Goal: Task Accomplishment & Management: Manage account settings

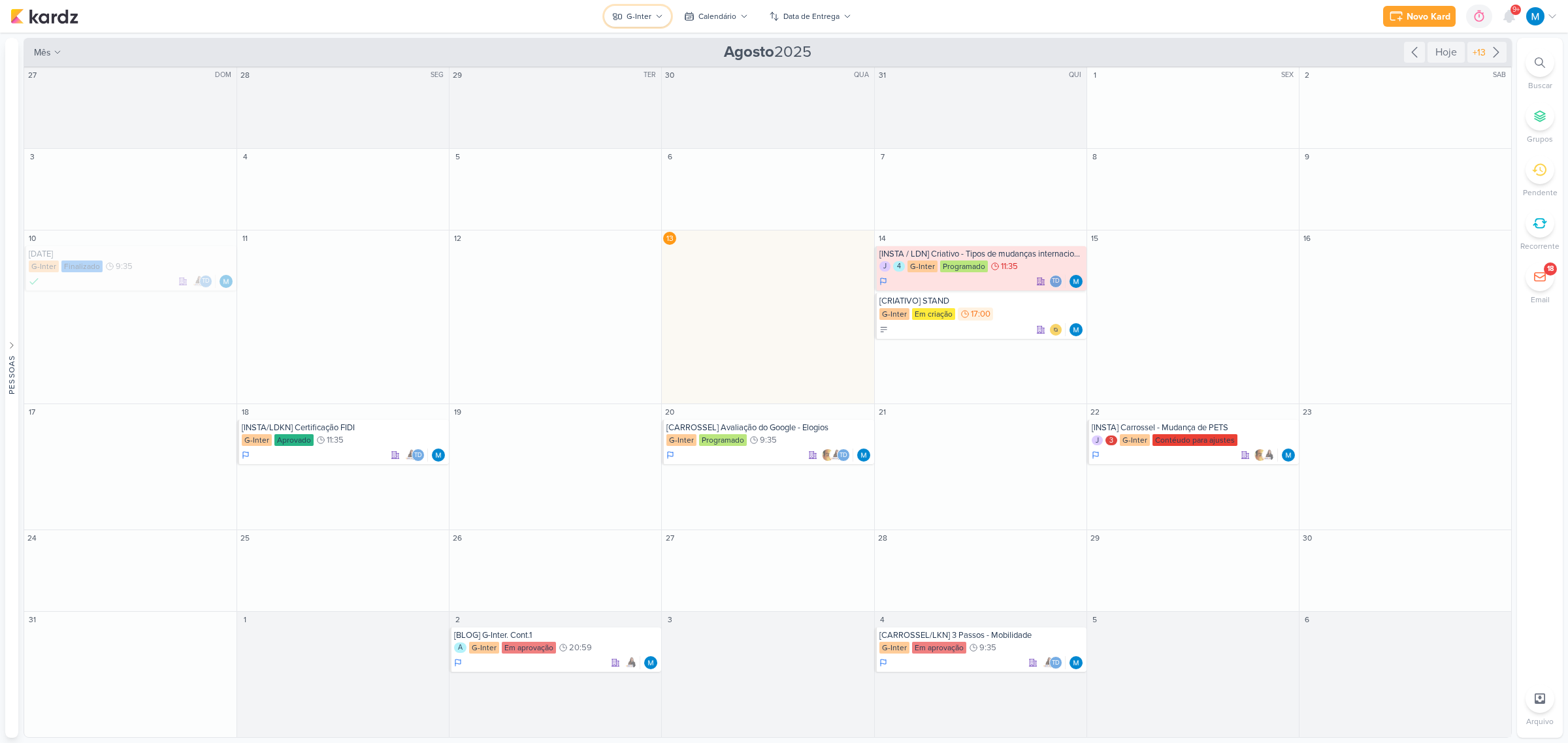
click at [657, 22] on button "G-Inter" at bounding box center [637, 16] width 67 height 21
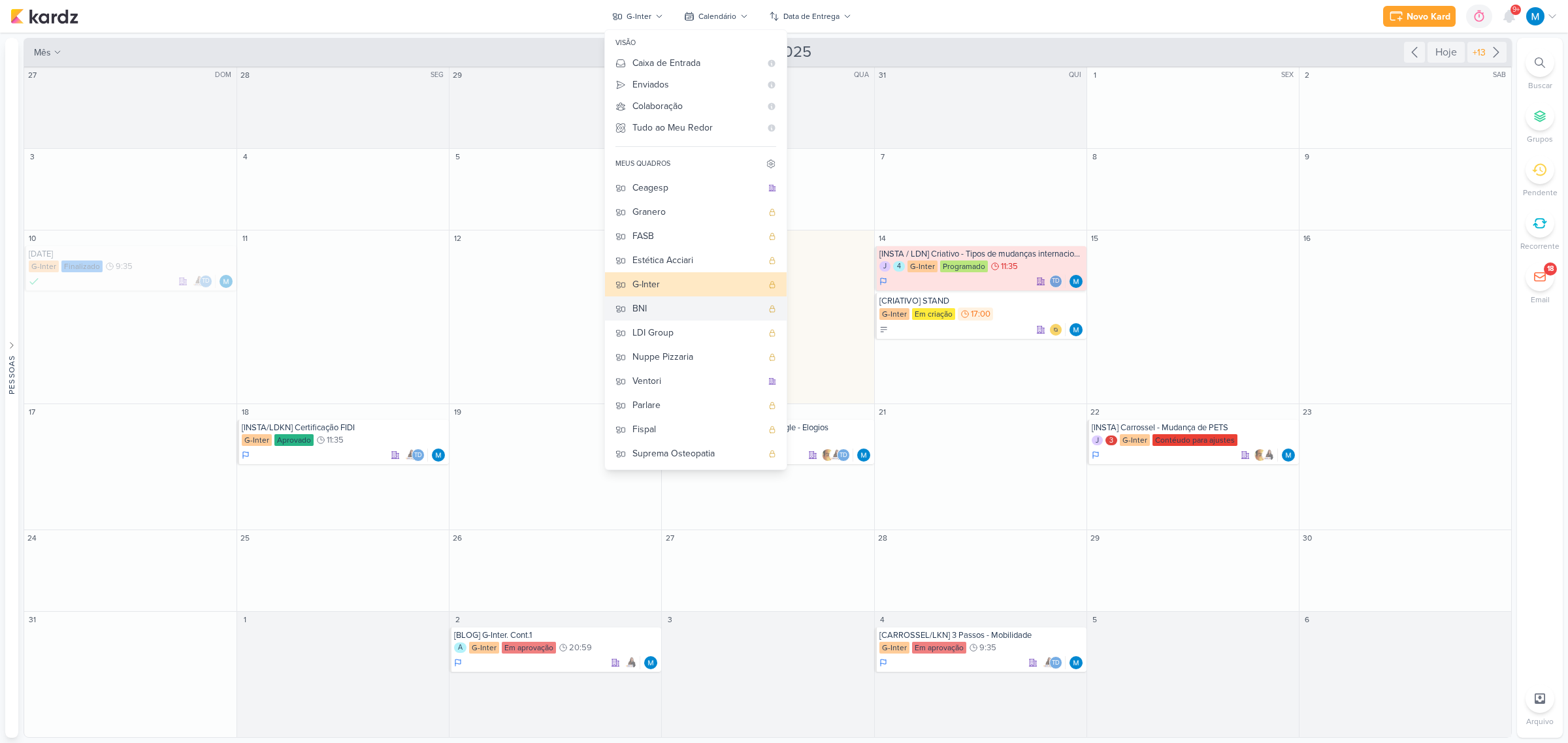
click at [653, 310] on div "BNI" at bounding box center [697, 308] width 129 height 14
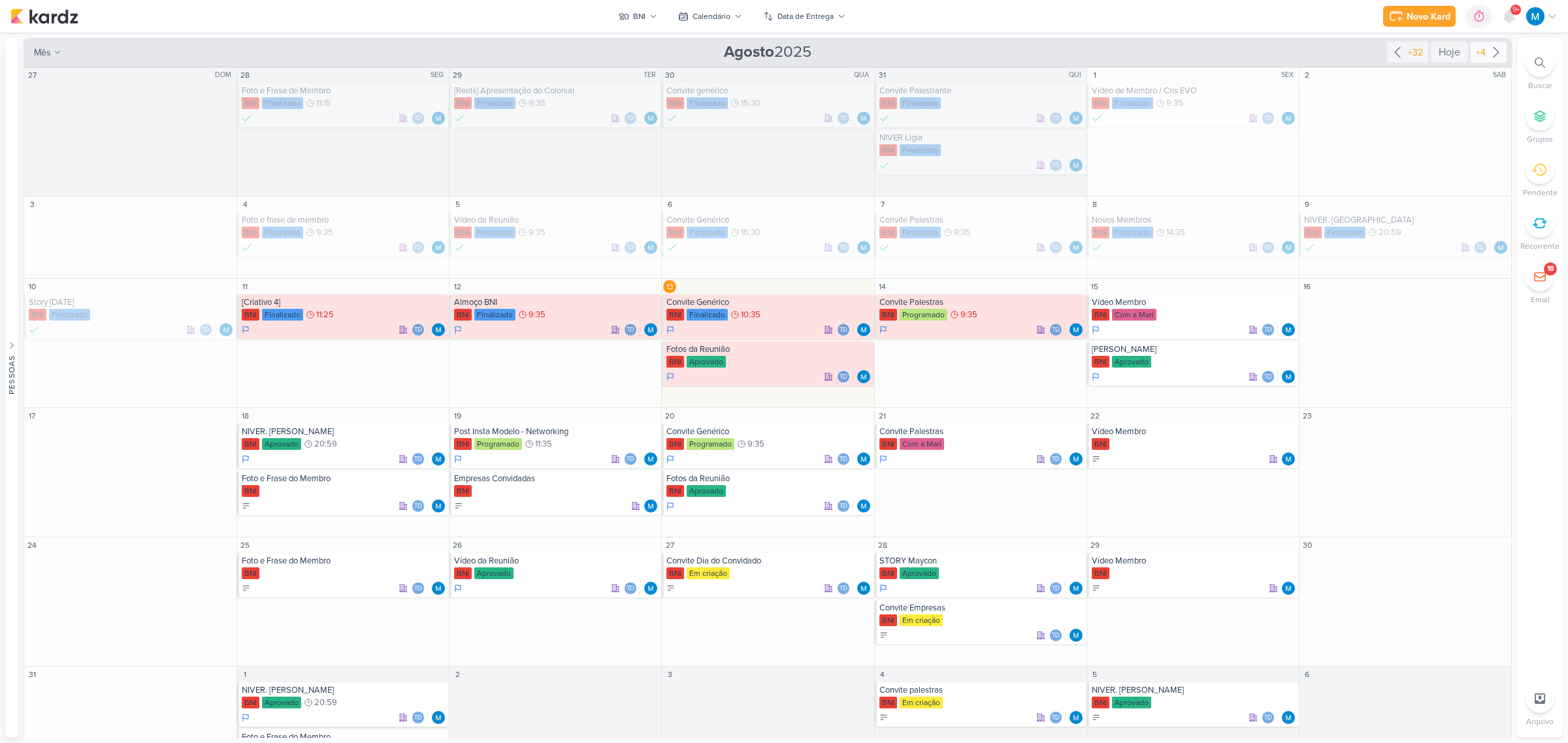
click at [1495, 51] on icon at bounding box center [1496, 52] width 16 height 16
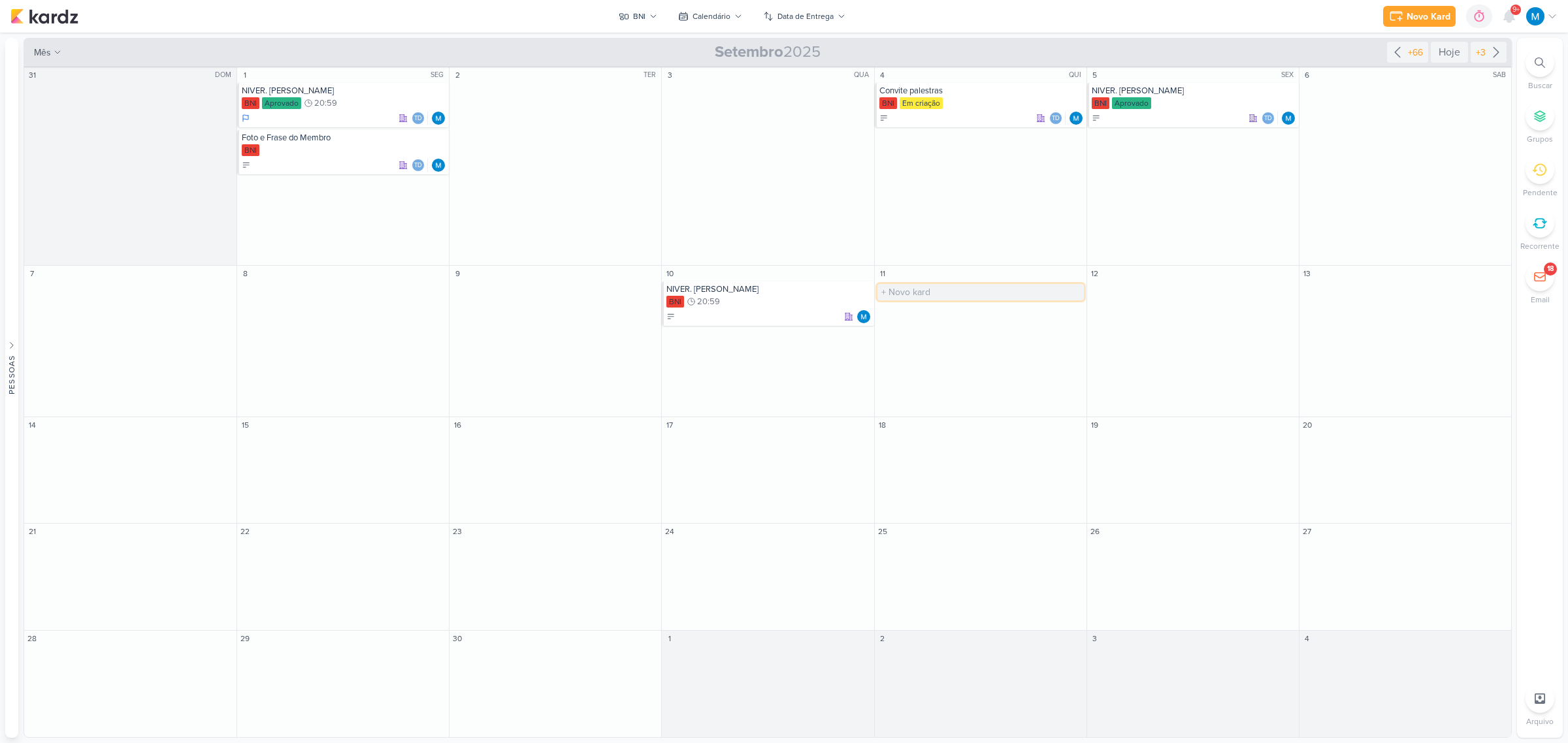
click at [925, 286] on input "text" at bounding box center [980, 292] width 206 height 16
type input "NIVER. Paulo Souza"
click at [1399, 51] on icon at bounding box center [1397, 52] width 16 height 16
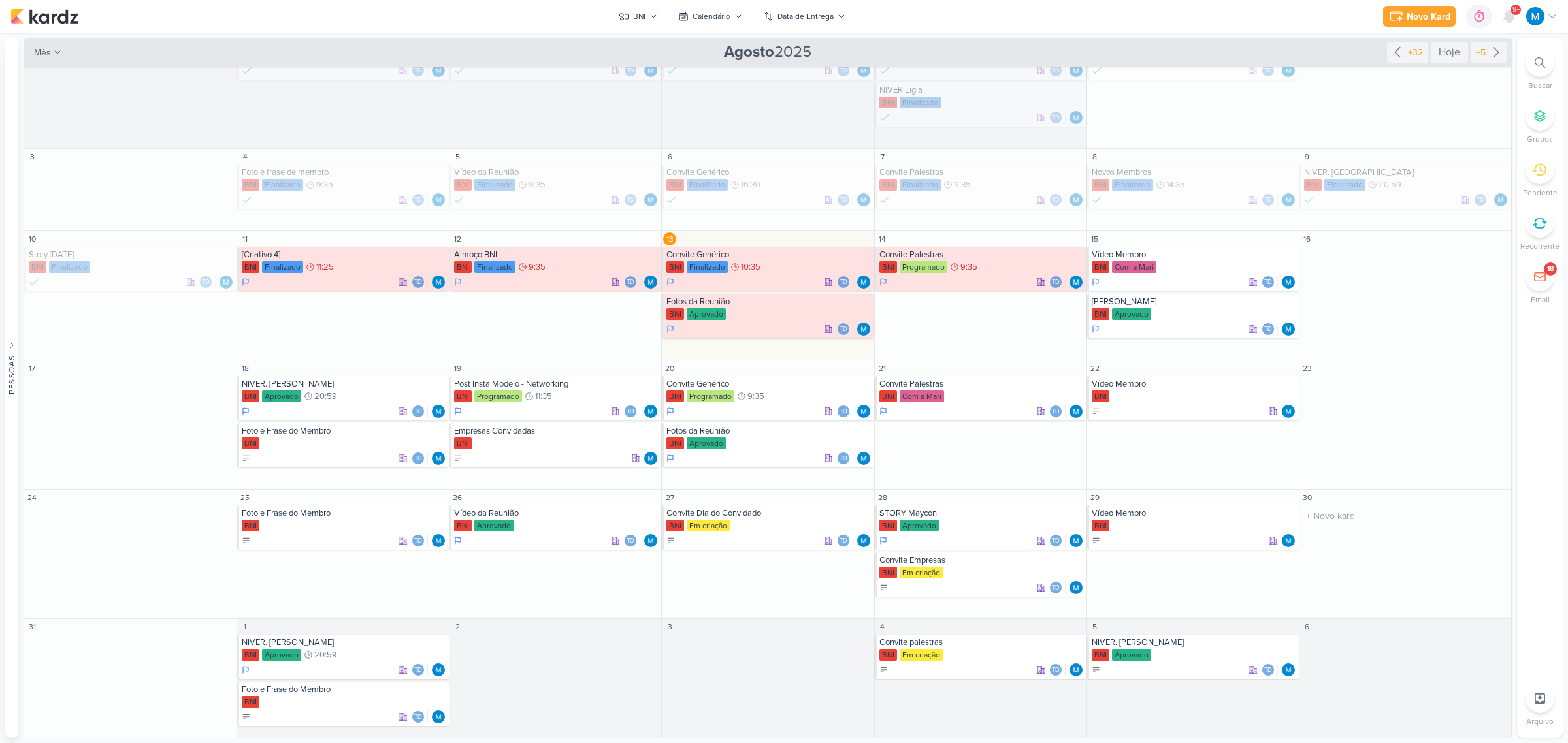
scroll to position [59, 0]
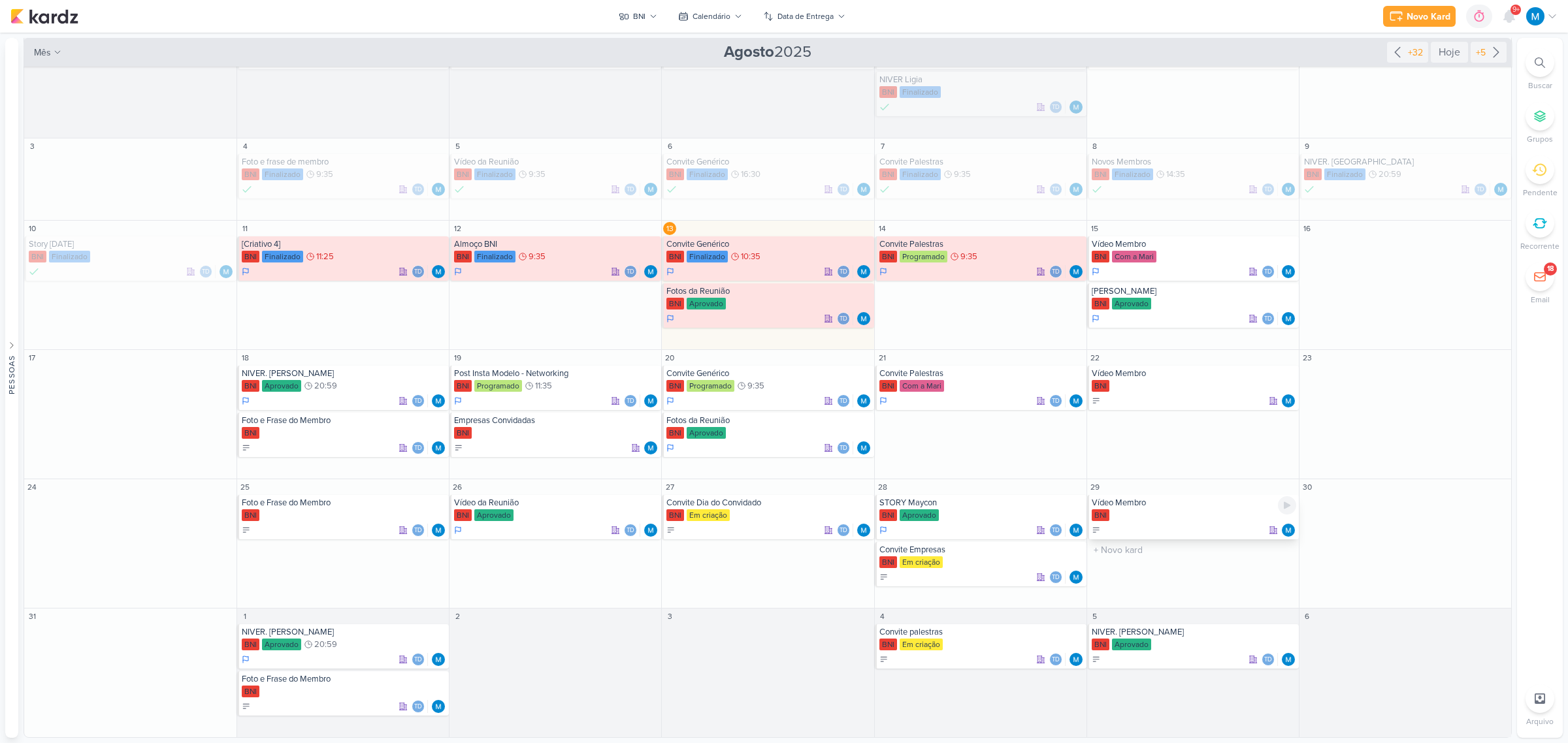
click at [1139, 505] on div "Vídeo Membro" at bounding box center [1194, 503] width 204 height 11
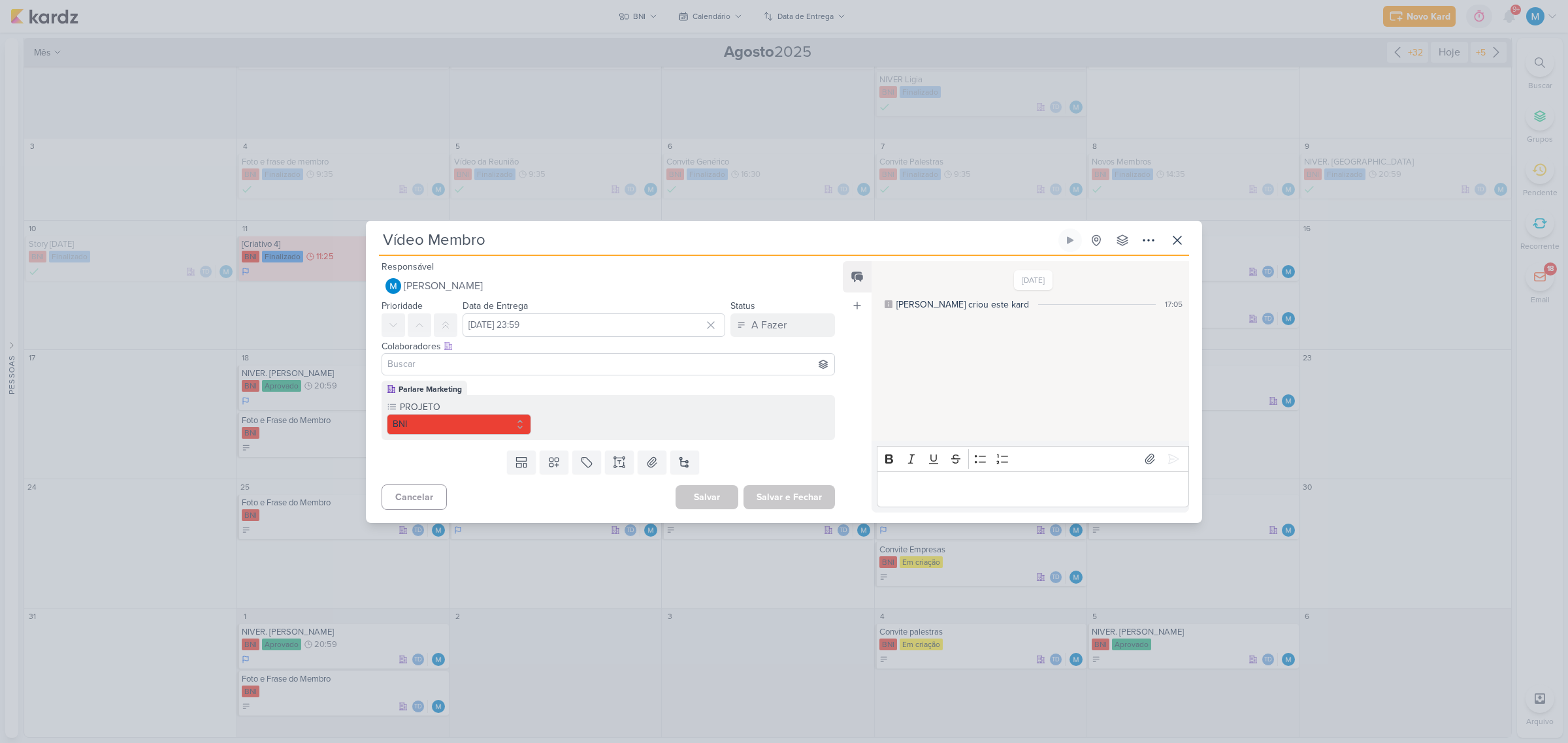
drag, startPoint x: 498, startPoint y: 242, endPoint x: 266, endPoint y: 237, distance: 232.1
click at [266, 237] on div "Vídeo Membro Criado por mim" at bounding box center [784, 372] width 1568 height 743
click at [390, 238] on input "Vídeo Membro" at bounding box center [717, 240] width 677 height 24
type input "Novo Membro"
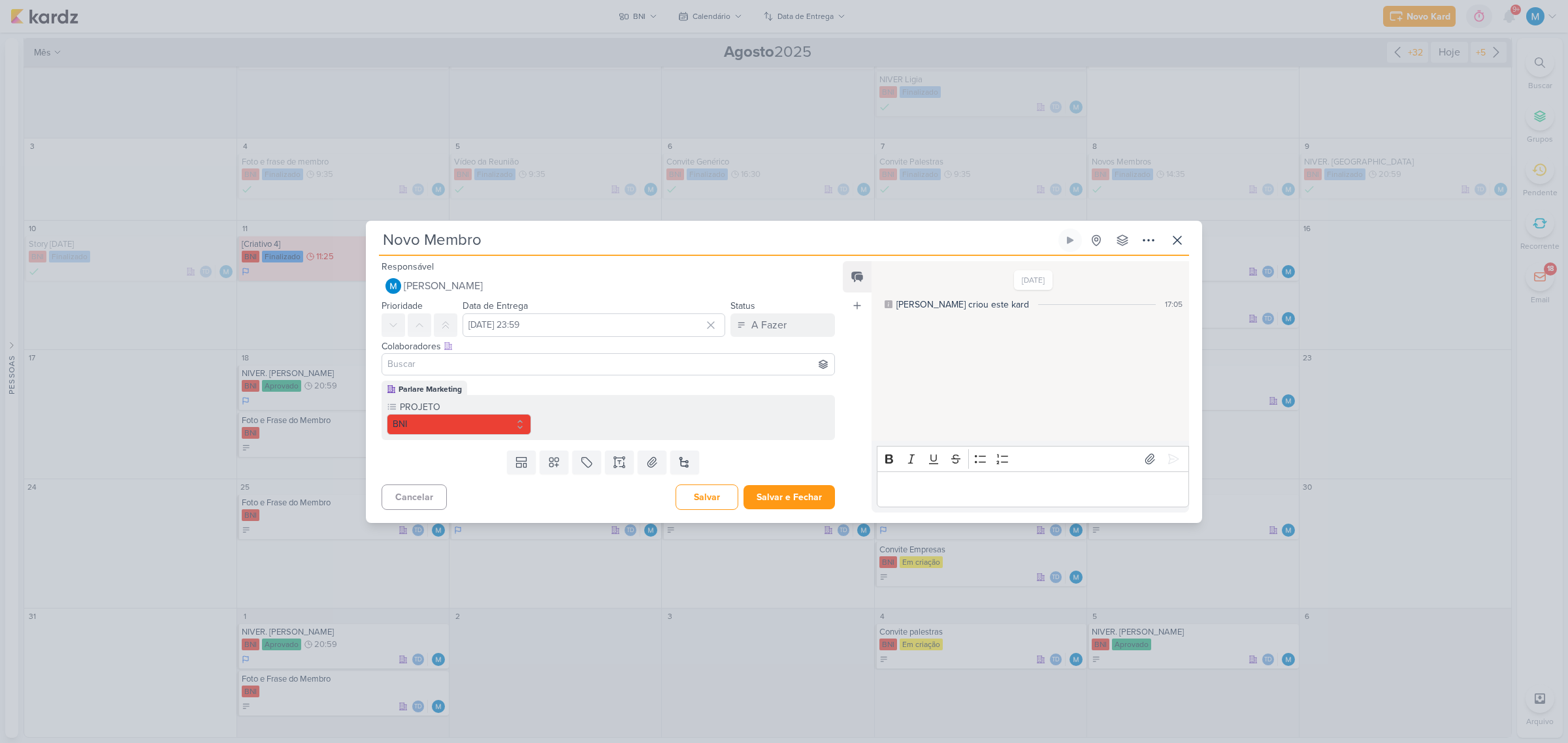
click at [436, 360] on input at bounding box center [608, 364] width 447 height 16
type input "thai"
click at [446, 391] on div "[PERSON_NAME]" at bounding box center [440, 389] width 69 height 14
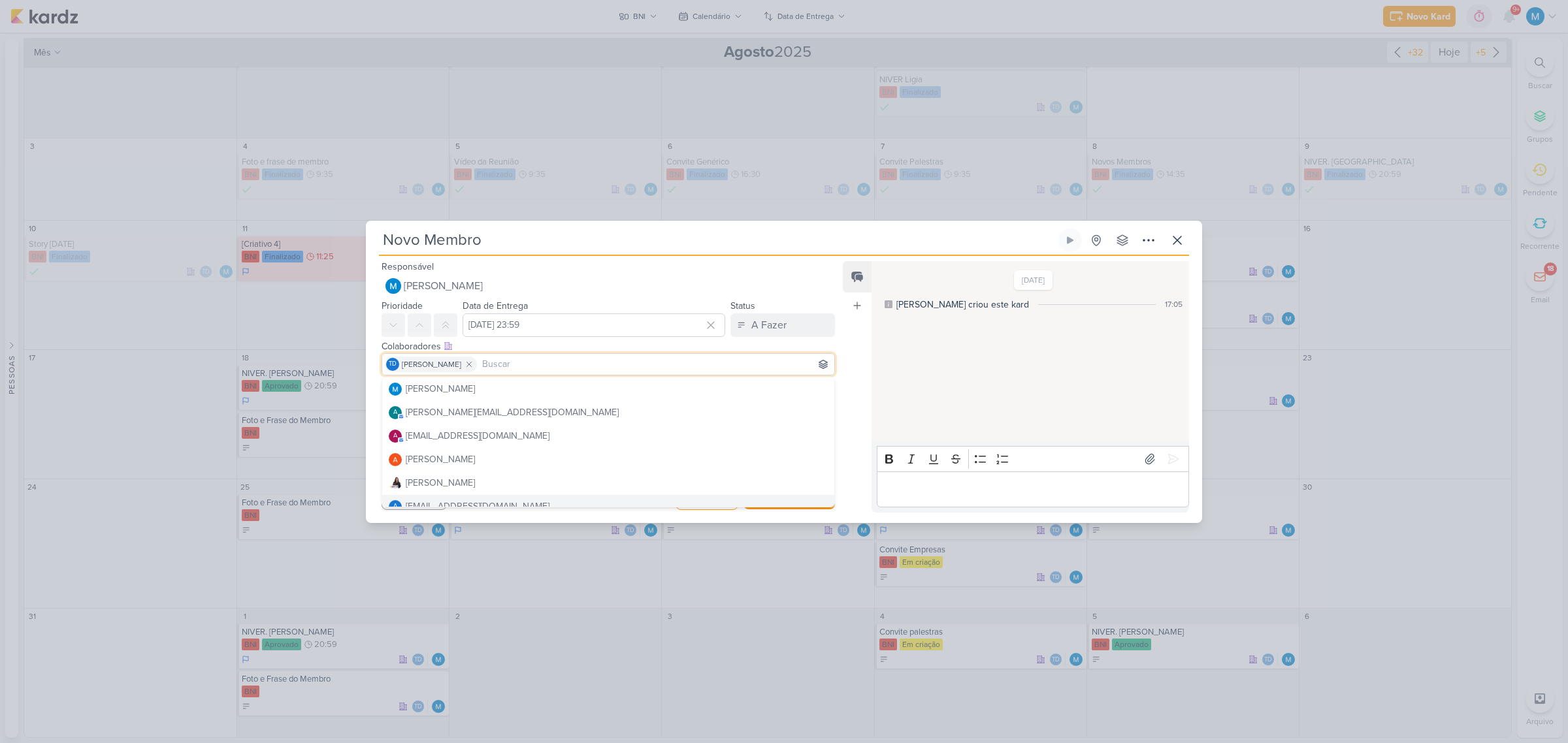
click at [851, 431] on div "Feed Atrelar email Solte o email para atrelar ao kard" at bounding box center [857, 387] width 29 height 252
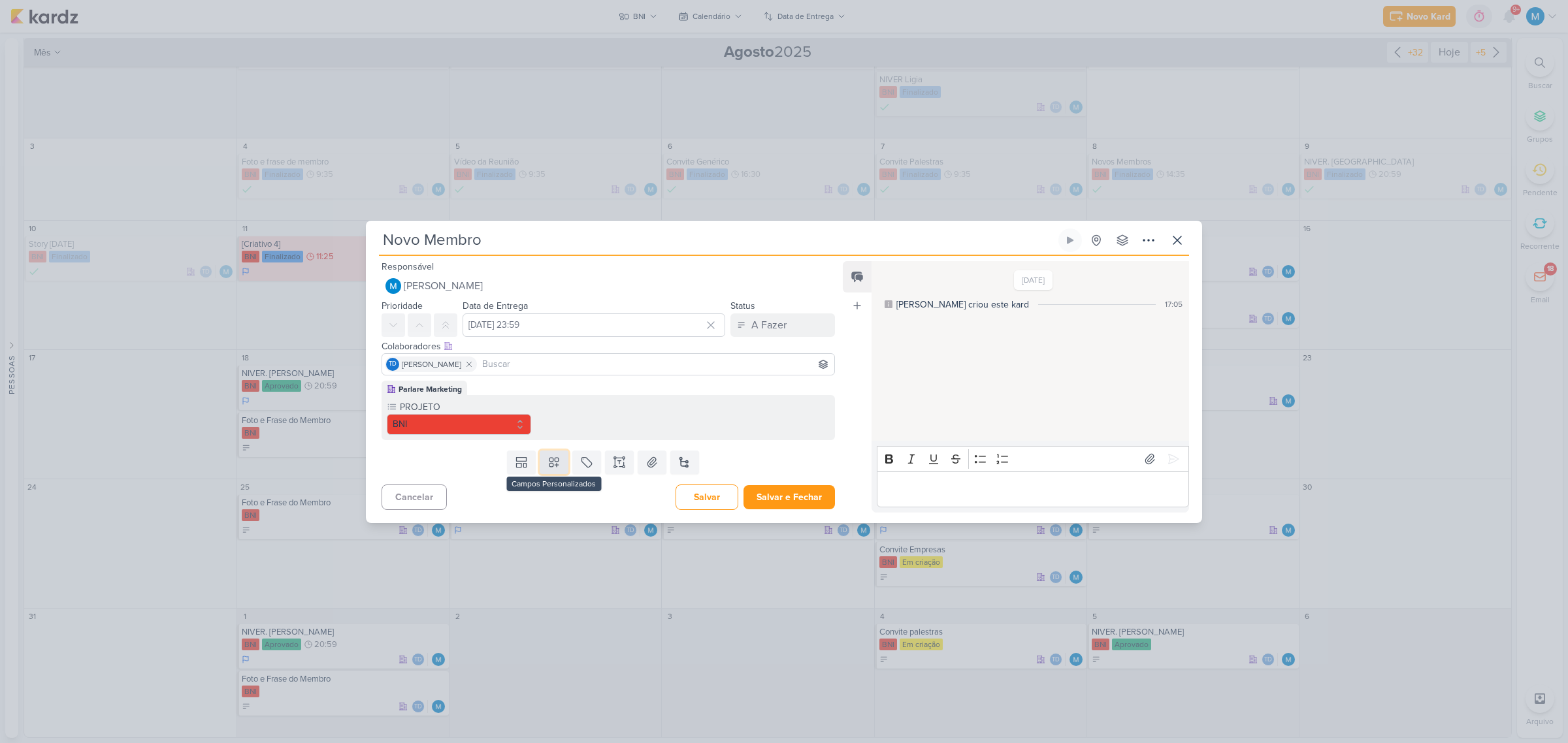
click at [551, 453] on button at bounding box center [554, 462] width 29 height 24
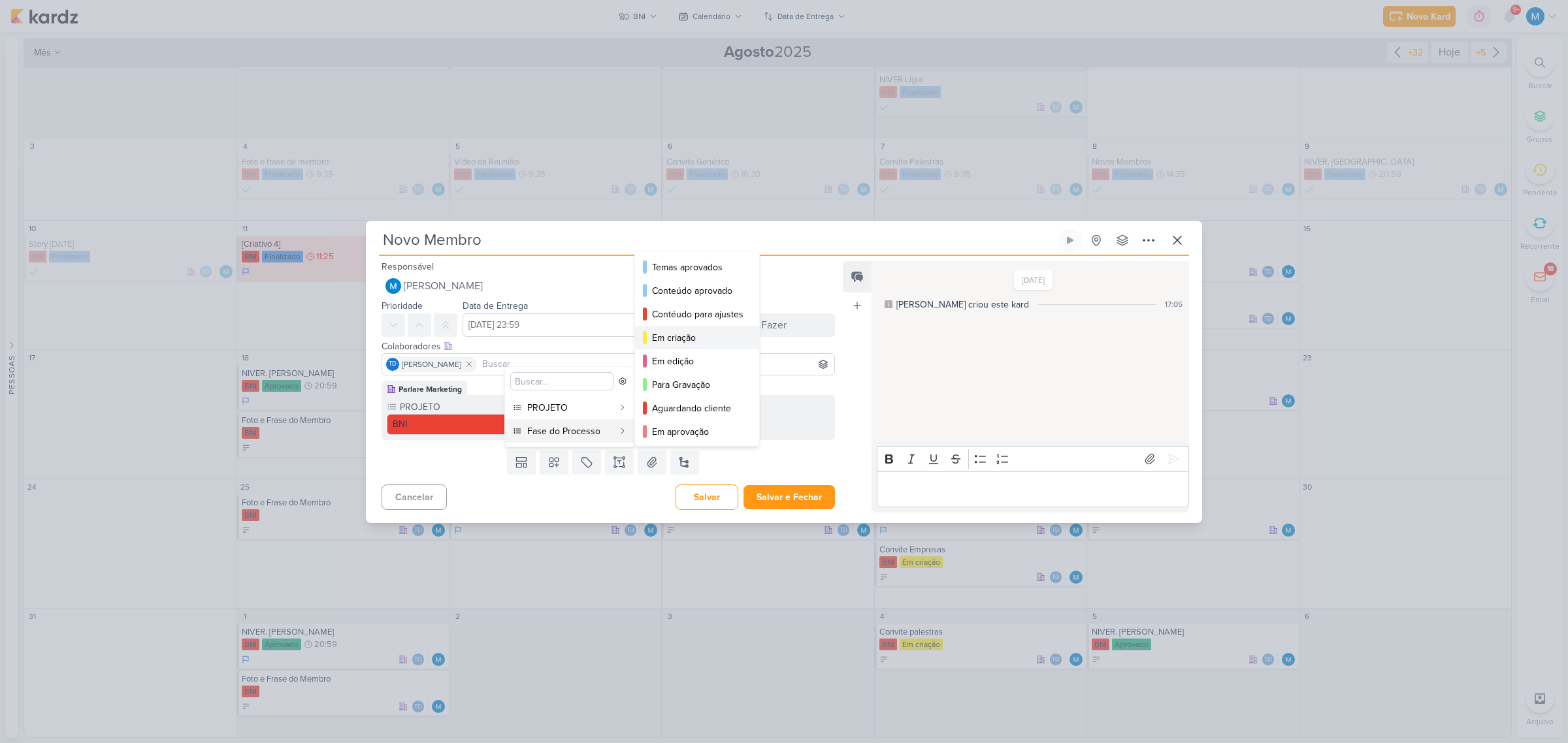
click at [686, 337] on div "Em criação" at bounding box center [697, 338] width 92 height 14
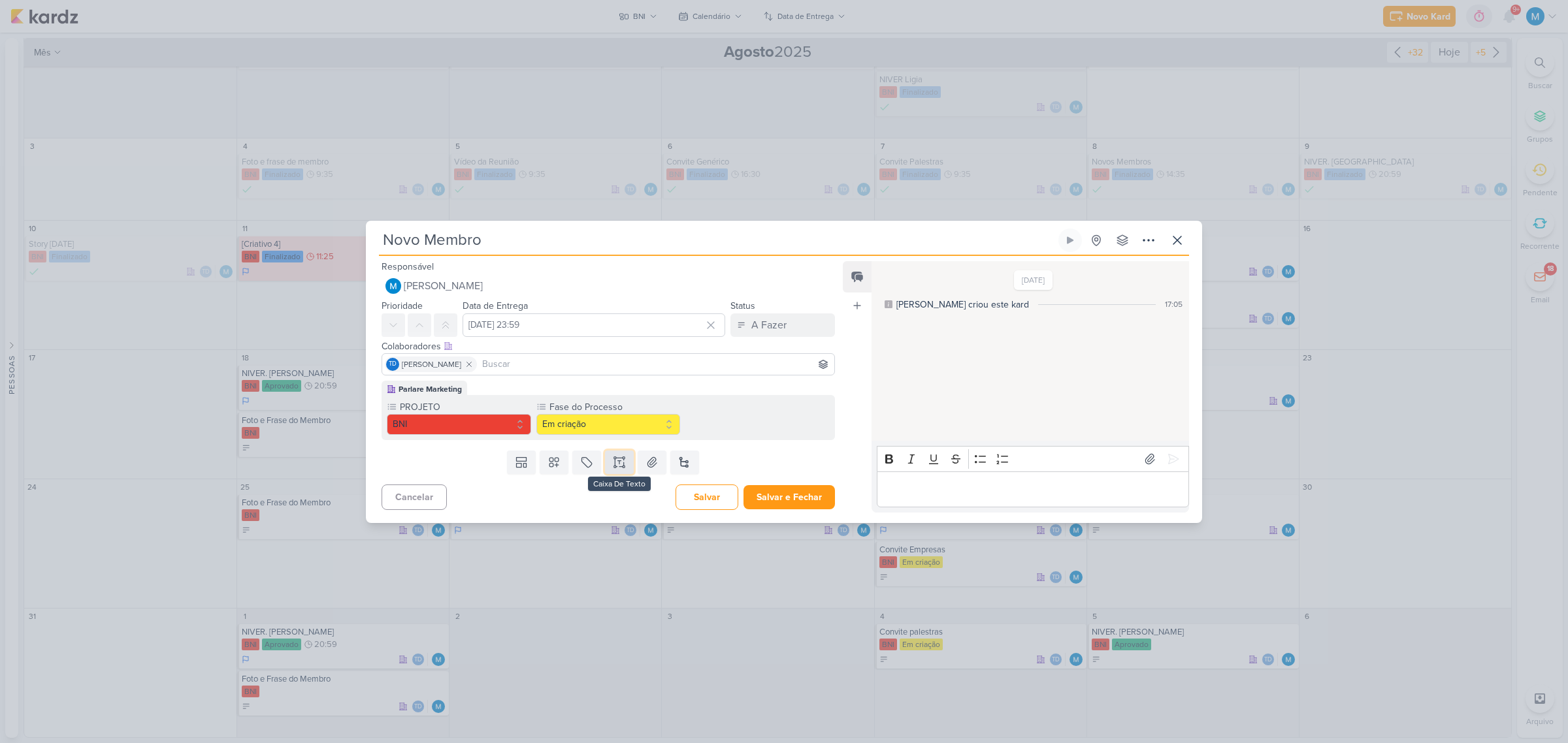
click at [625, 464] on button at bounding box center [620, 462] width 29 height 24
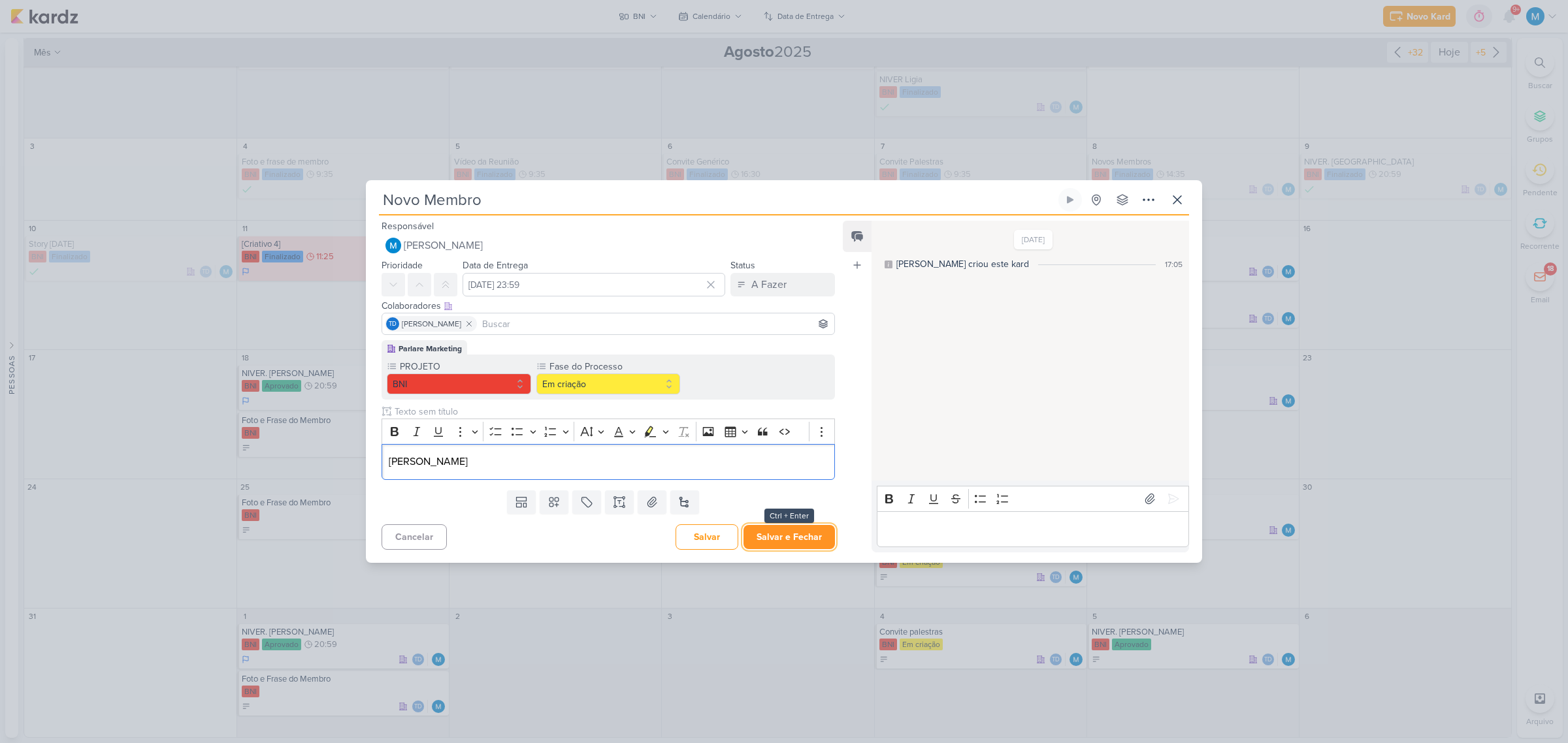
click at [789, 536] on button "Salvar e Fechar" at bounding box center [789, 537] width 92 height 24
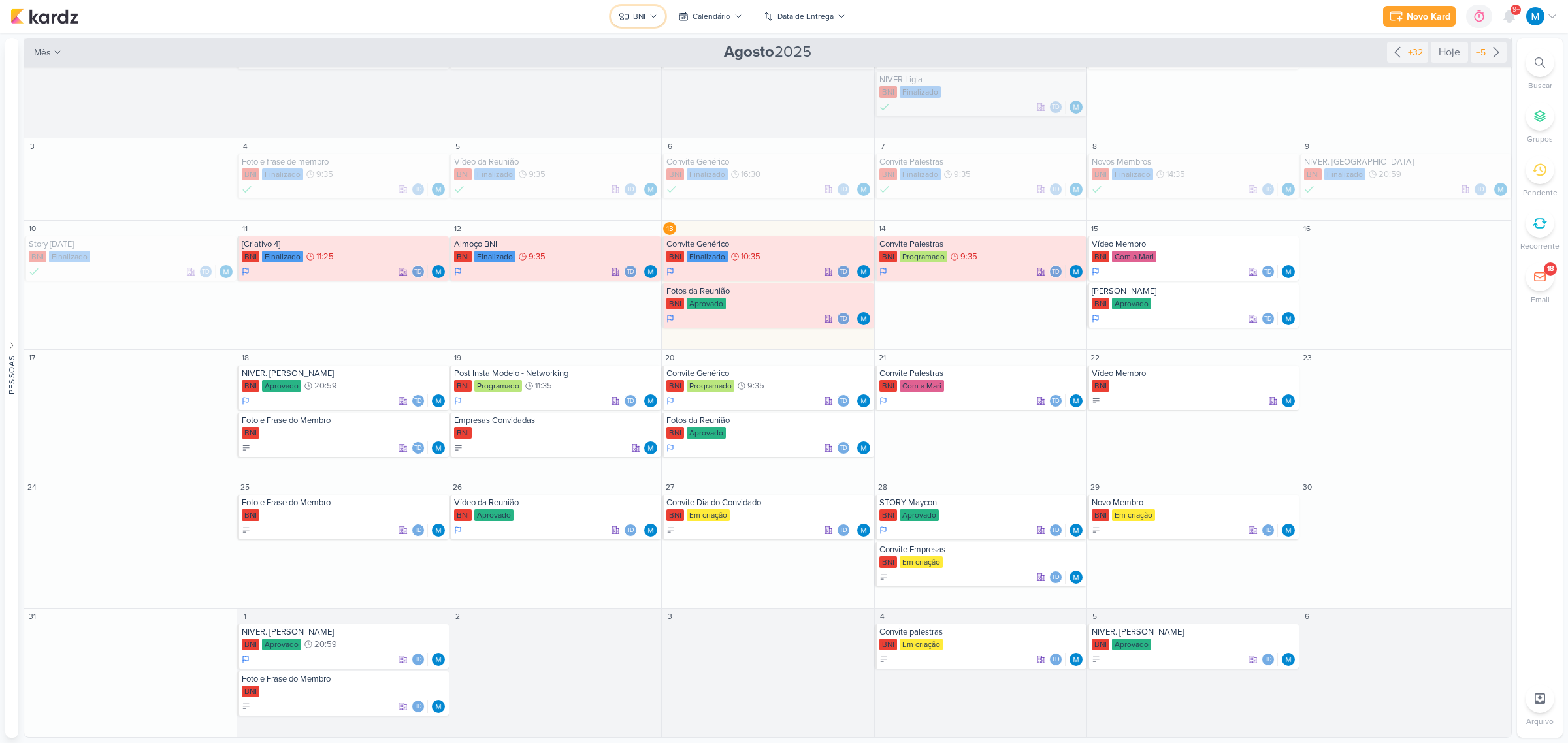
click at [649, 14] on icon at bounding box center [653, 16] width 8 height 8
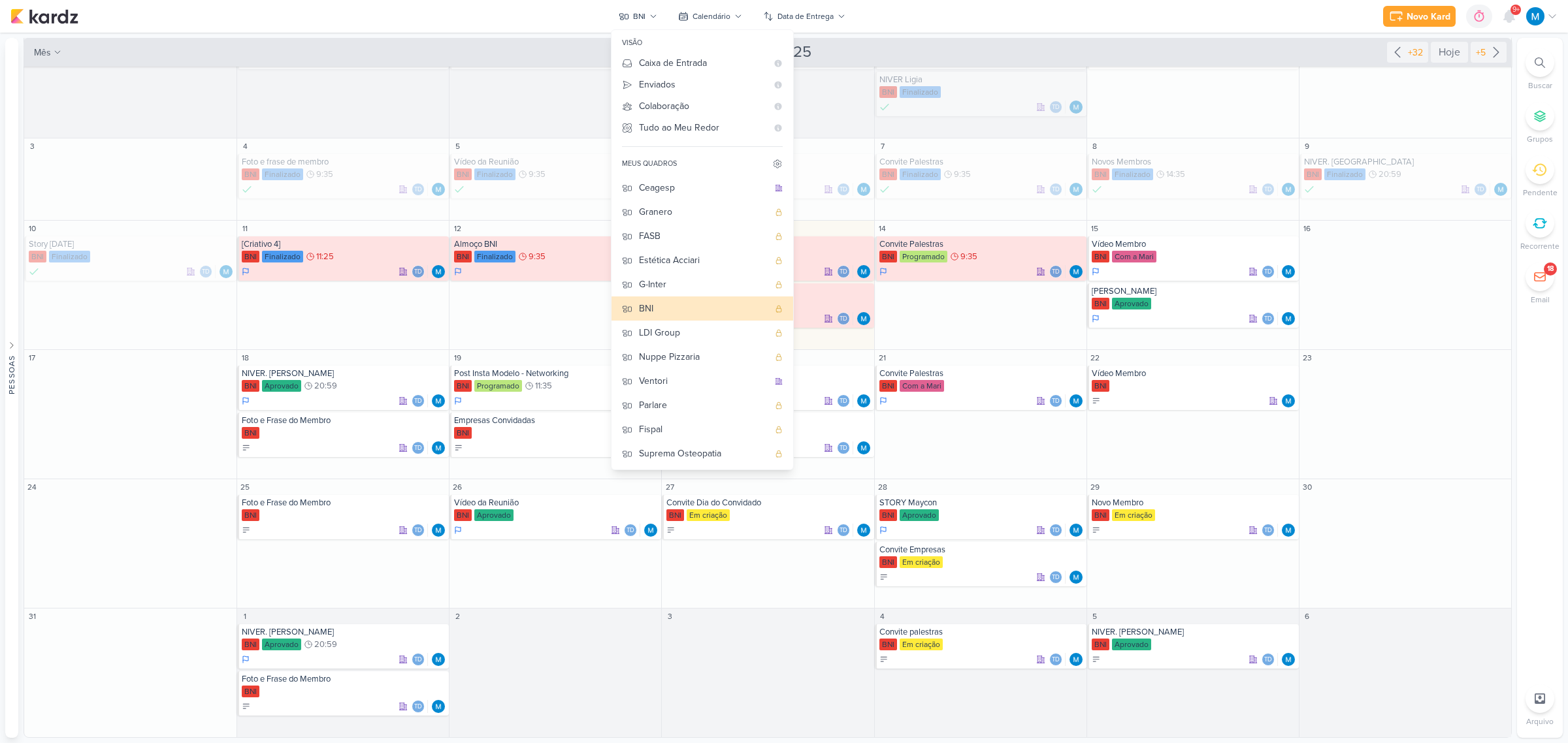
click at [993, 30] on div "Novo Kard Ctrl + k 0h0m Sessão desligada... Hoje 0h0m Semana 0h0m Mês 0h0m" at bounding box center [784, 16] width 1547 height 33
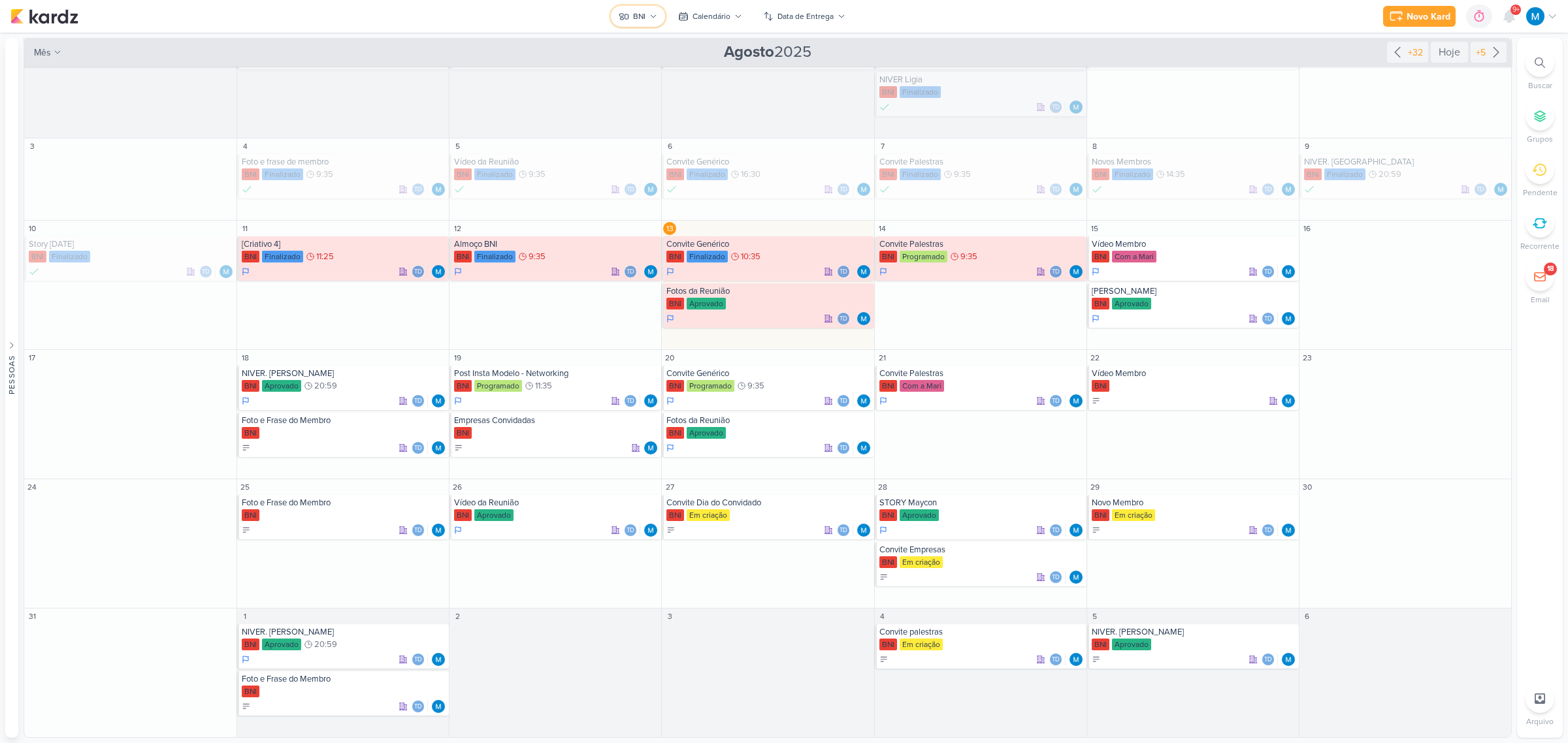
click at [652, 20] on icon at bounding box center [653, 16] width 8 height 8
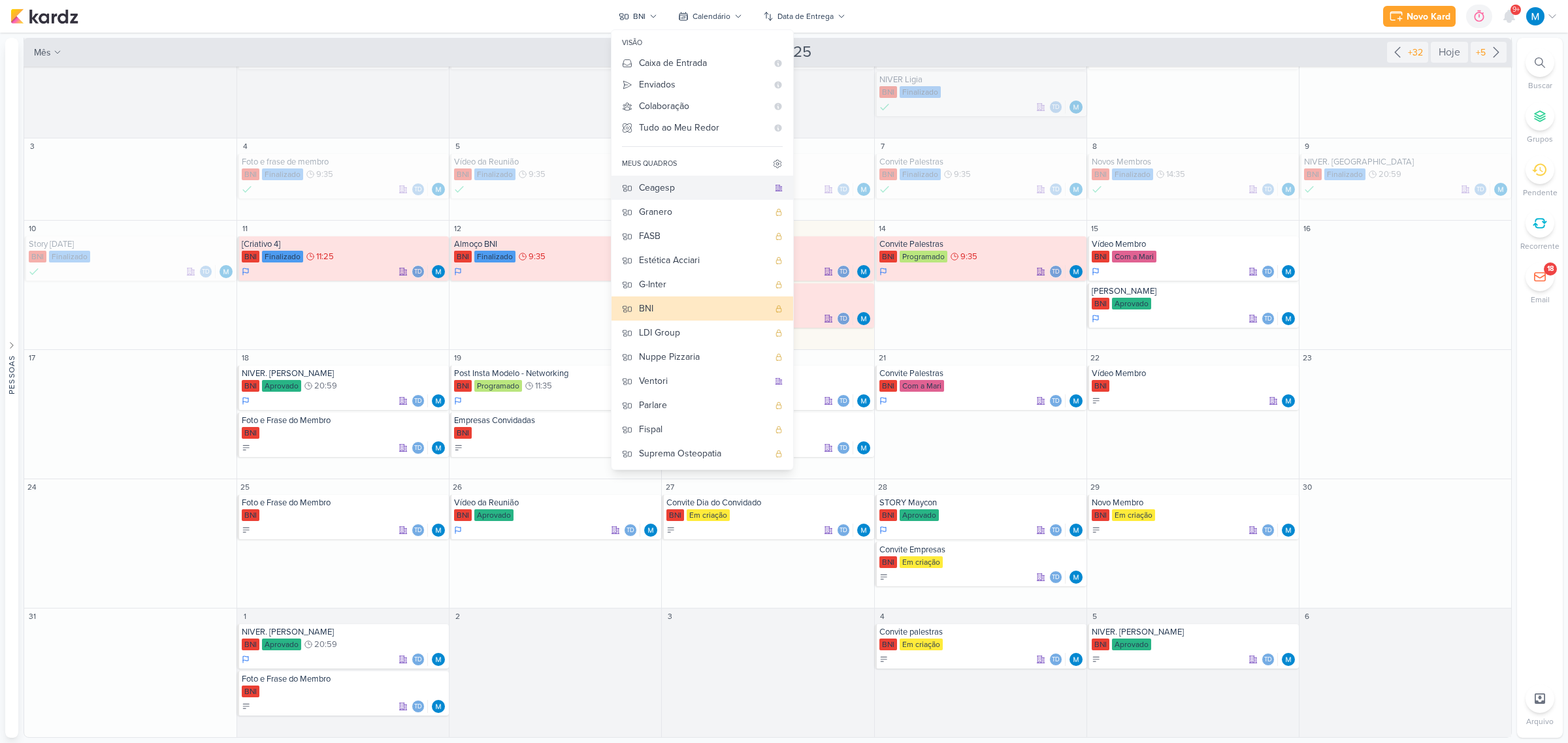
click at [687, 189] on div "Ceagesp" at bounding box center [703, 188] width 129 height 14
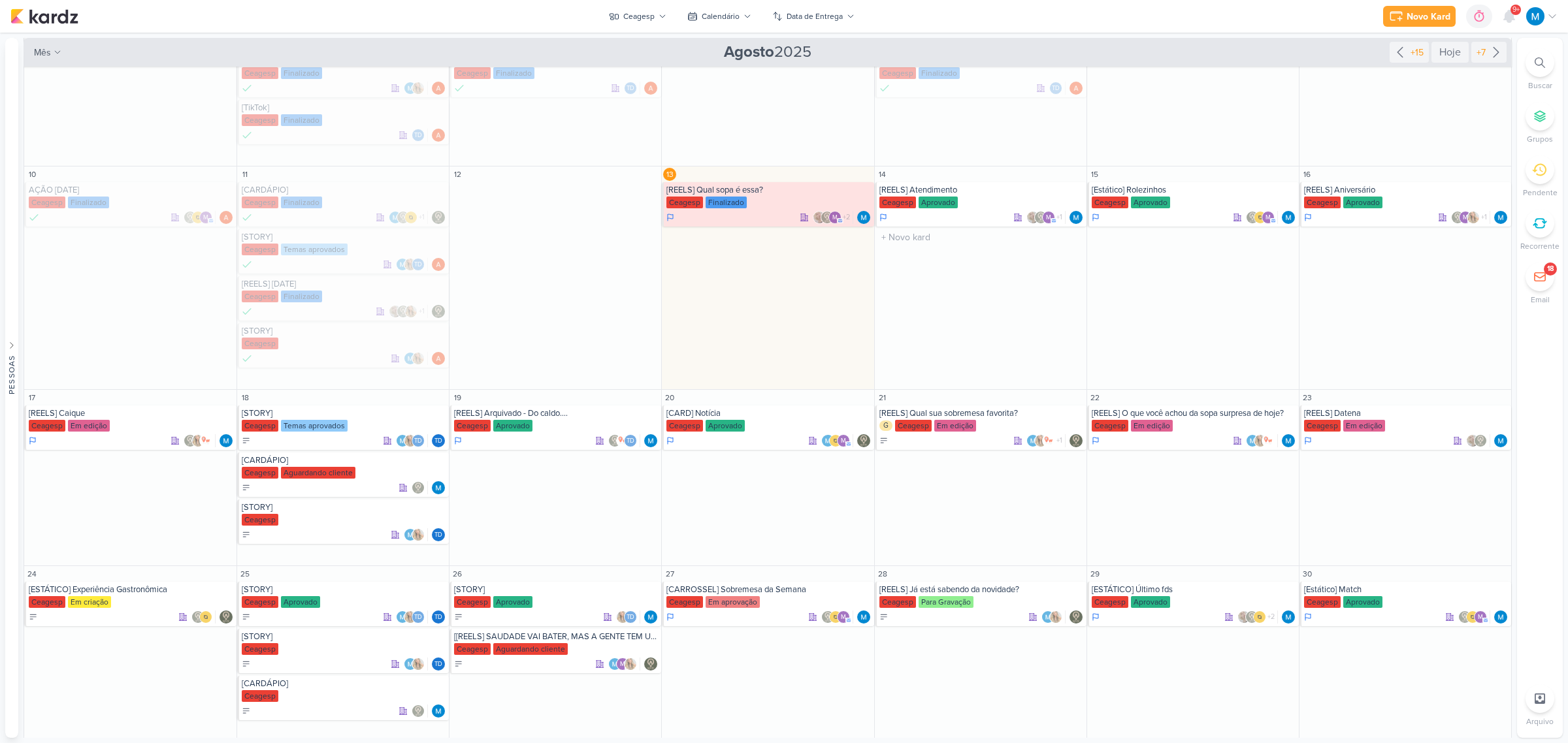
scroll to position [304, 0]
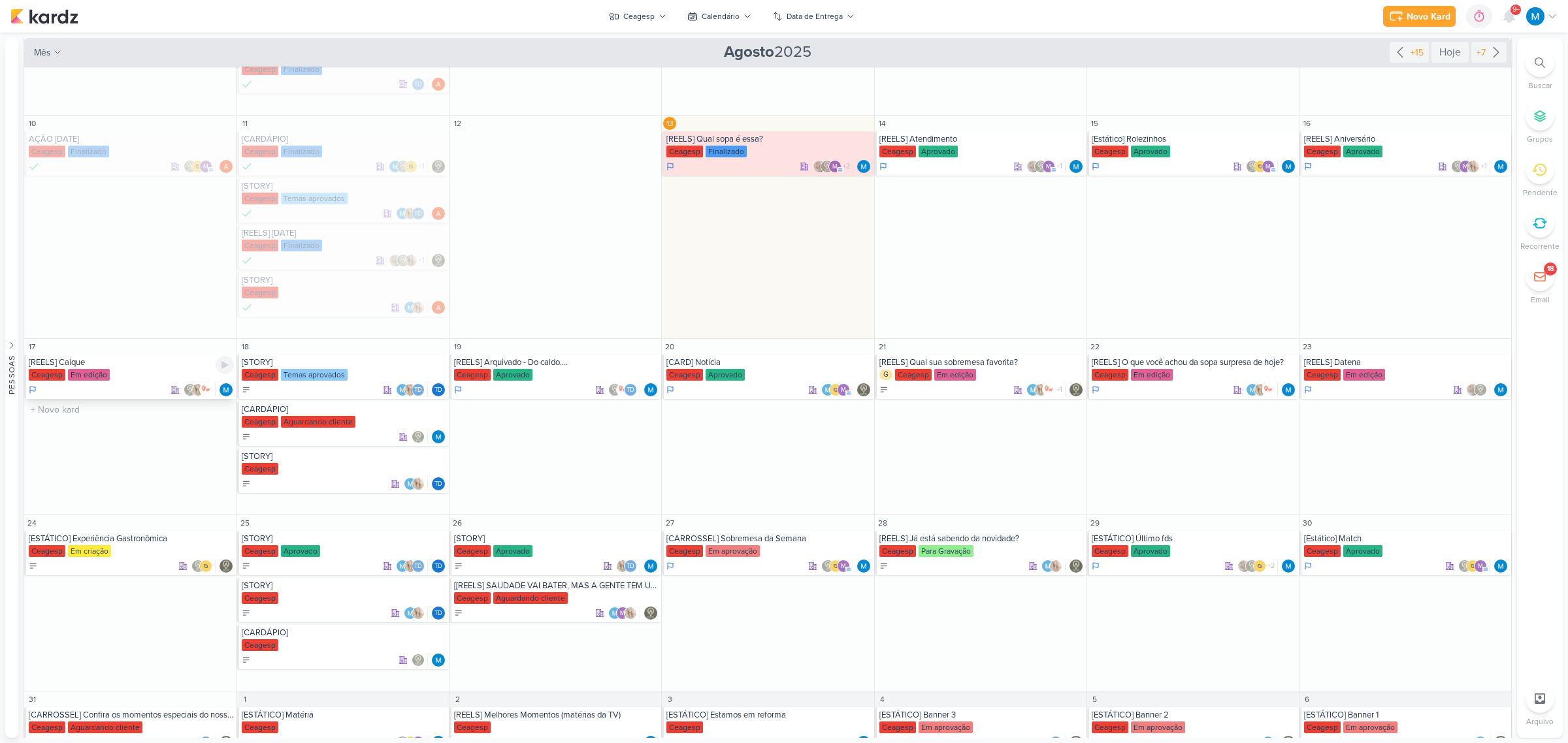
click at [103, 370] on div "Em edição" at bounding box center [88, 375] width 42 height 12
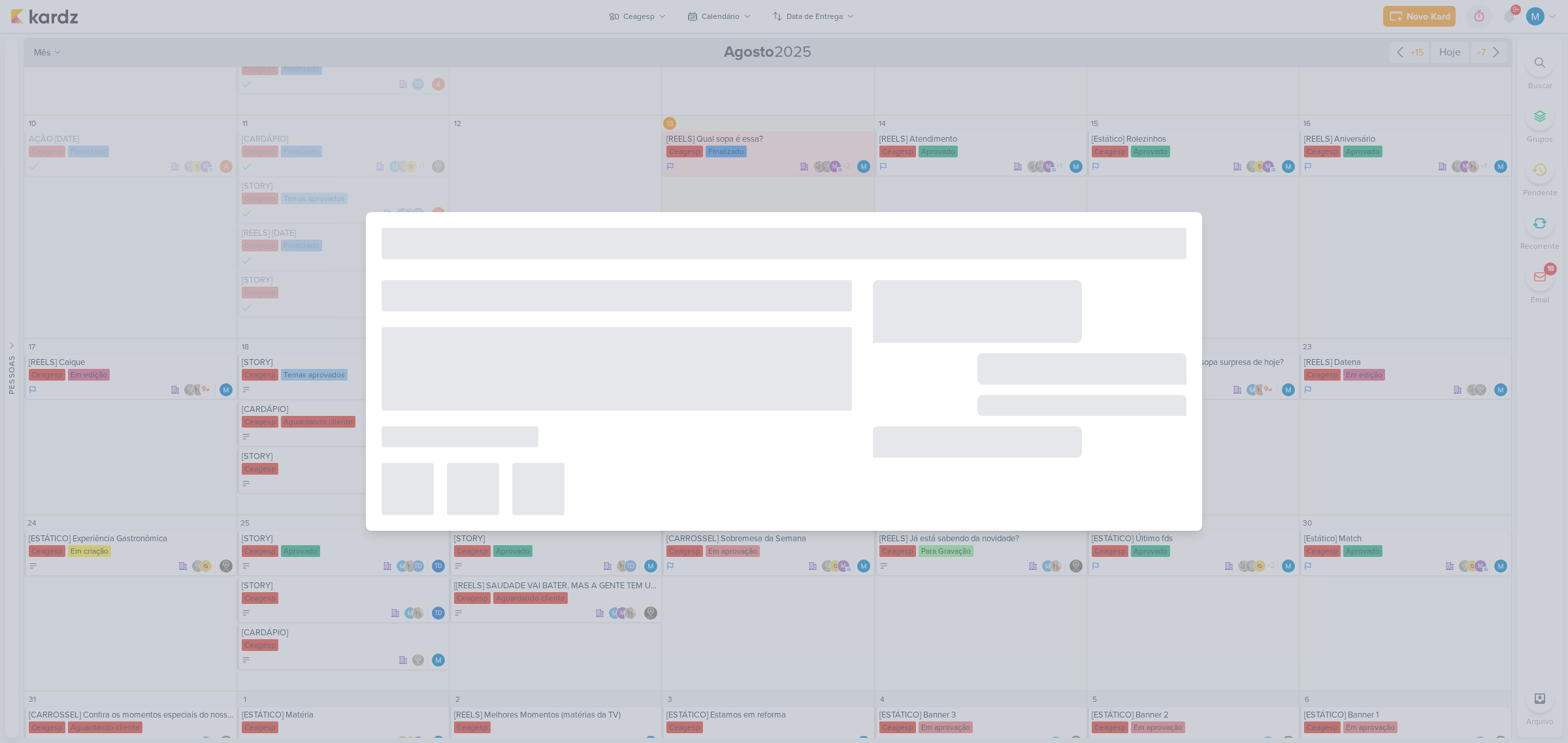
type input "[REELS] Caique"
type input "17 de agosto de 2025 às 23:59"
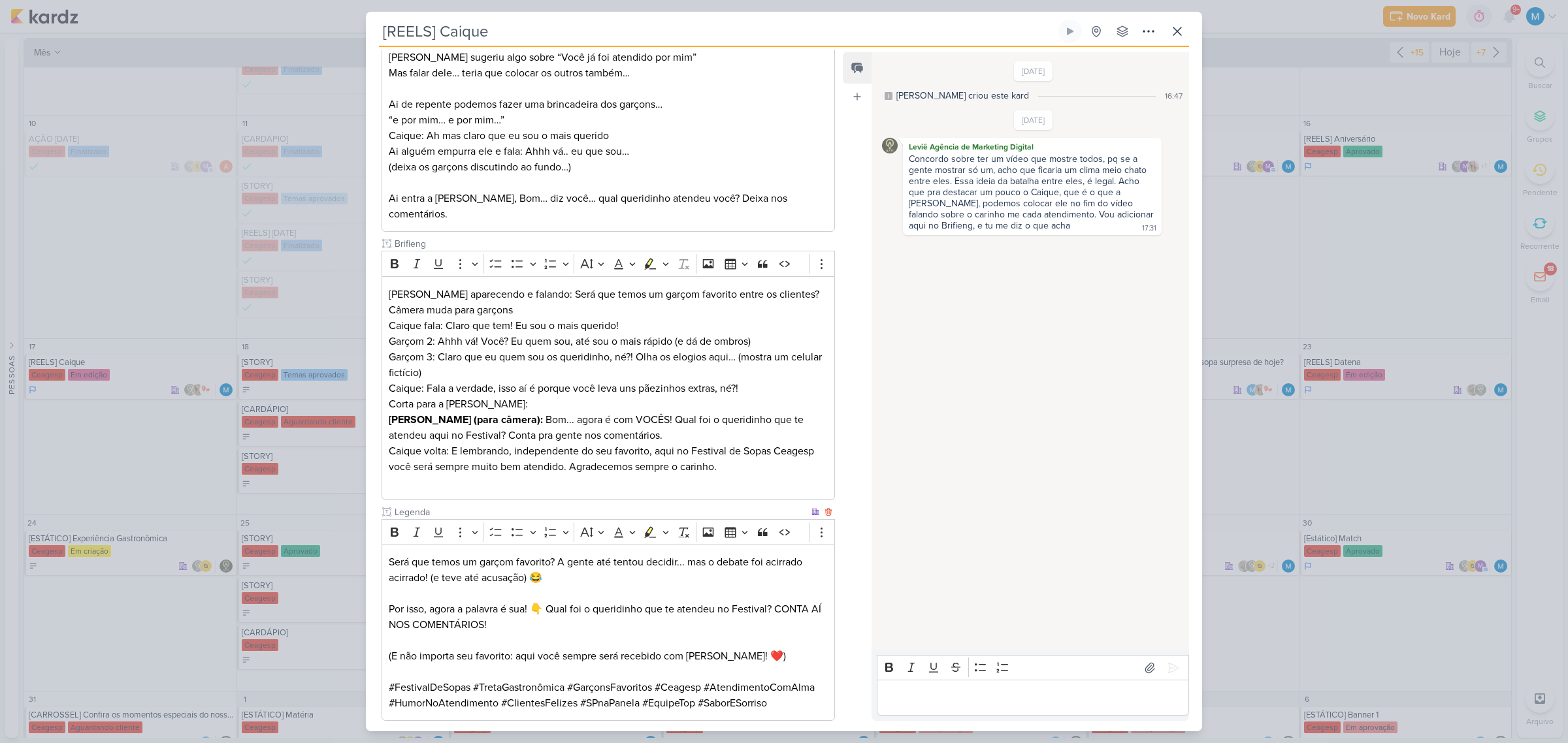
scroll to position [421, 0]
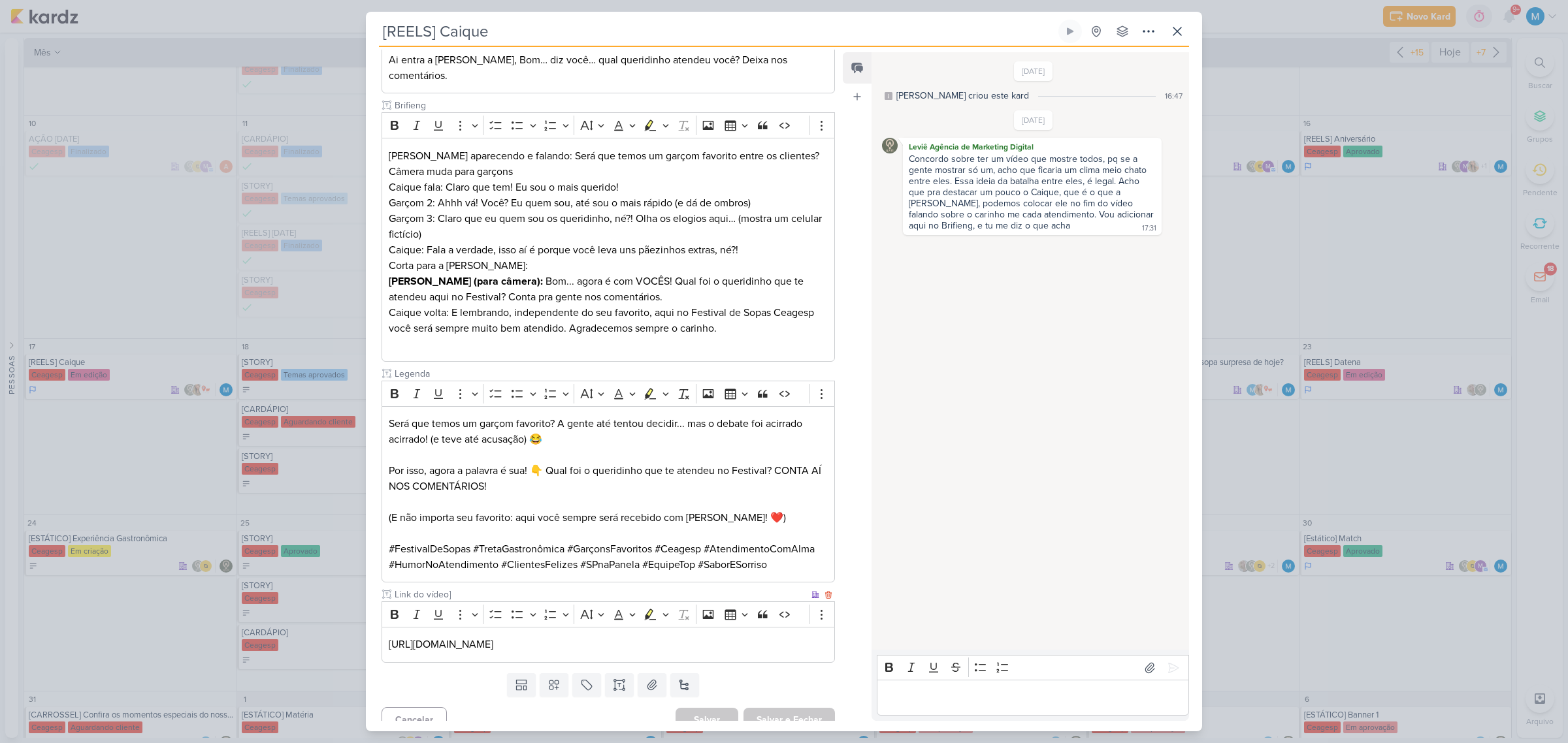
click at [535, 588] on input "Link do vídeo]" at bounding box center [600, 594] width 417 height 14
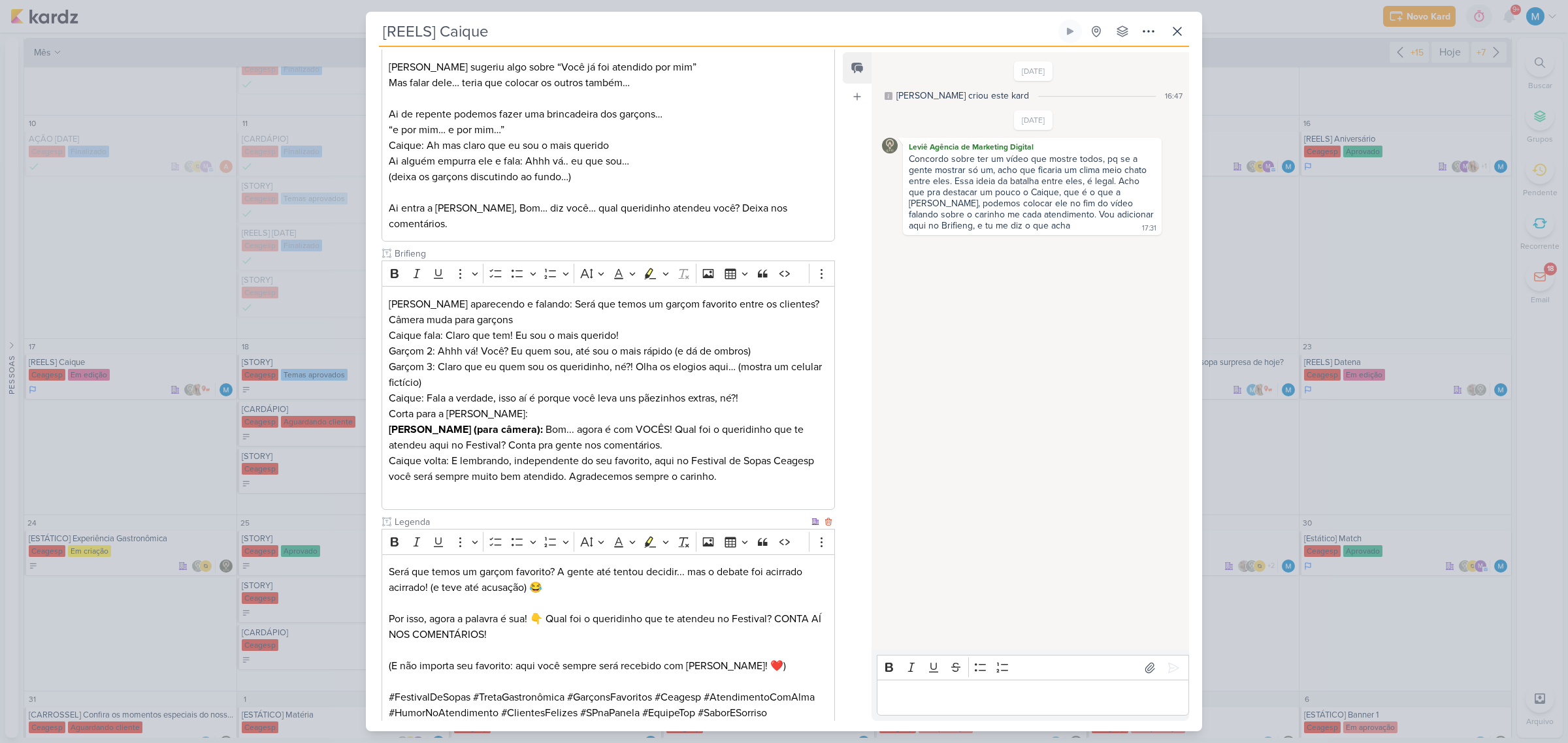
scroll to position [0, 0]
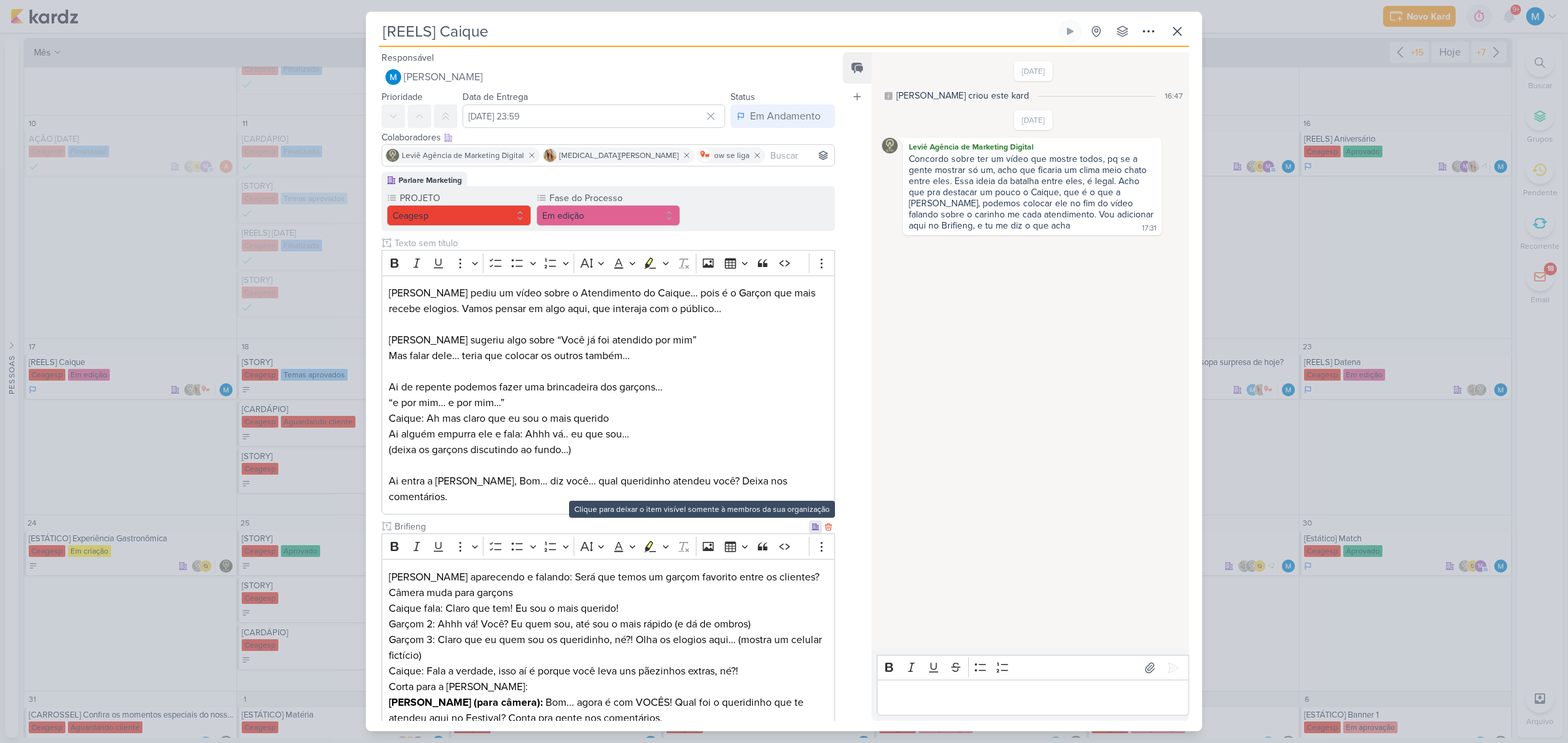
click at [811, 523] on icon at bounding box center [815, 527] width 8 height 8
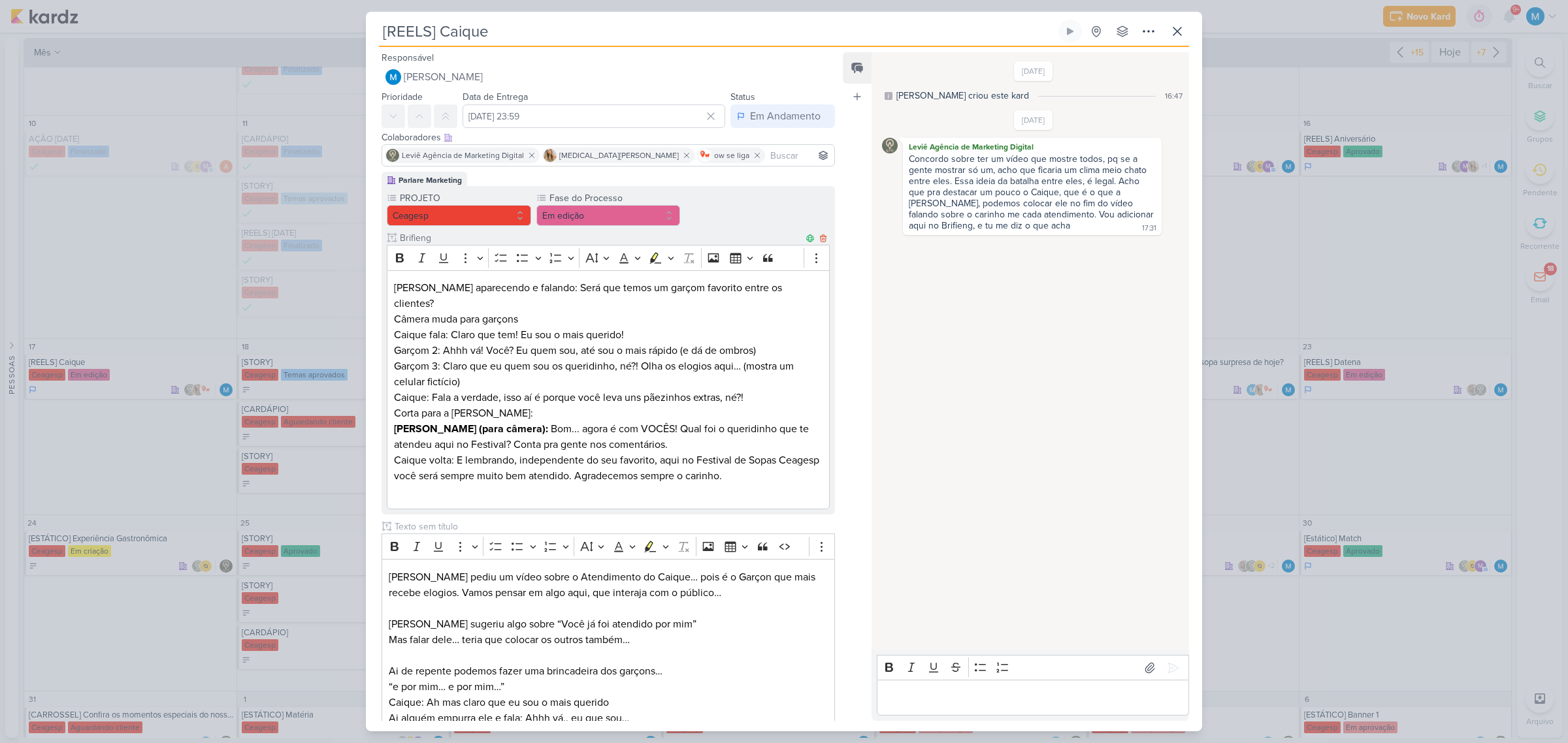
click at [808, 245] on div "Bold Italic Underline More To-do List Bulleted List Bulleted List Numbered List…" at bounding box center [608, 258] width 443 height 26
click at [618, 217] on button "Em edição" at bounding box center [608, 215] width 144 height 21
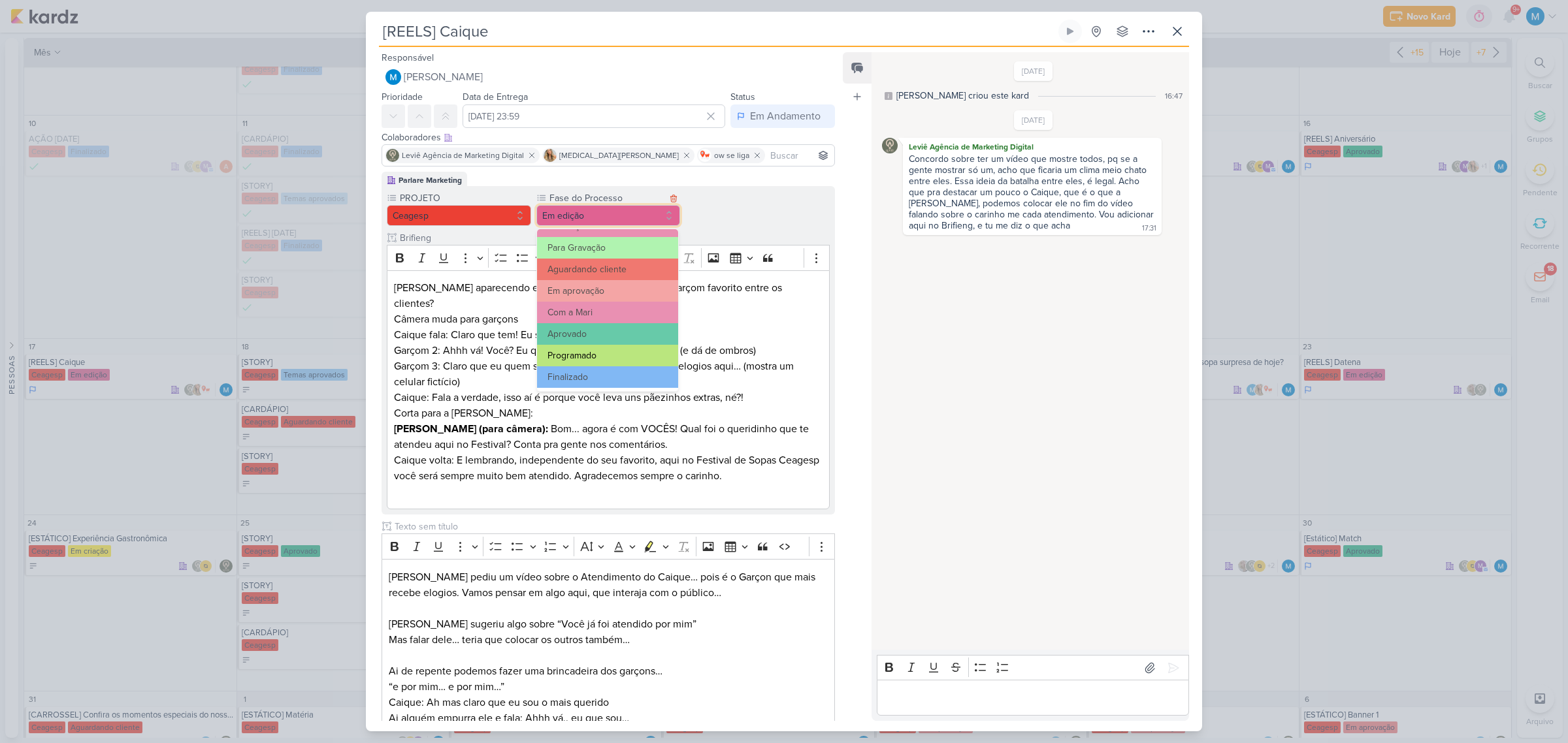
scroll to position [126, 0]
click at [599, 285] on button "Em aprovação" at bounding box center [608, 290] width 141 height 22
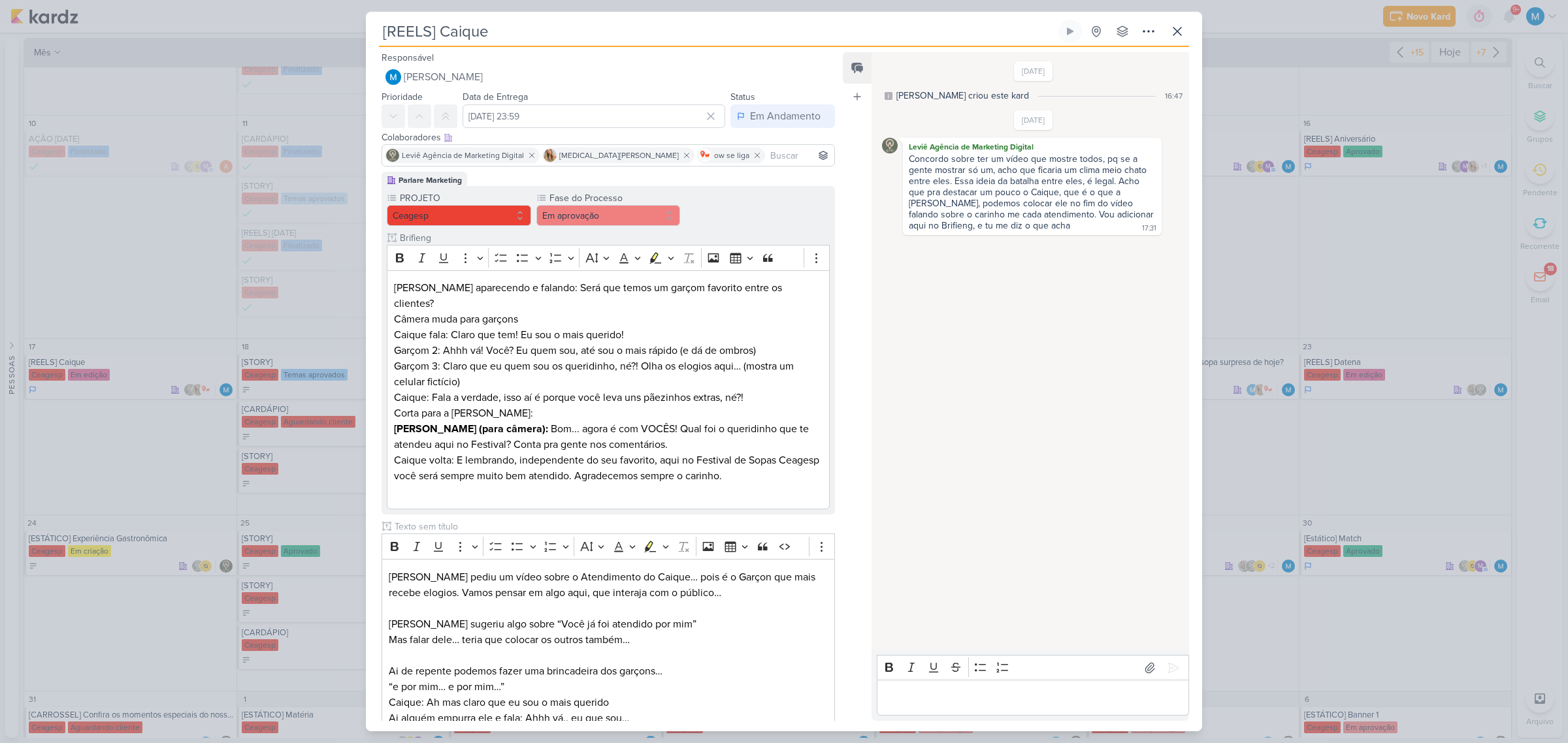
click at [776, 151] on input at bounding box center [799, 155] width 64 height 16
type input "mle"
click at [751, 178] on button "m mlegnaioli@gmail.com" at bounding box center [608, 180] width 452 height 24
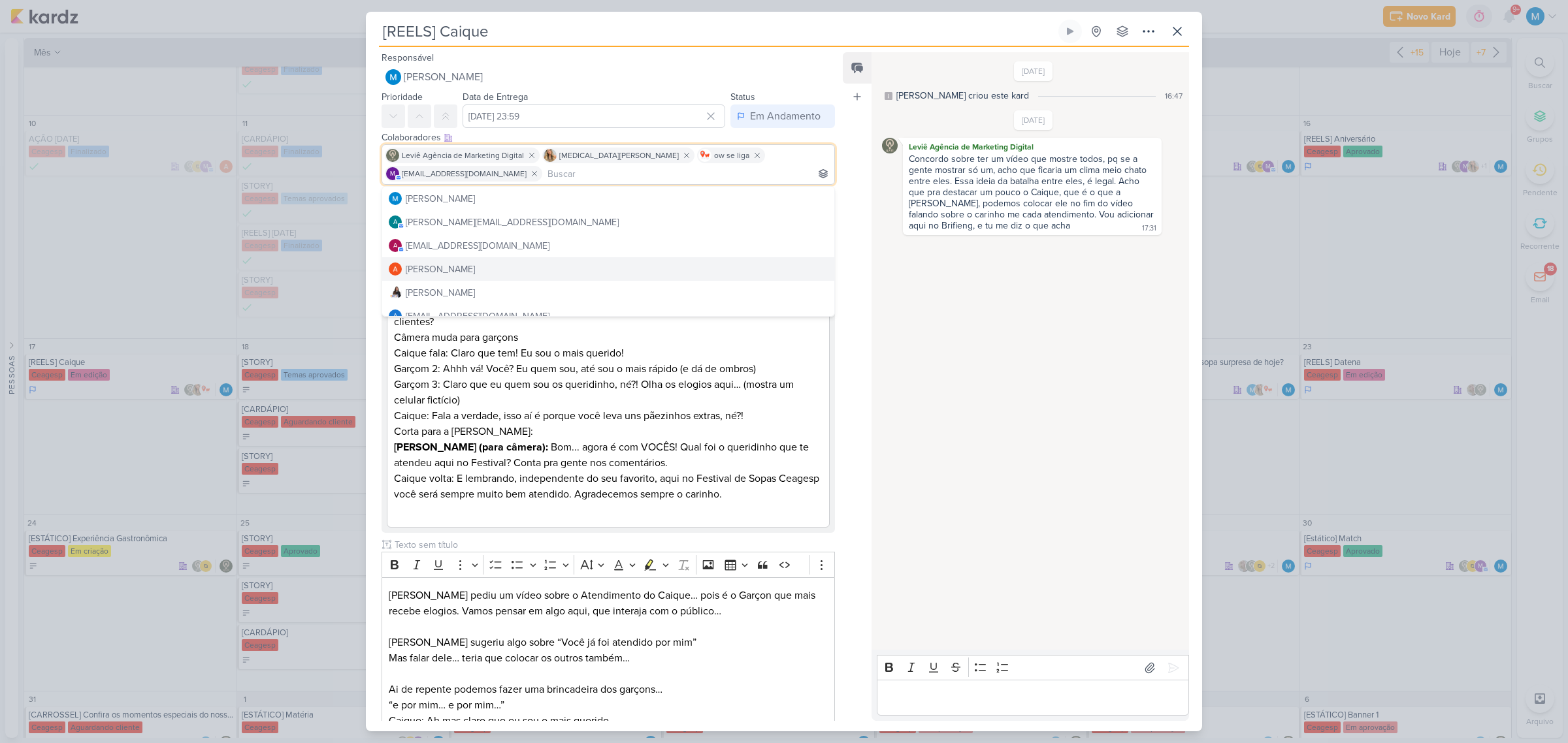
click at [859, 314] on div "Feed Atrelar email Solte o email para atrelar ao kard" at bounding box center [857, 386] width 29 height 669
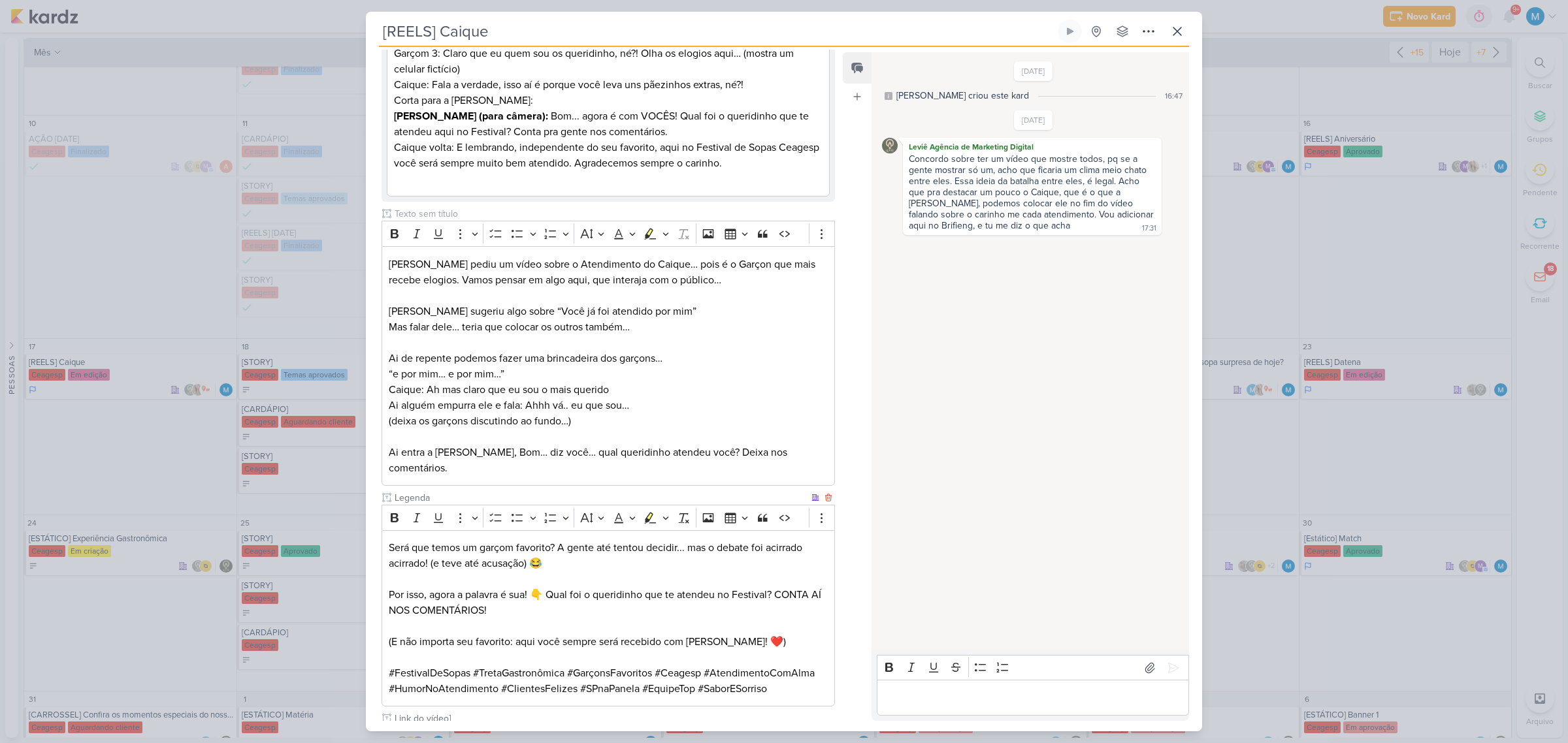
scroll to position [259, 0]
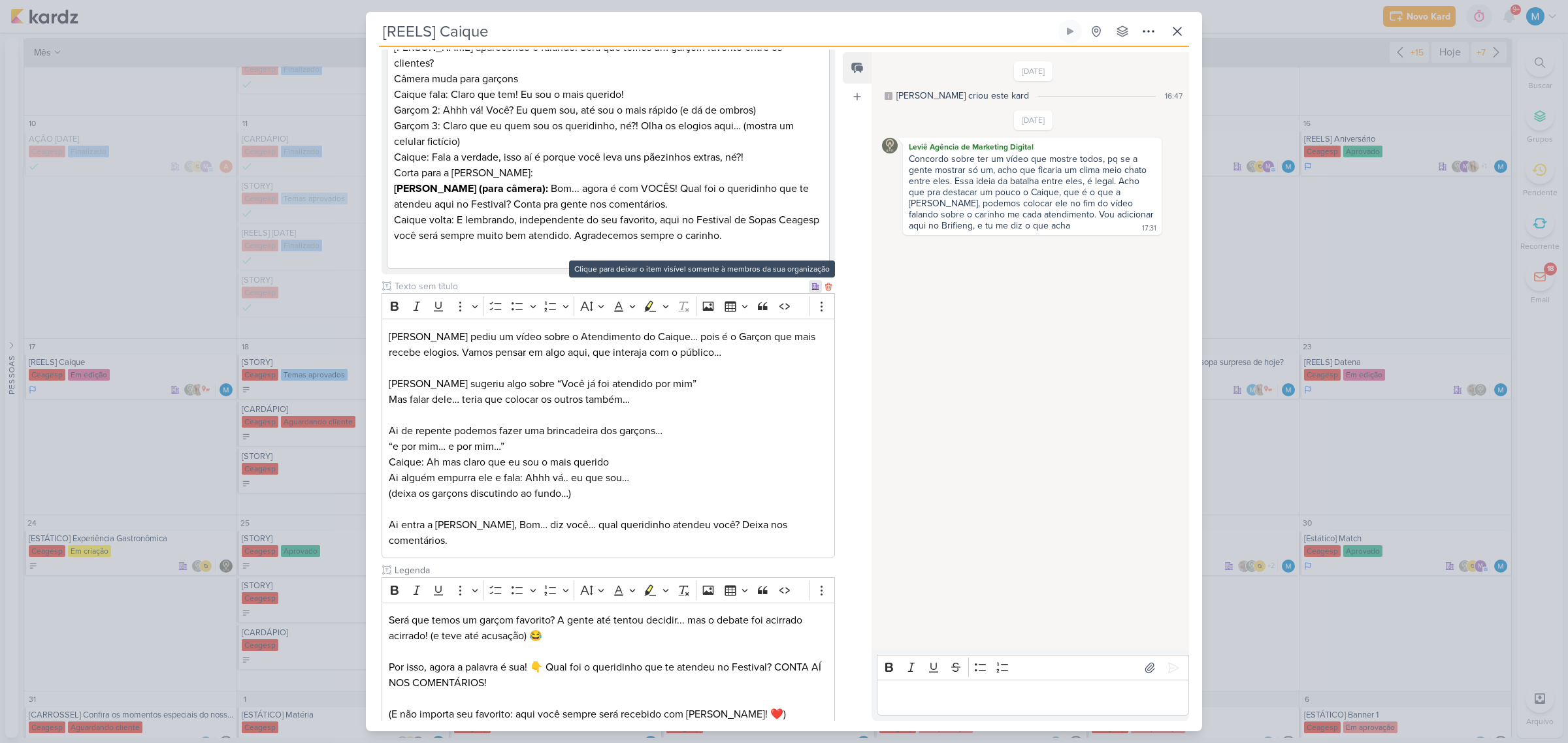
click at [812, 283] on icon at bounding box center [815, 286] width 7 height 6
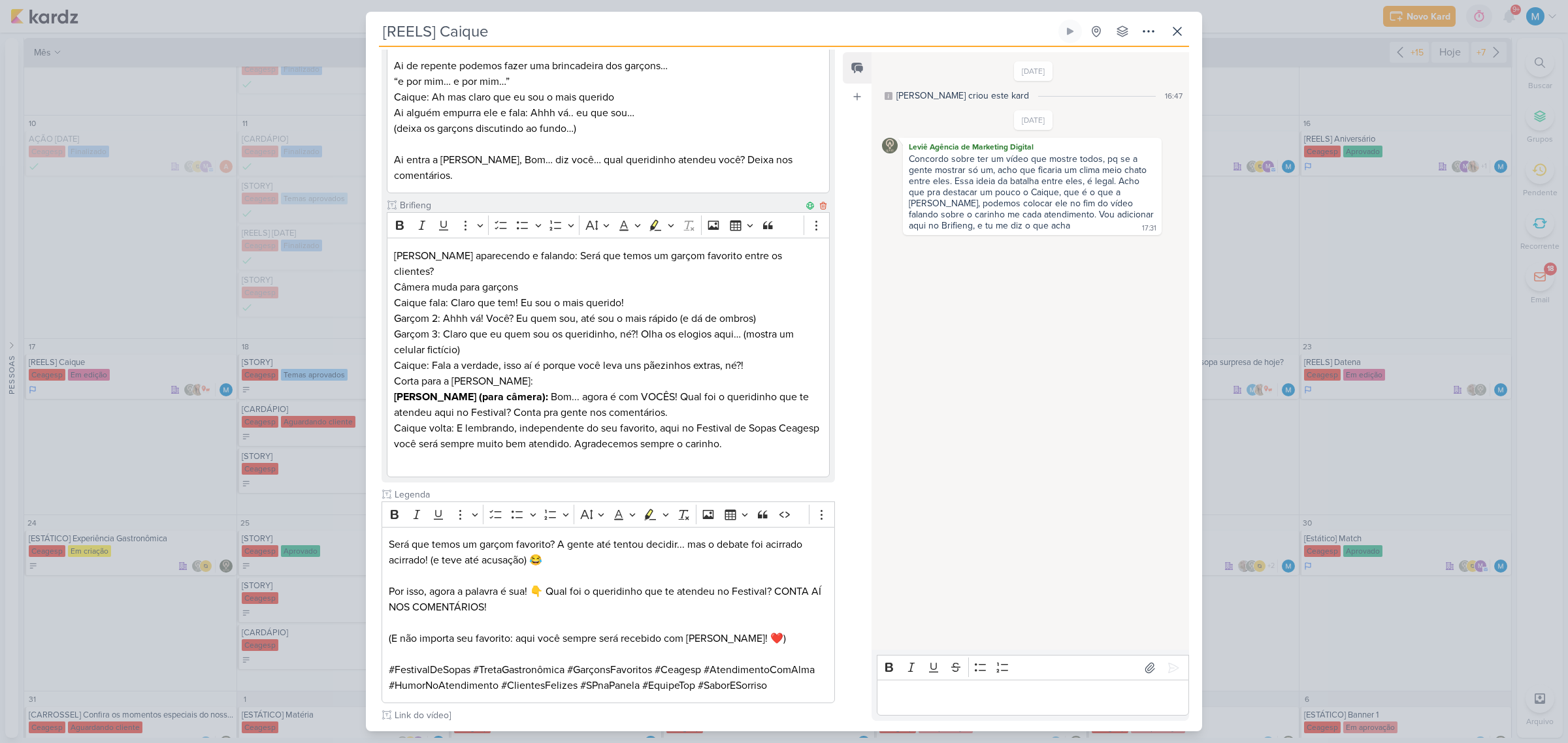
scroll to position [421, 0]
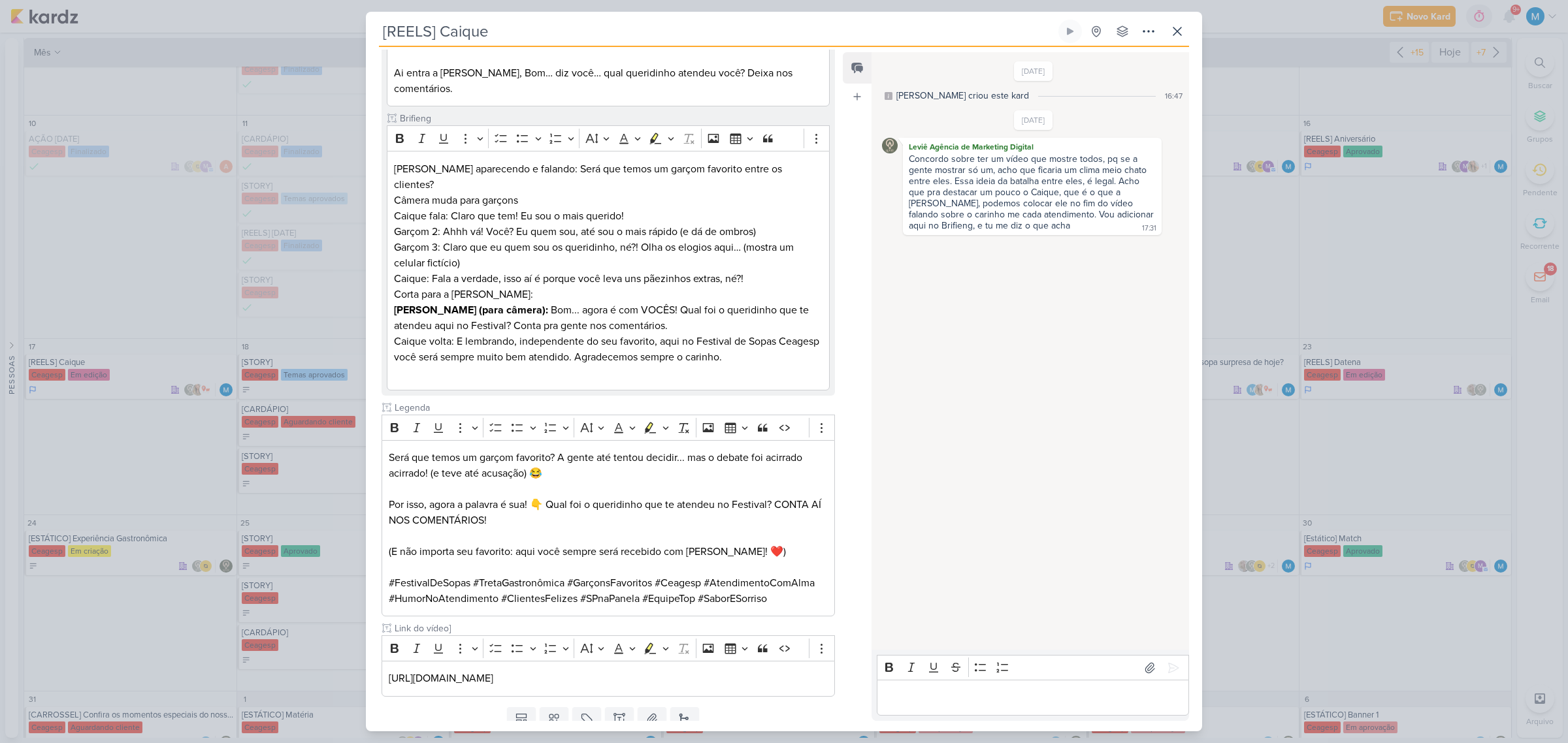
click at [813, 742] on button "Salvar e Fechar" at bounding box center [789, 754] width 92 height 24
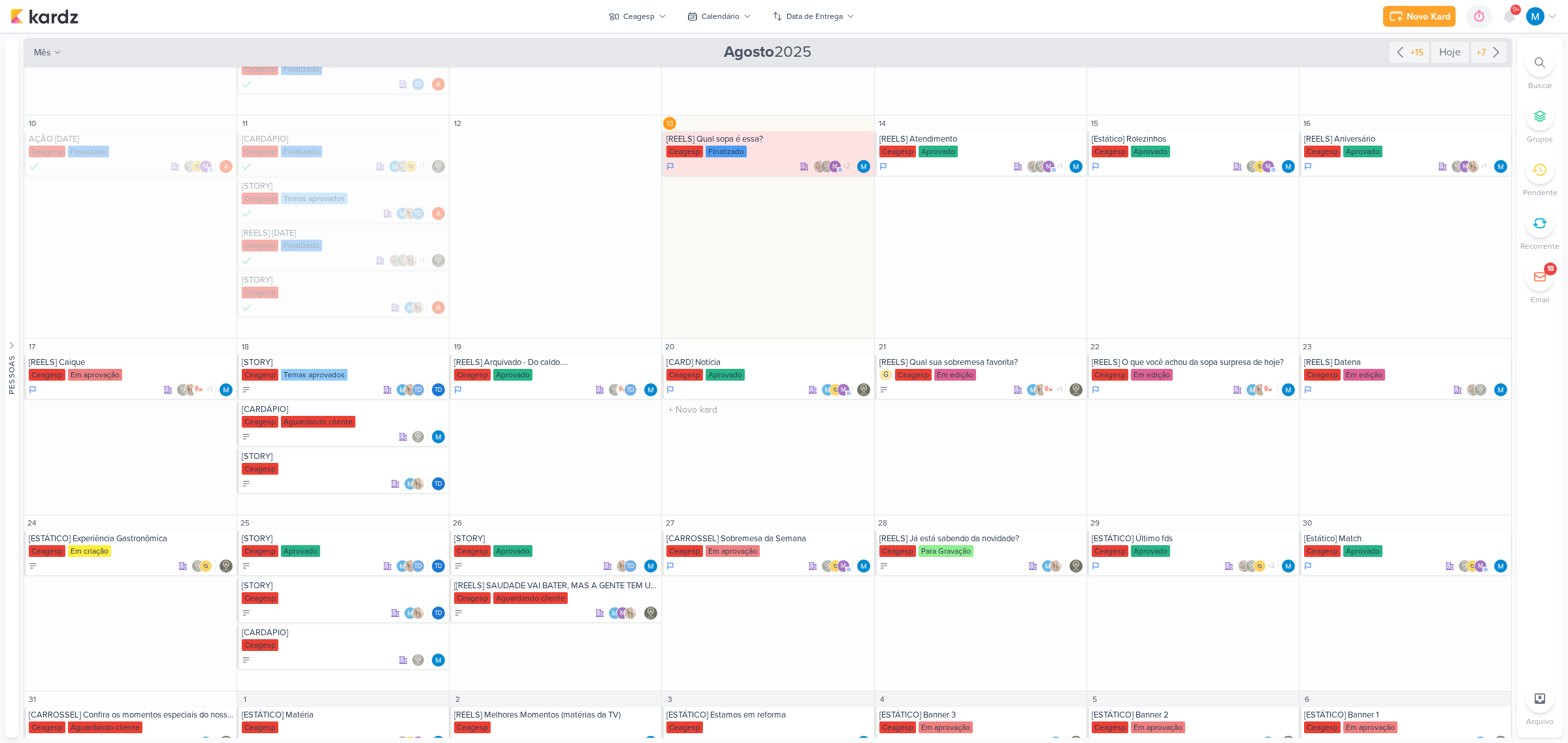
scroll to position [341, 0]
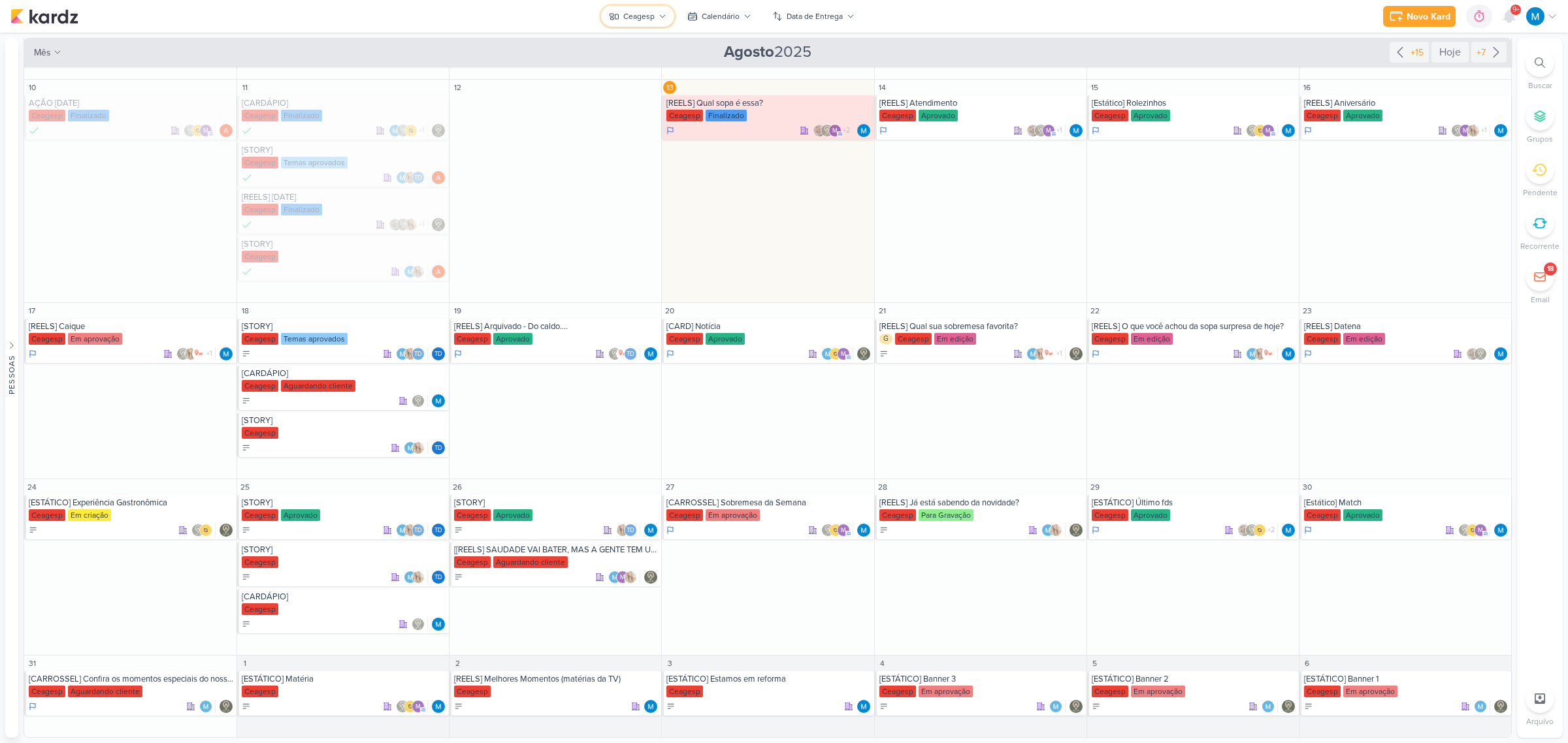
click at [647, 14] on div "Ceagesp" at bounding box center [639, 16] width 32 height 12
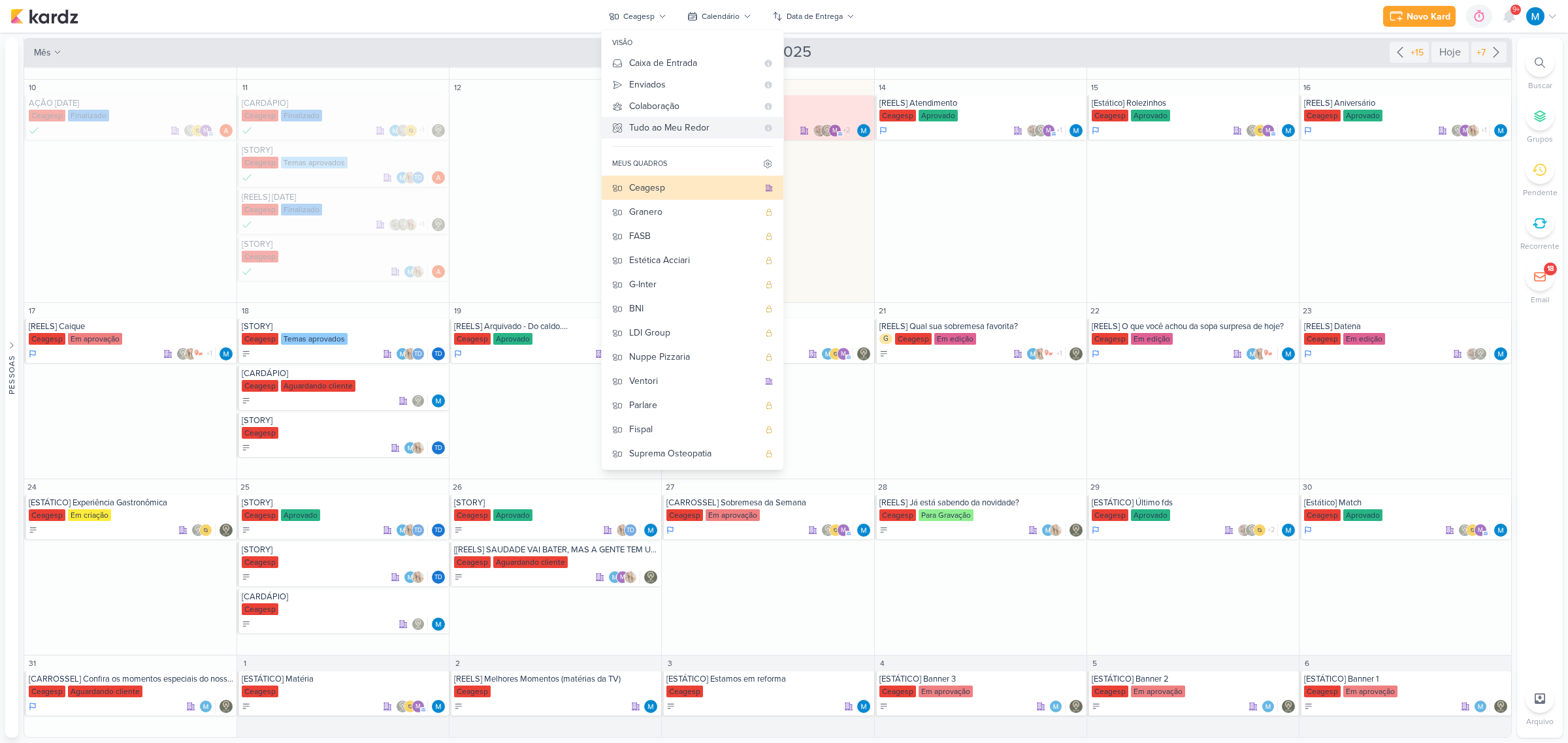
click at [691, 121] on div "Tudo ao Meu Redor" at bounding box center [693, 127] width 128 height 14
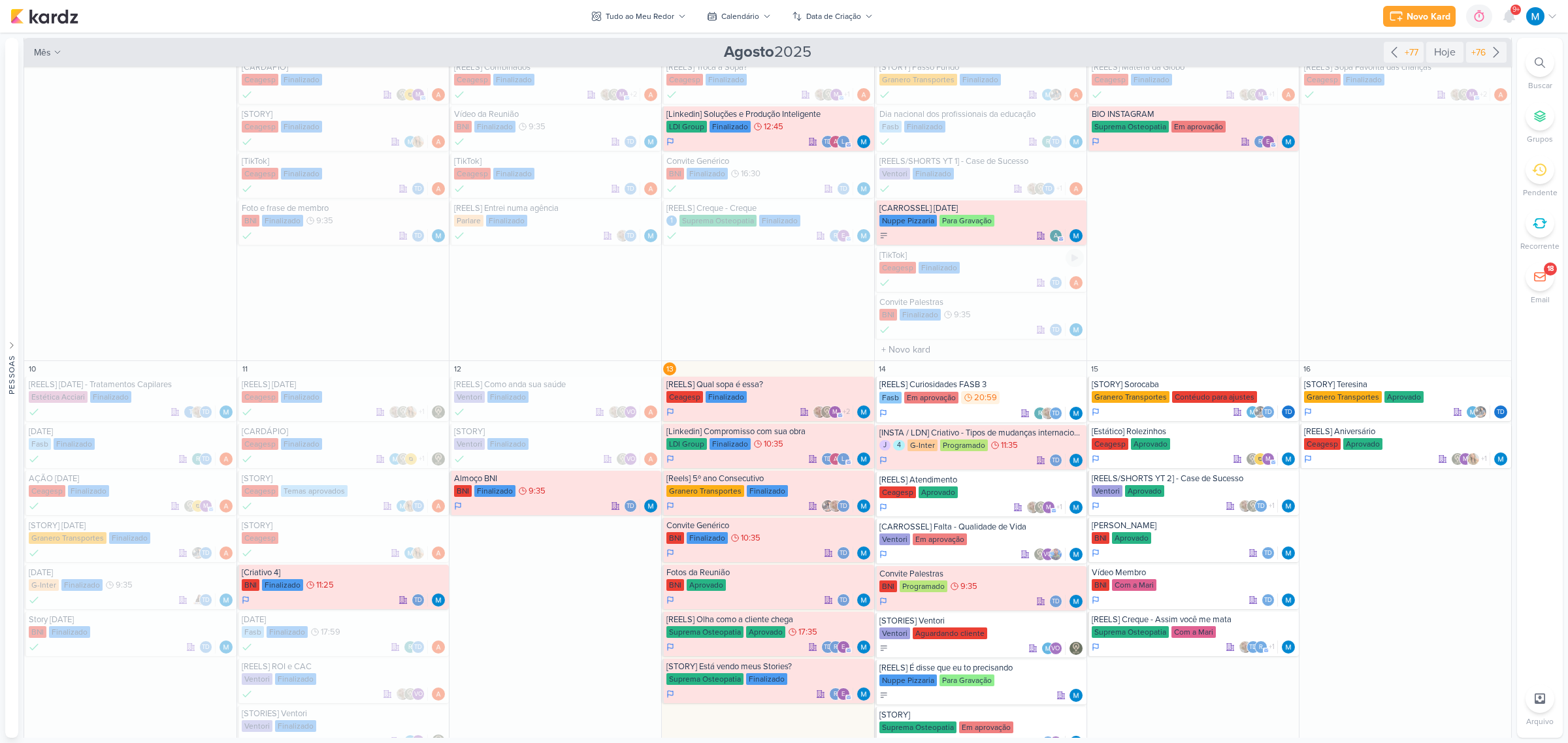
scroll to position [435, 0]
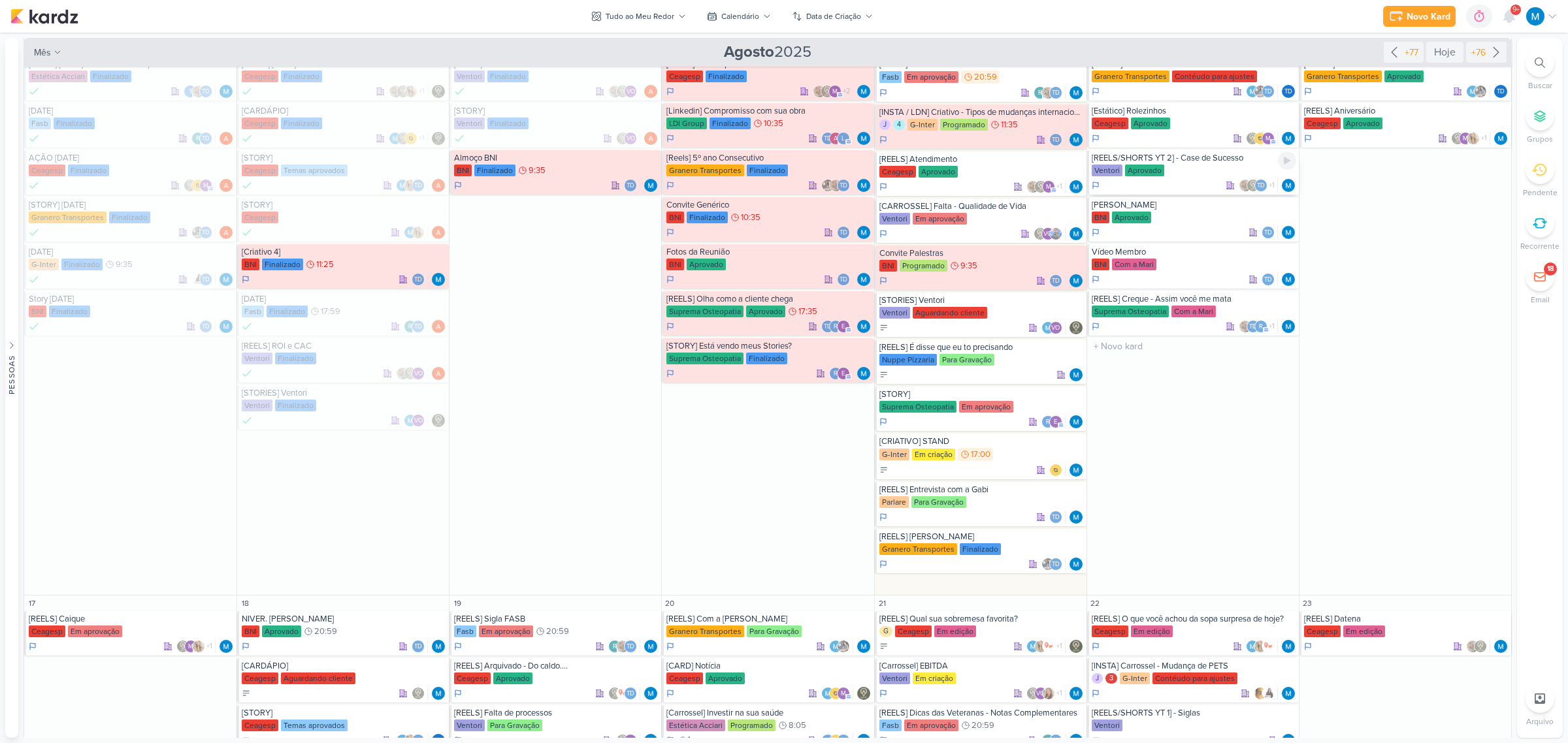
scroll to position [734, 0]
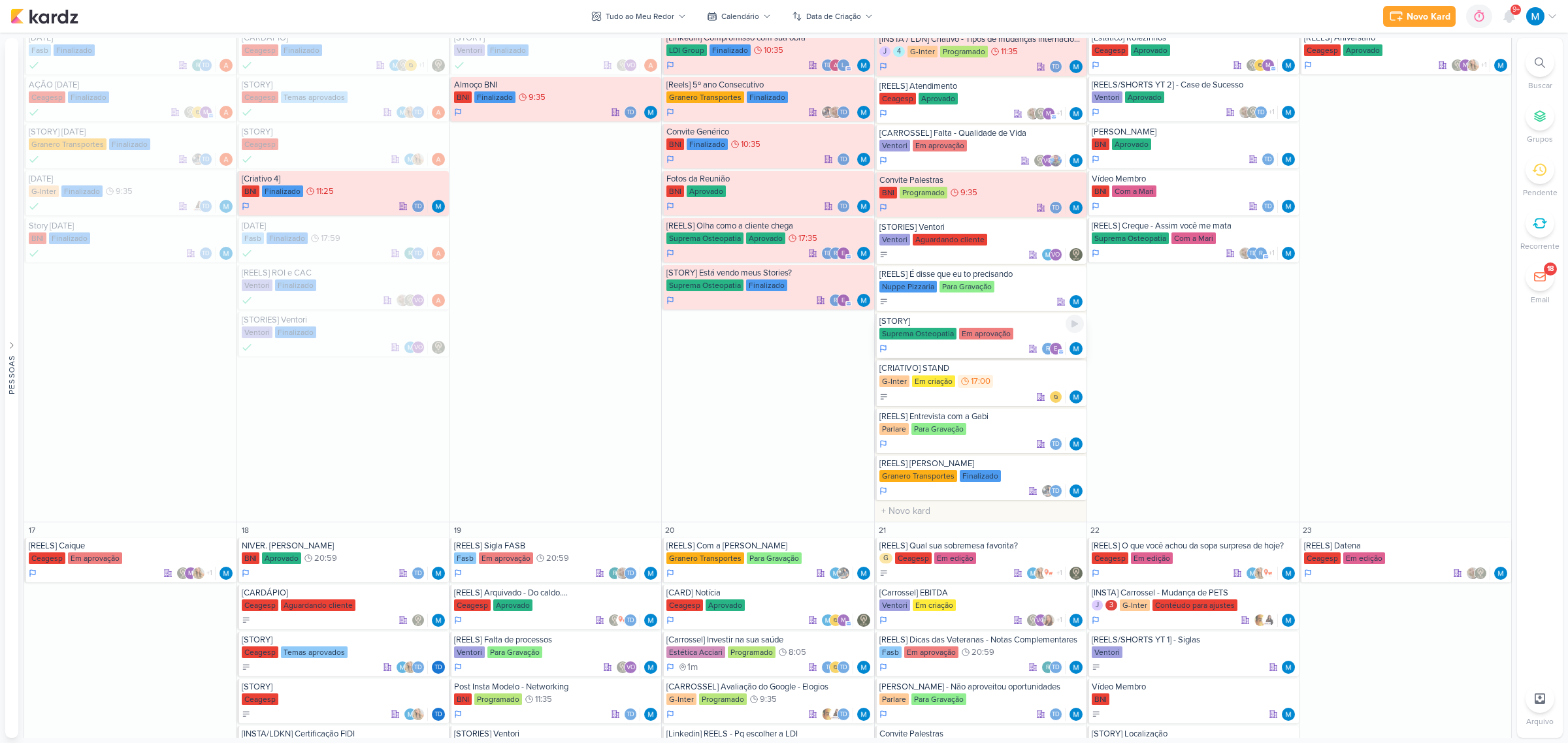
click at [1047, 321] on div "[STORY]" at bounding box center [981, 321] width 204 height 11
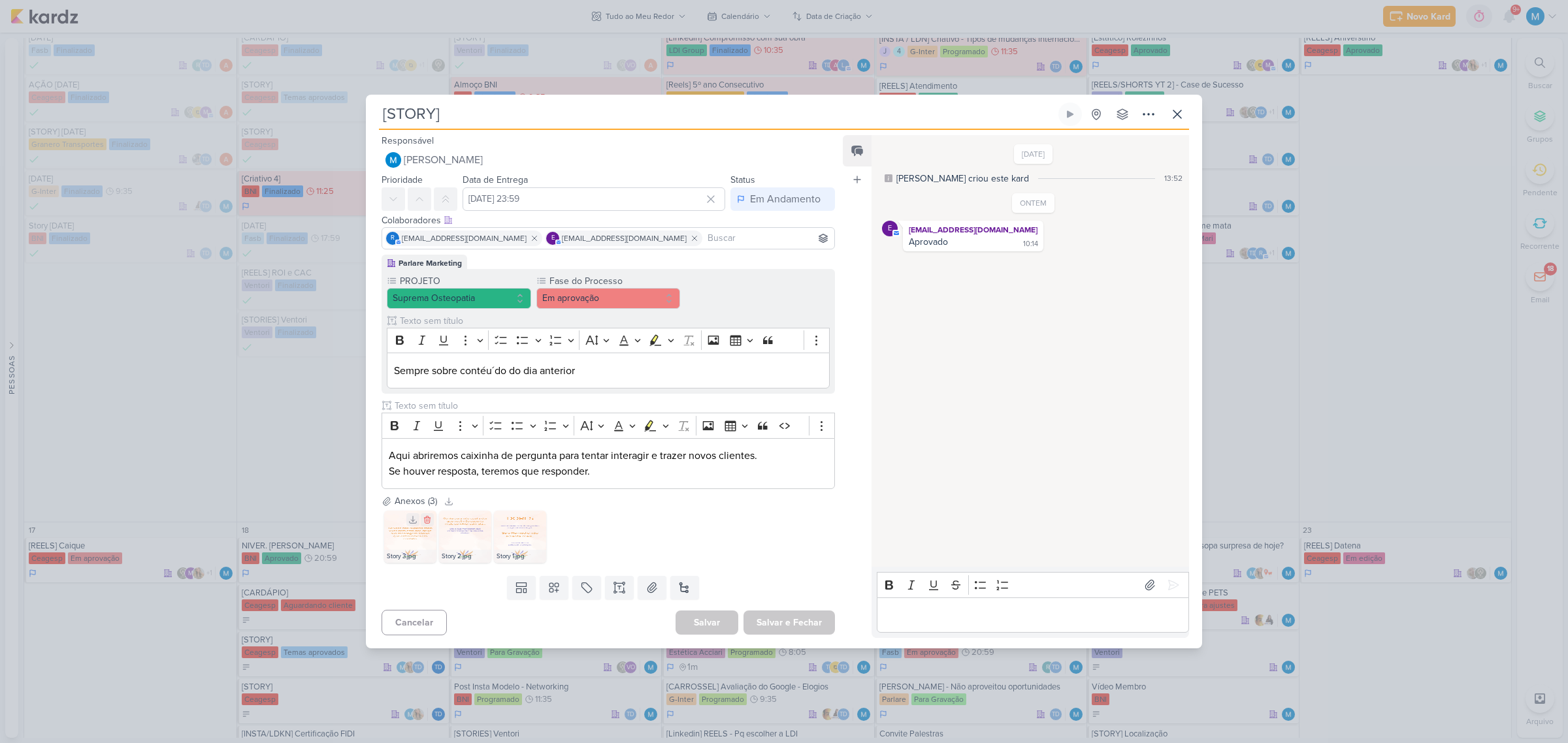
click at [423, 543] on img at bounding box center [410, 536] width 52 height 52
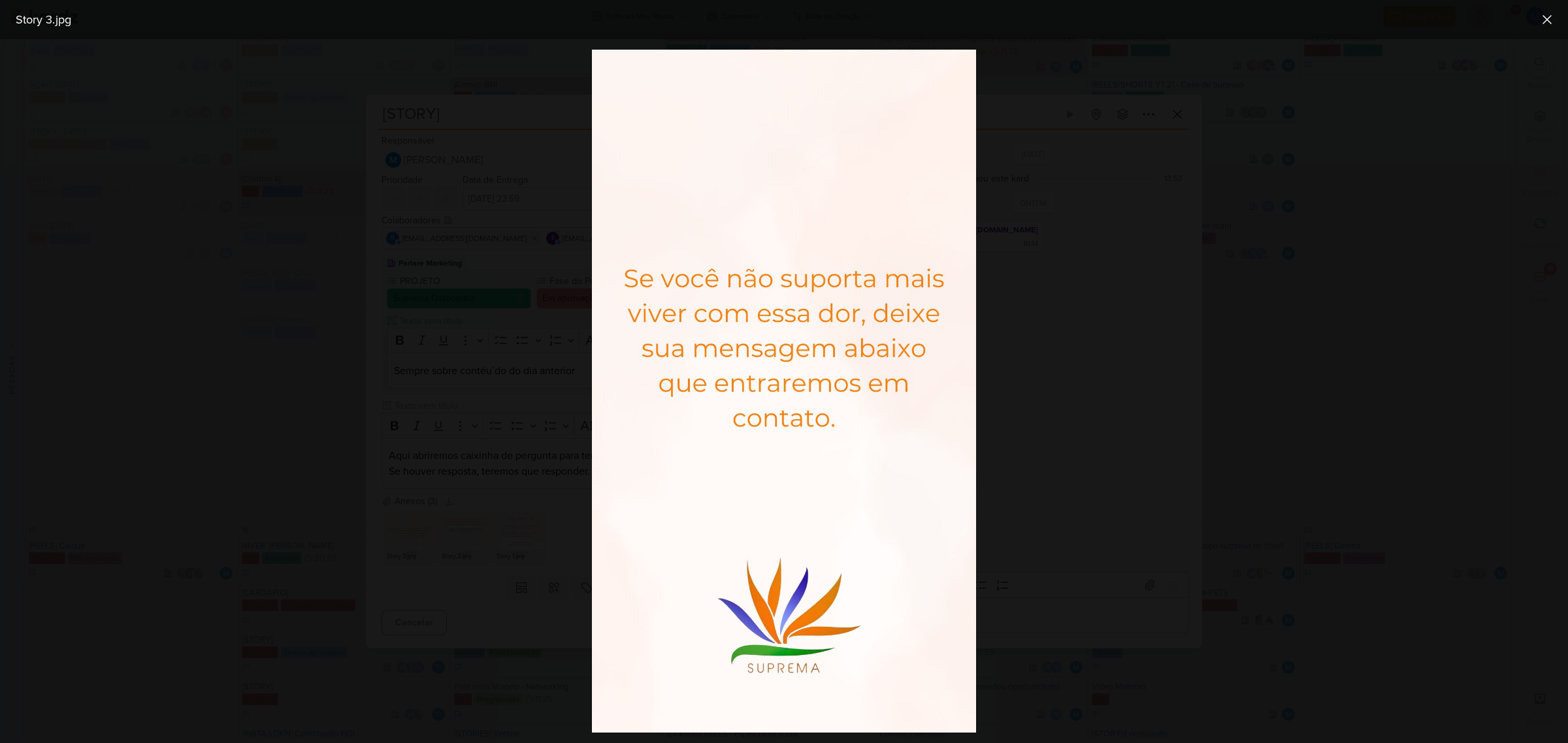
click at [1170, 418] on div at bounding box center [784, 391] width 1568 height 704
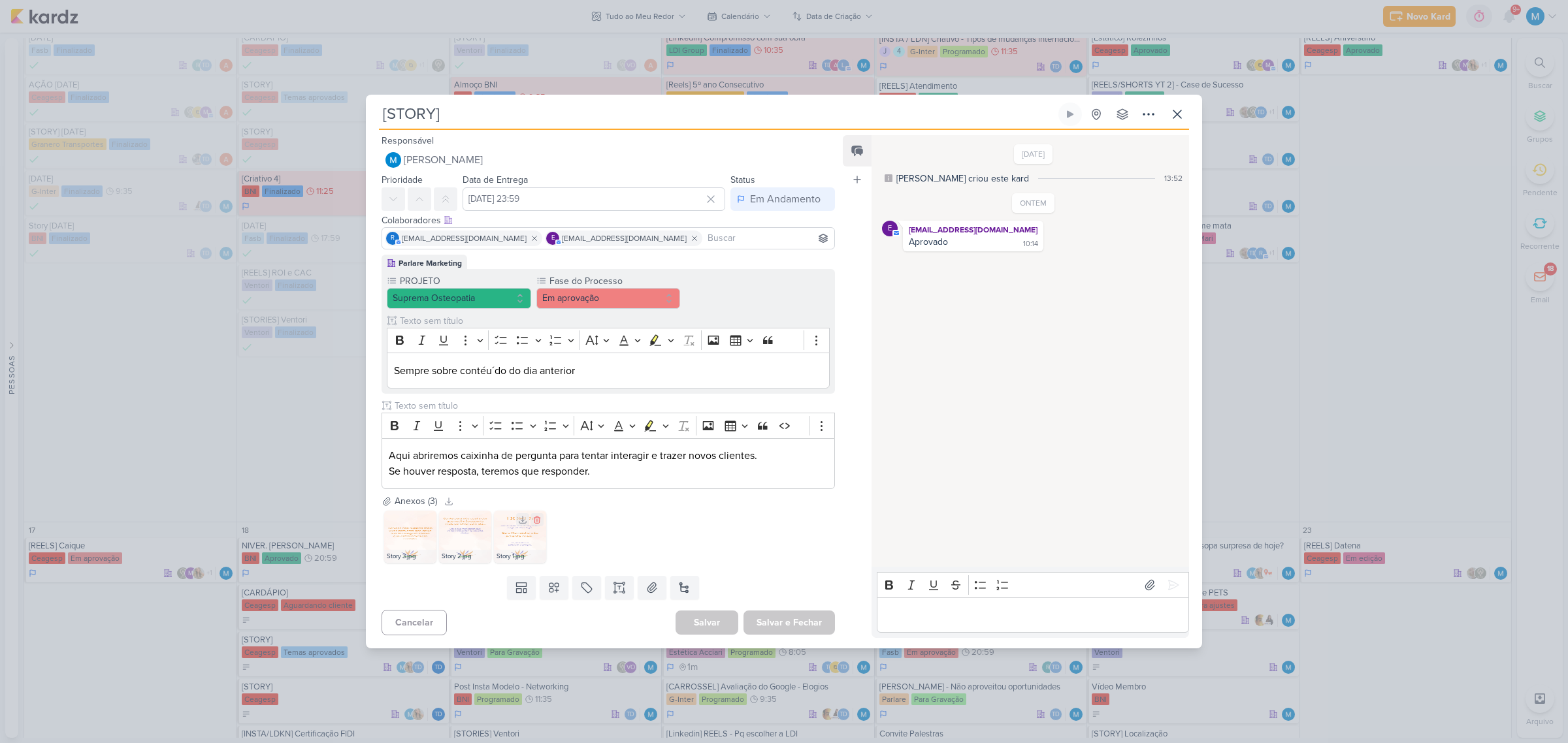
click at [526, 545] on img at bounding box center [519, 536] width 52 height 52
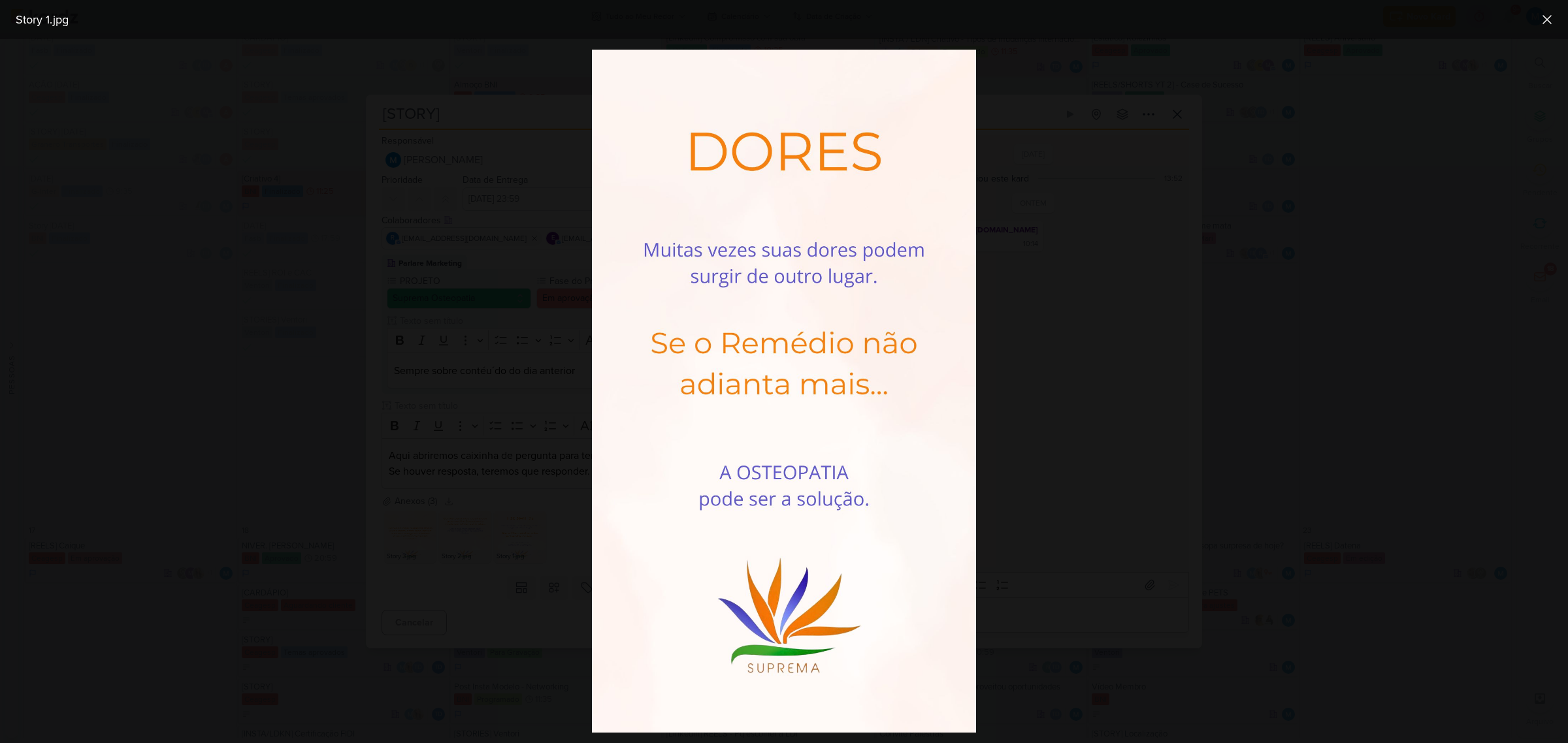
drag, startPoint x: 1055, startPoint y: 331, endPoint x: 1063, endPoint y: 327, distance: 8.9
click at [1057, 330] on div at bounding box center [784, 391] width 1568 height 704
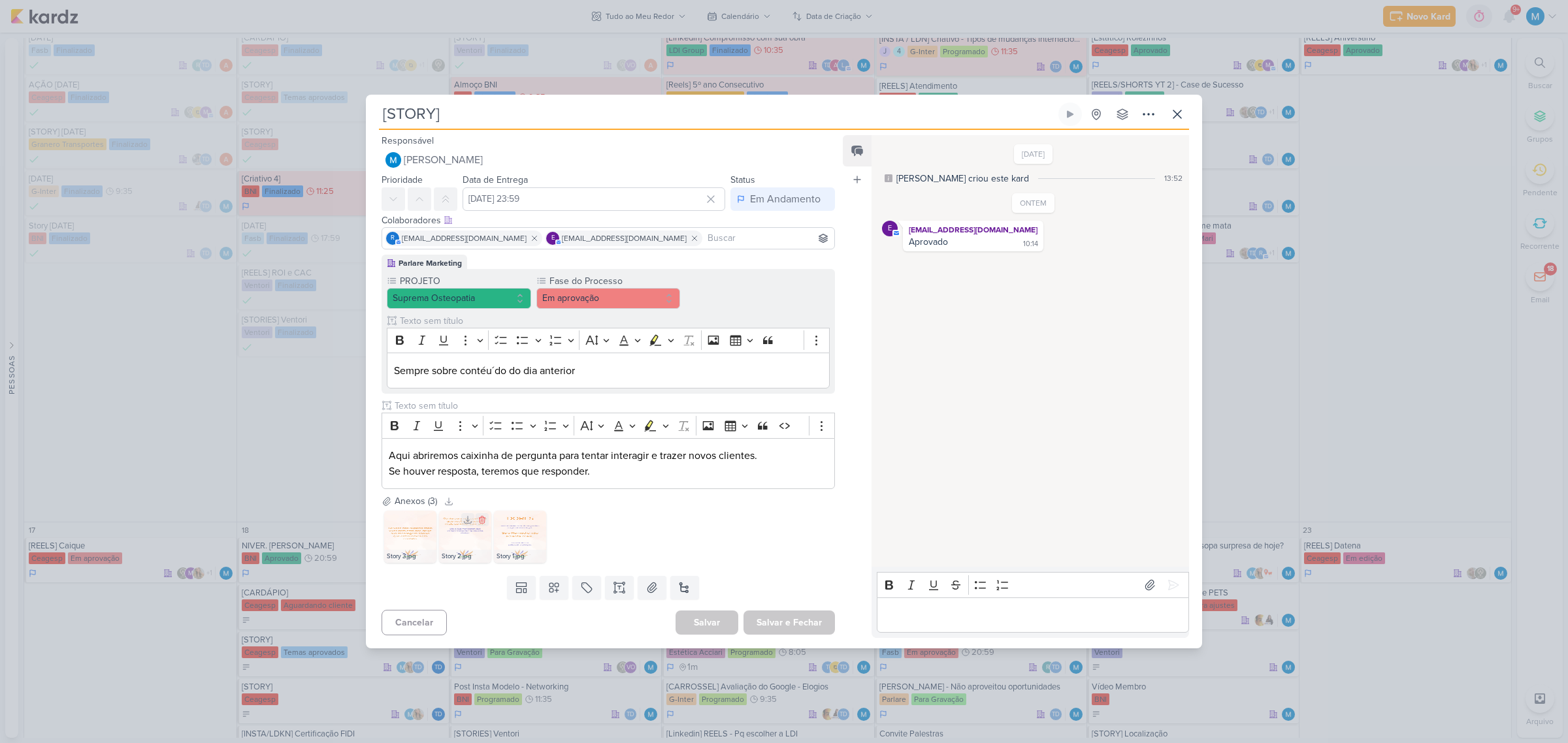
click at [475, 536] on img at bounding box center [465, 536] width 52 height 52
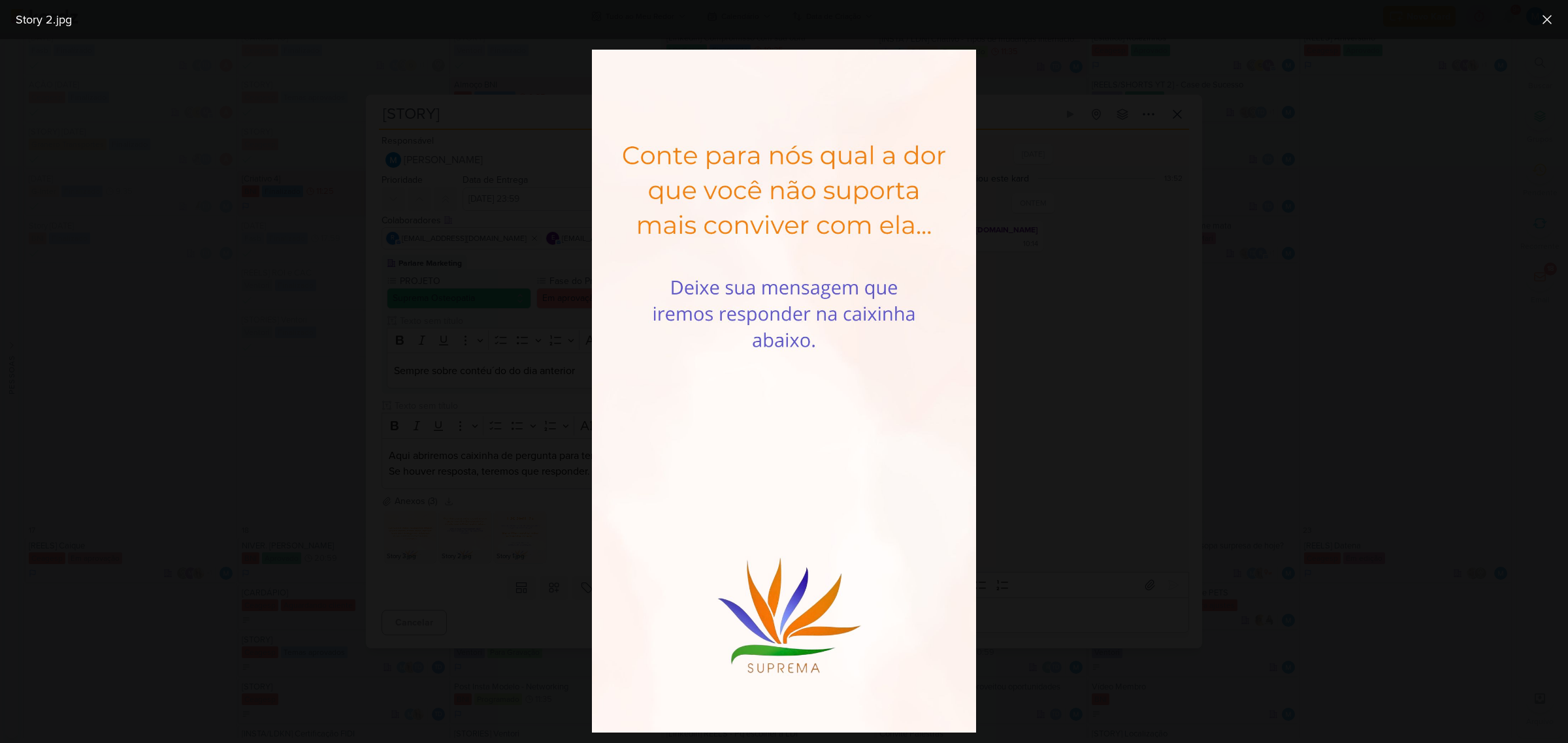
click at [517, 422] on div at bounding box center [784, 391] width 1568 height 704
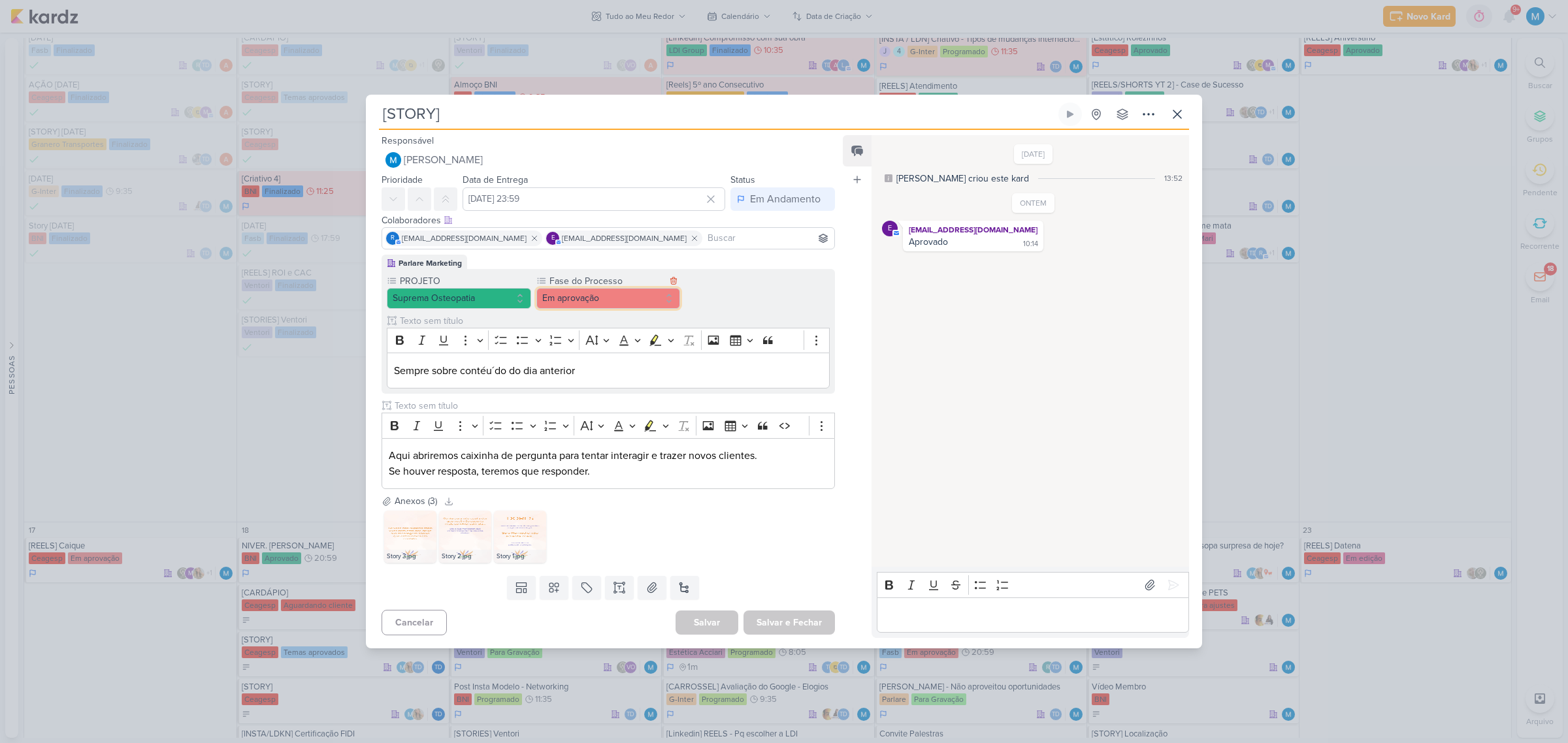
click at [608, 301] on button "Em aprovação" at bounding box center [608, 298] width 144 height 21
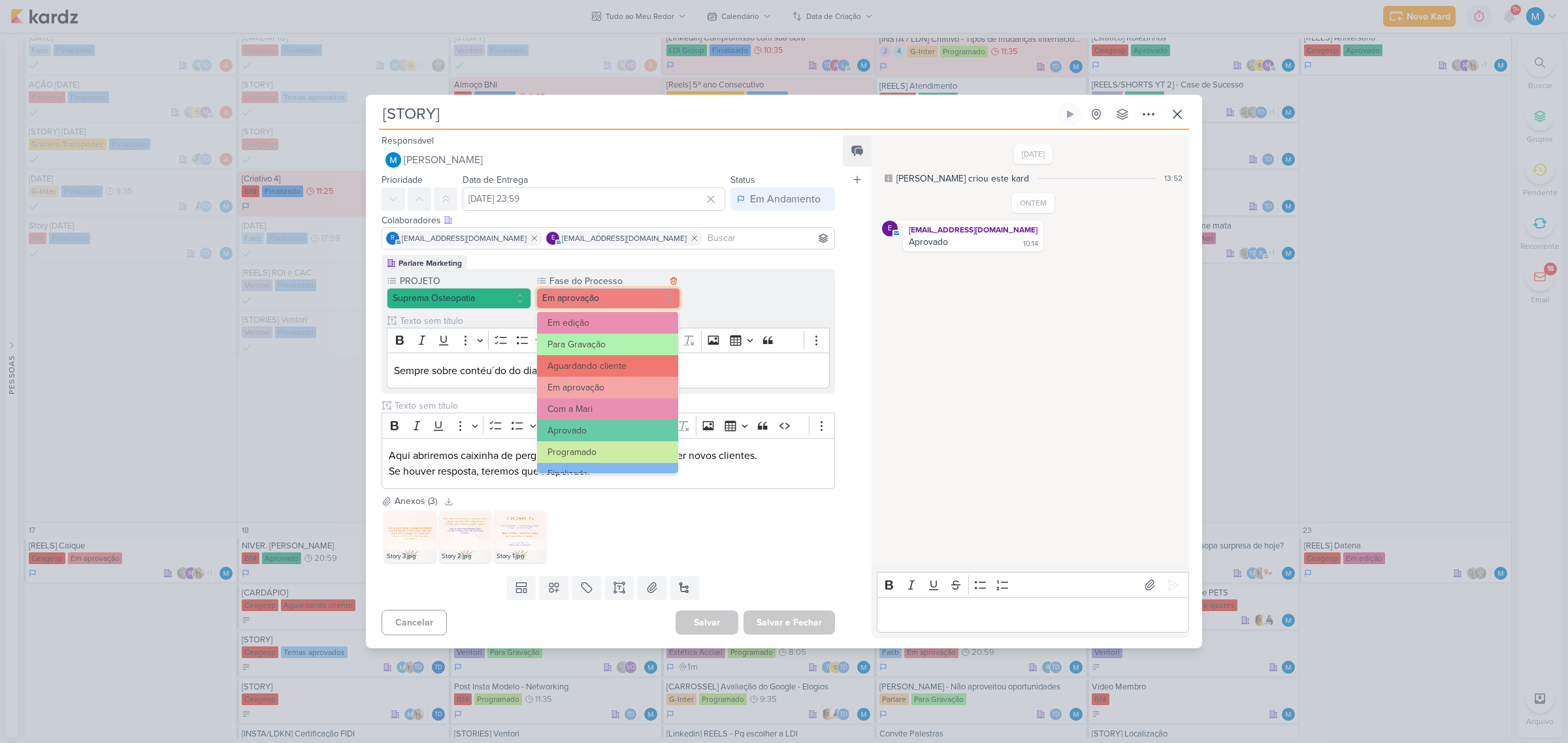
scroll to position [125, 0]
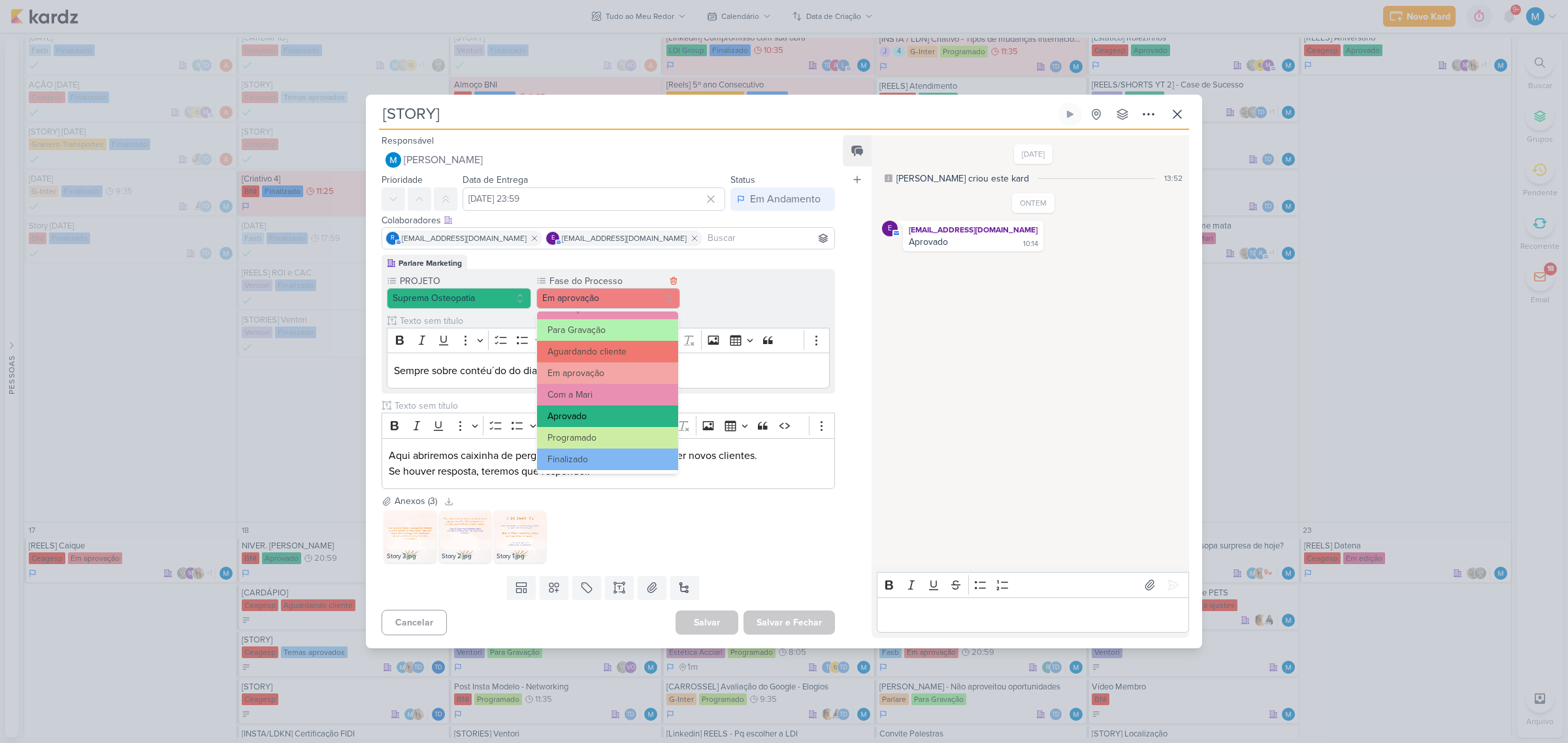
click at [599, 413] on button "Aprovado" at bounding box center [608, 416] width 141 height 22
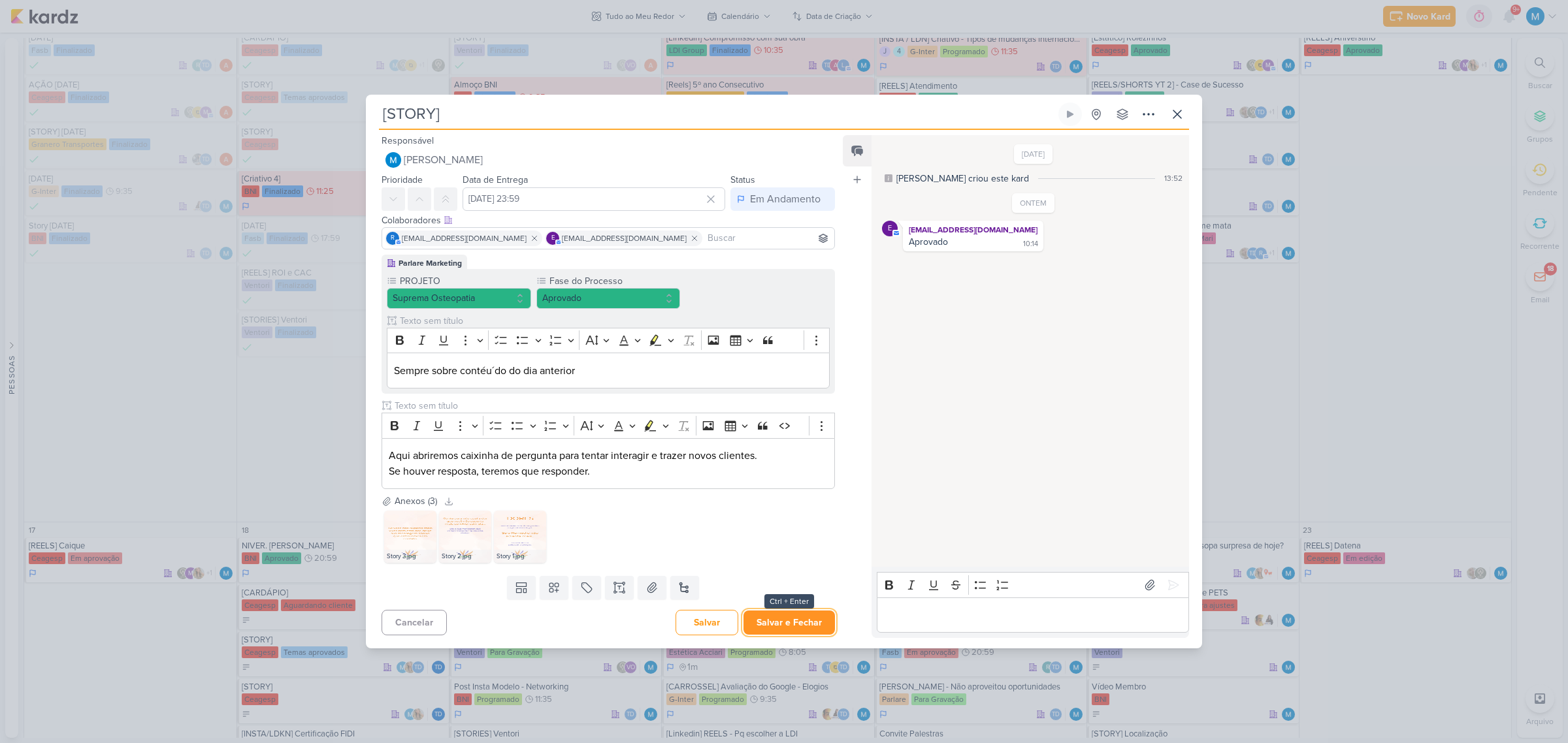
click at [801, 625] on button "Salvar e Fechar" at bounding box center [789, 622] width 92 height 24
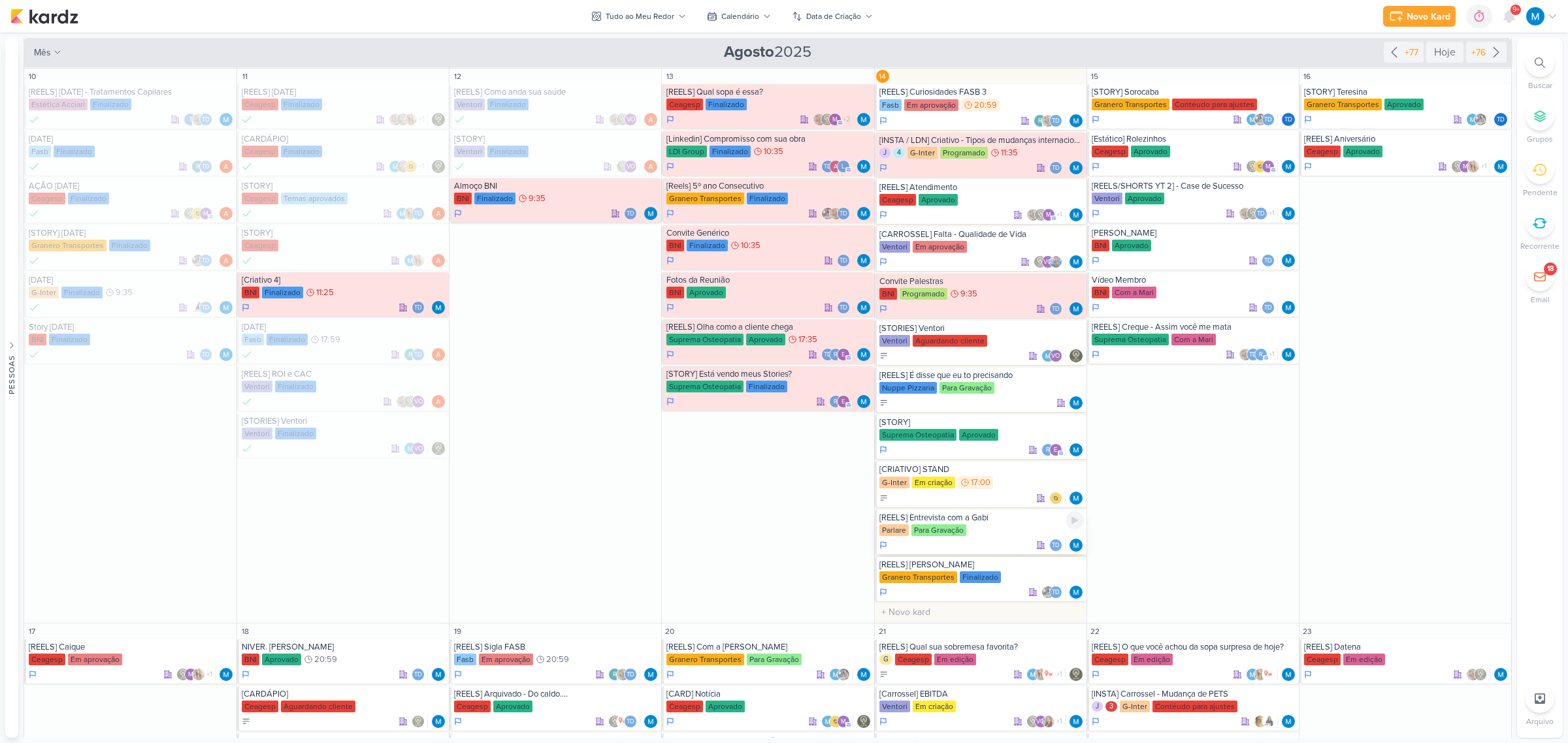
scroll to position [571, 0]
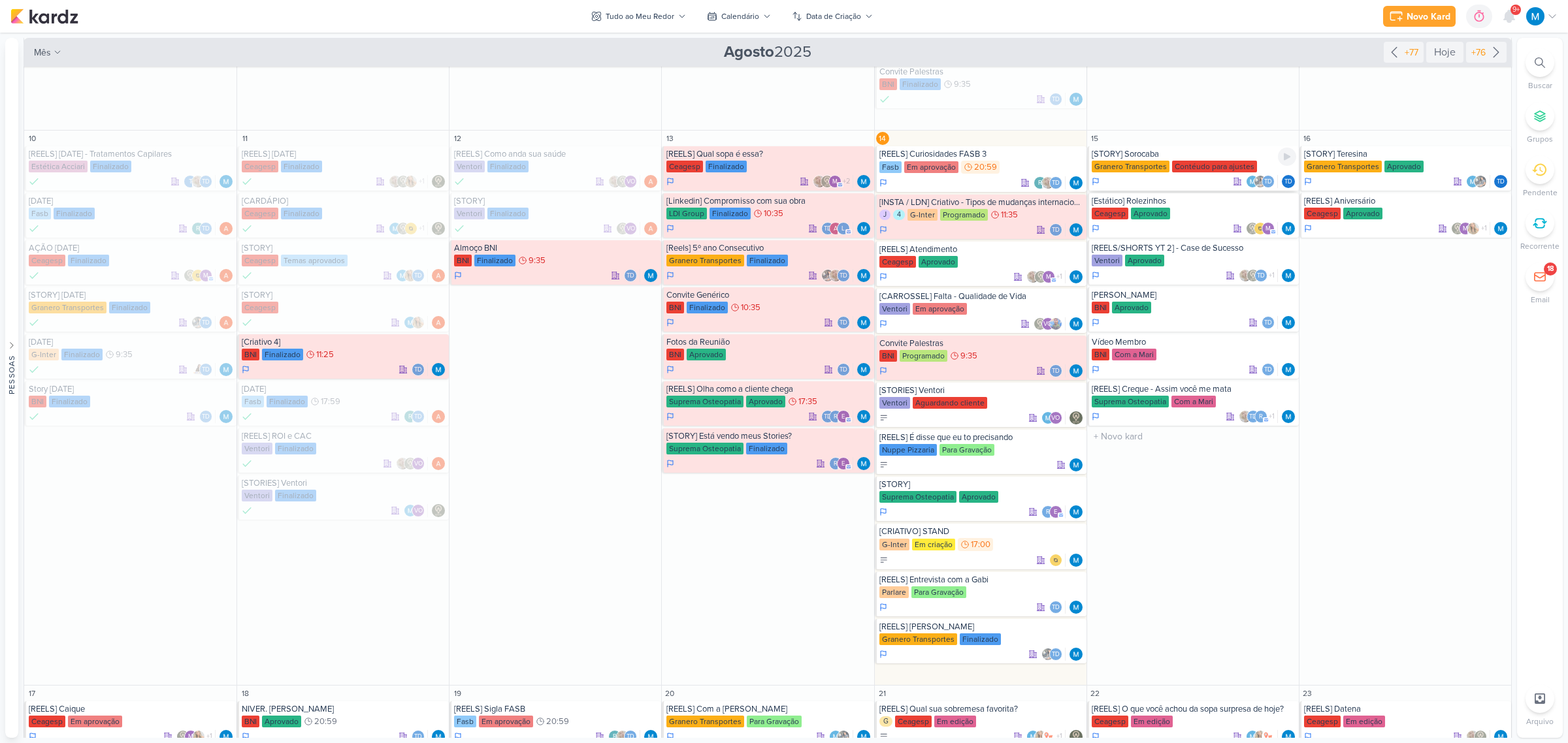
click at [1204, 154] on div "[STORY] Sorocaba" at bounding box center [1194, 154] width 204 height 11
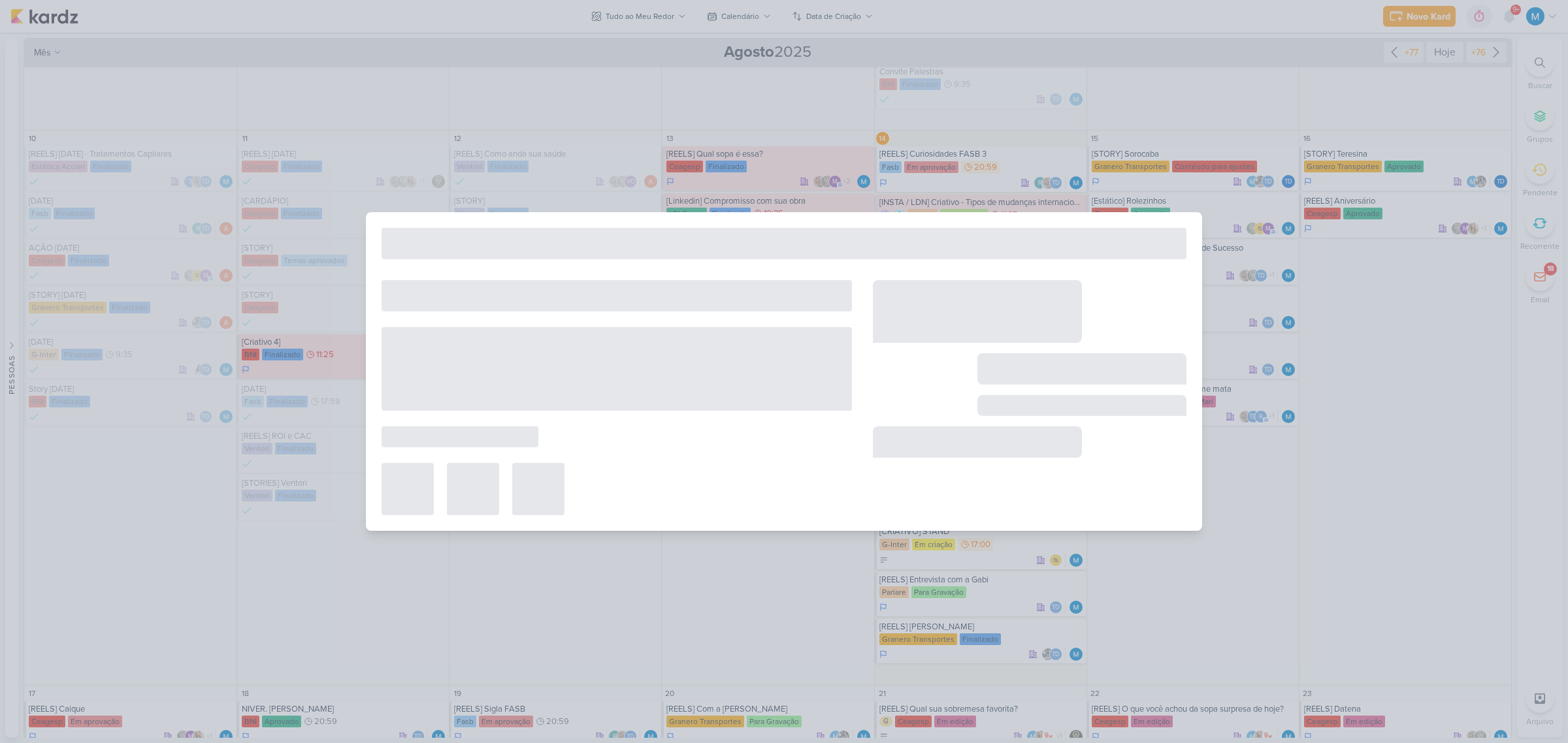
type input "[STORY] Sorocaba"
type input "[DATE] 23:59"
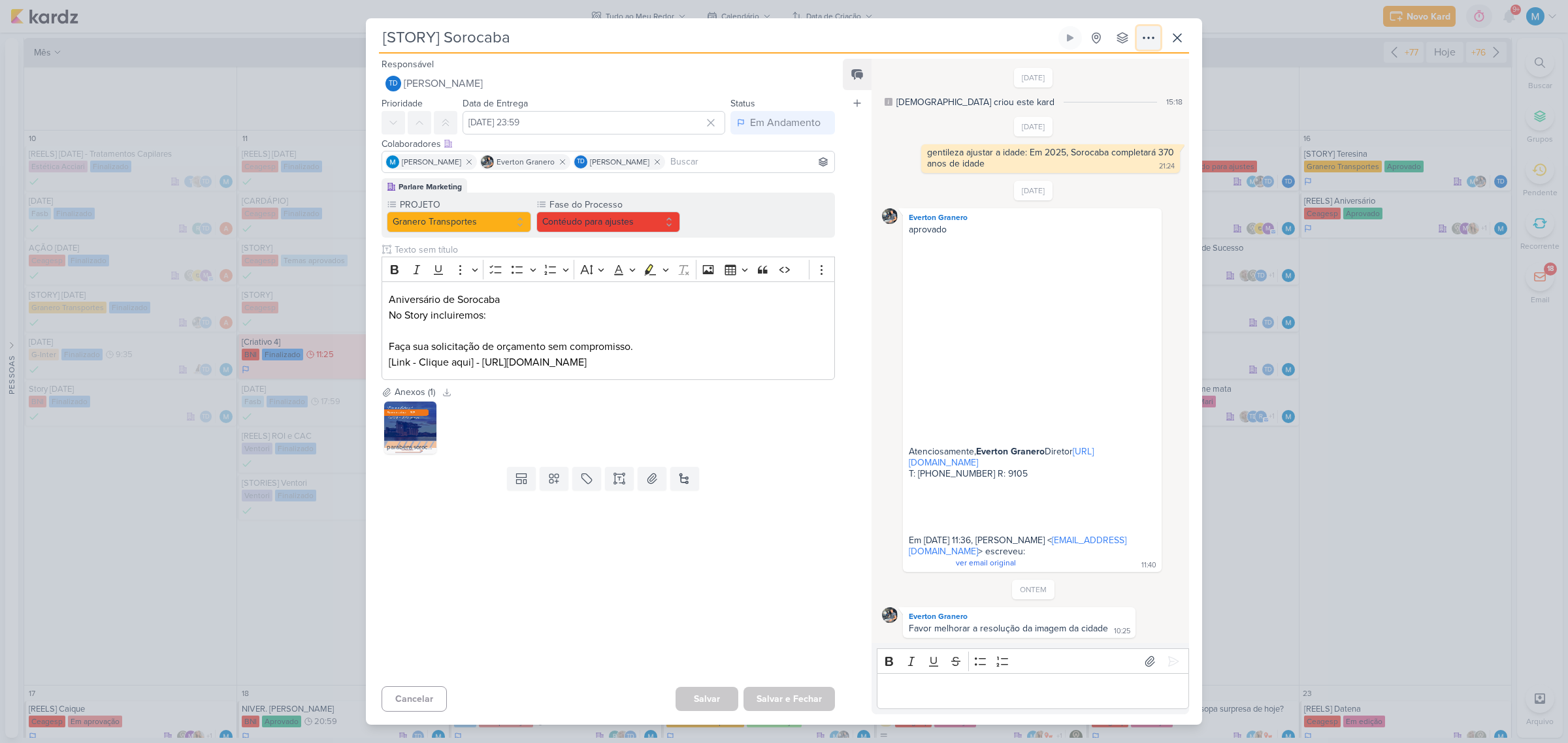
click at [1149, 38] on icon at bounding box center [1149, 38] width 16 height 16
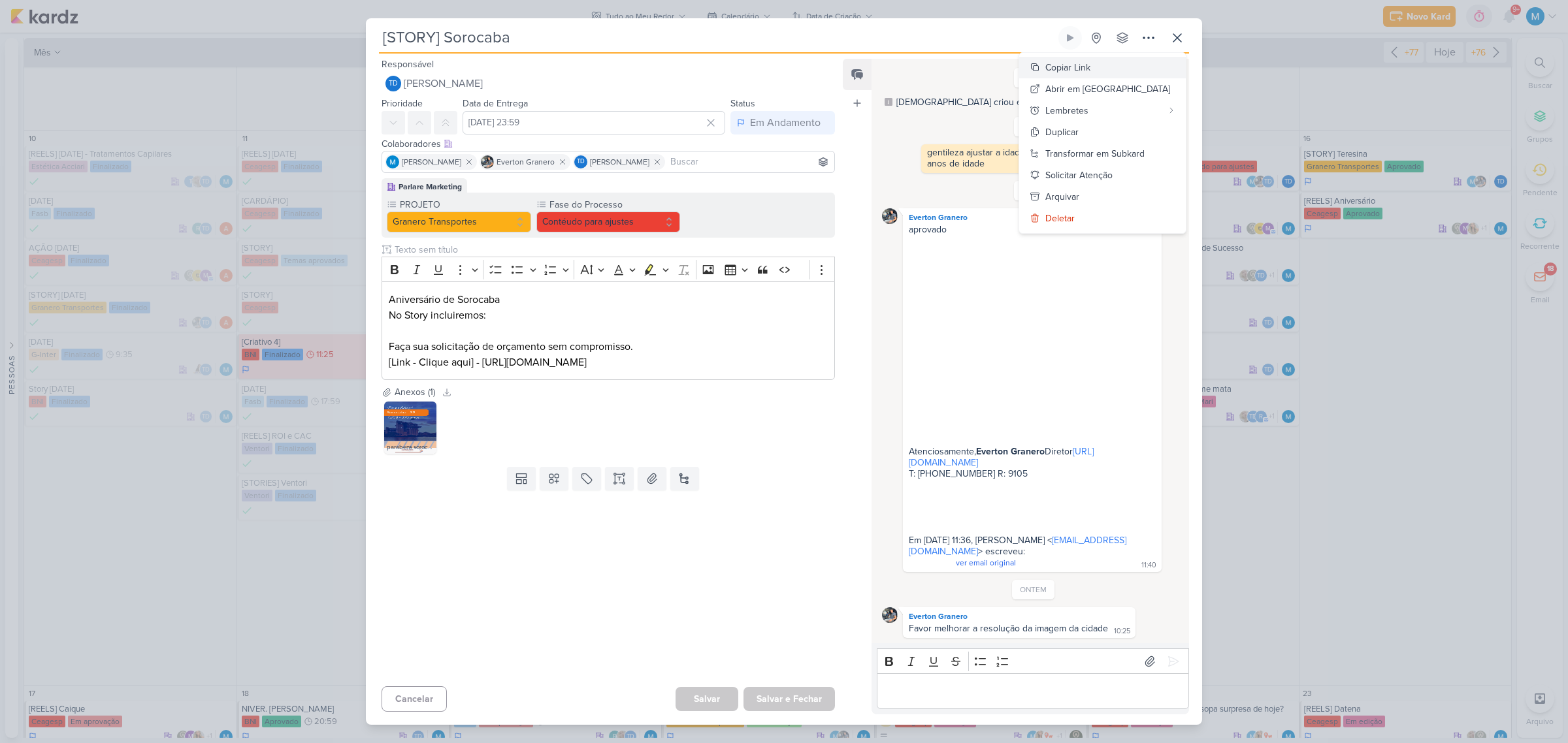
click at [1127, 76] on button "Copiar Link" at bounding box center [1102, 67] width 167 height 22
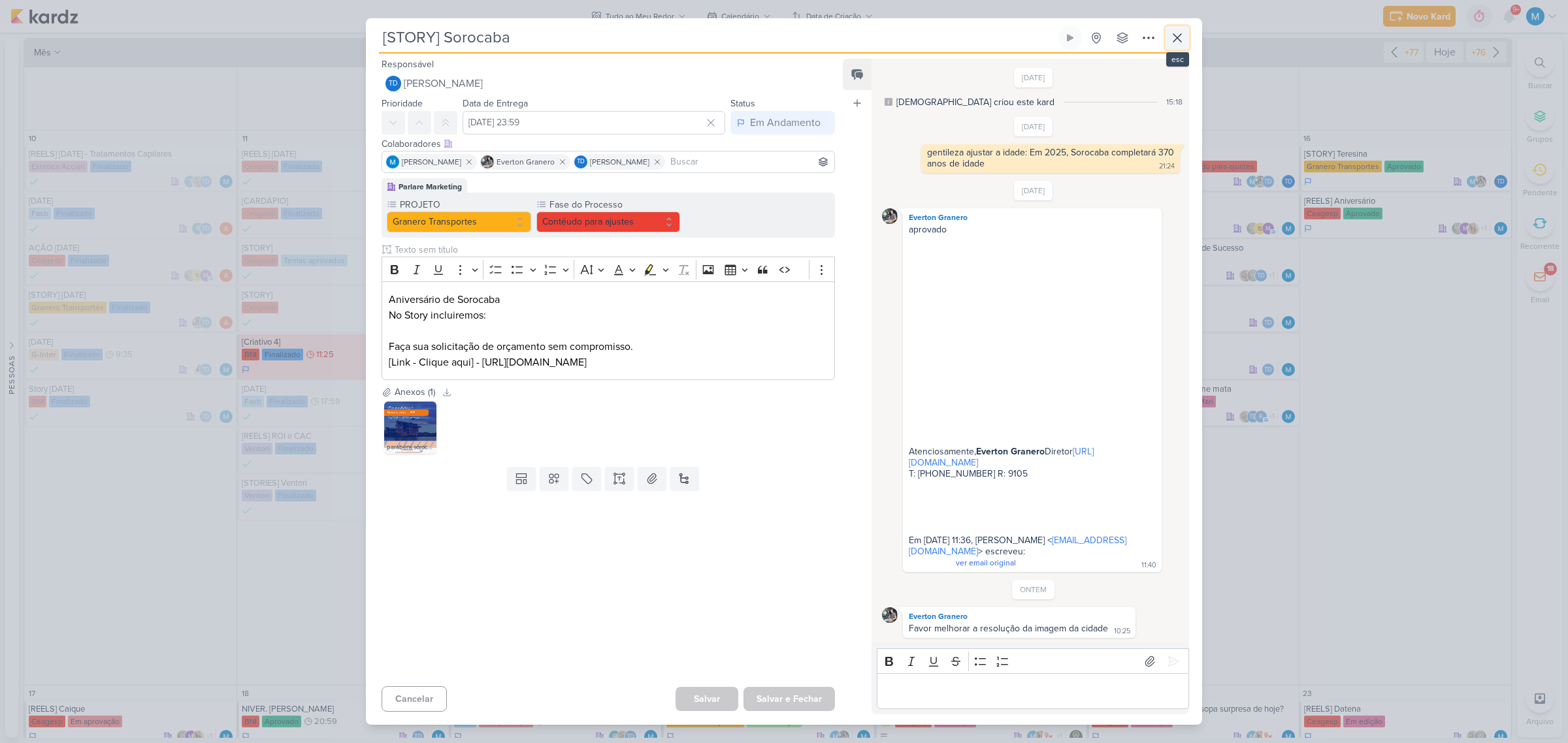
click at [1177, 45] on icon at bounding box center [1177, 38] width 16 height 16
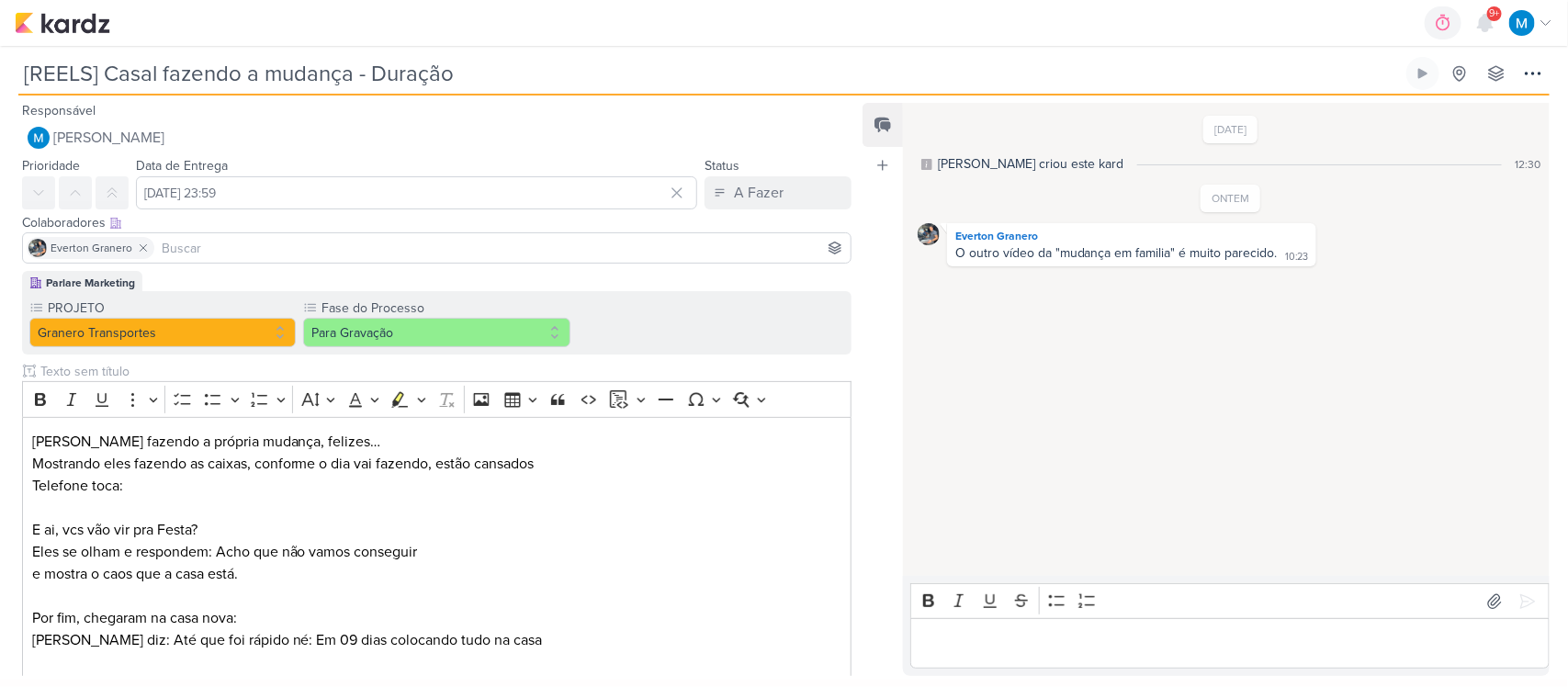
click at [1053, 634] on p "Editor editing area: main" at bounding box center [1229, 644] width 620 height 22
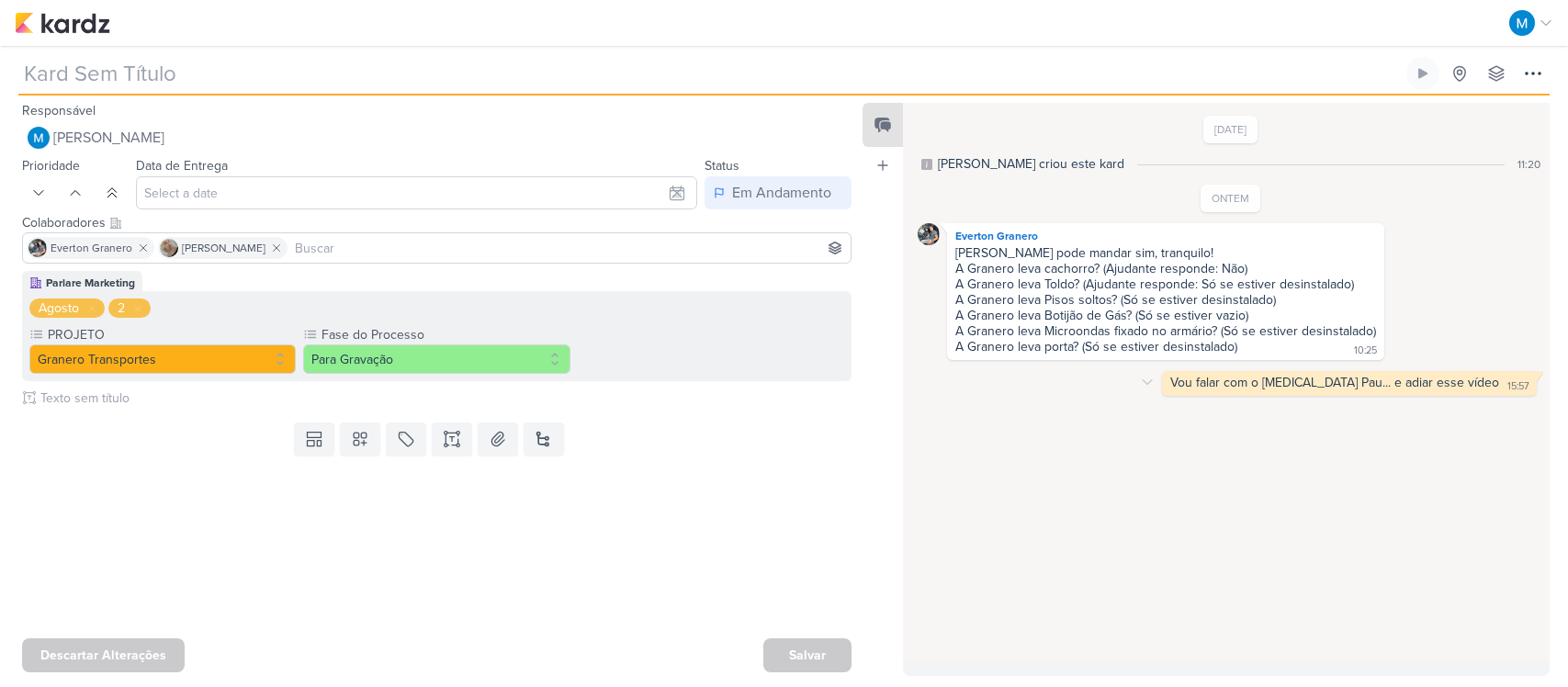
type input "[REELS] O que a Granero faz e não faz"
type input "[DATE] 20:59"
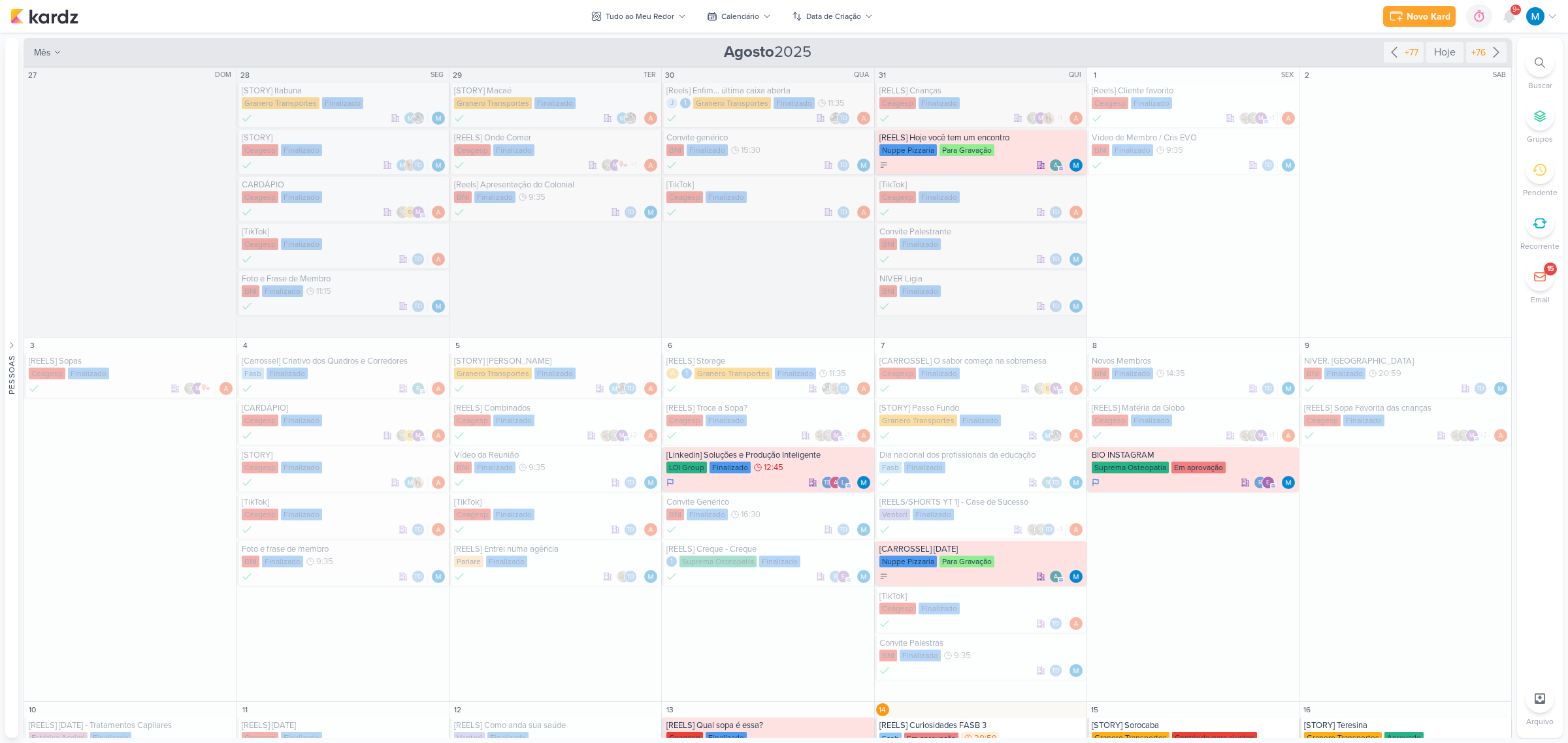
click at [666, 14] on div "Tudo ao Meu Redor" at bounding box center [640, 16] width 69 height 12
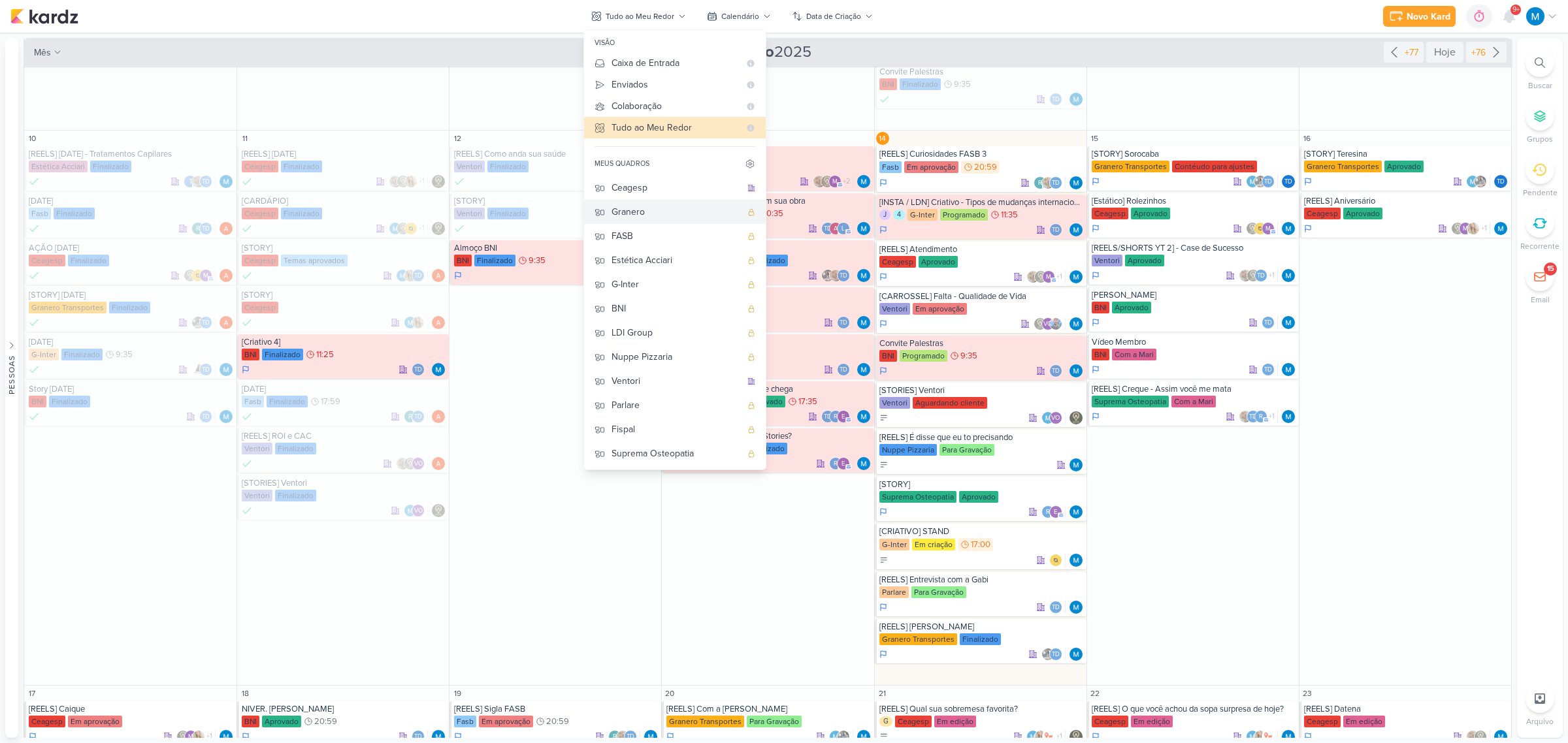
click at [656, 213] on div "Granero" at bounding box center [676, 211] width 129 height 14
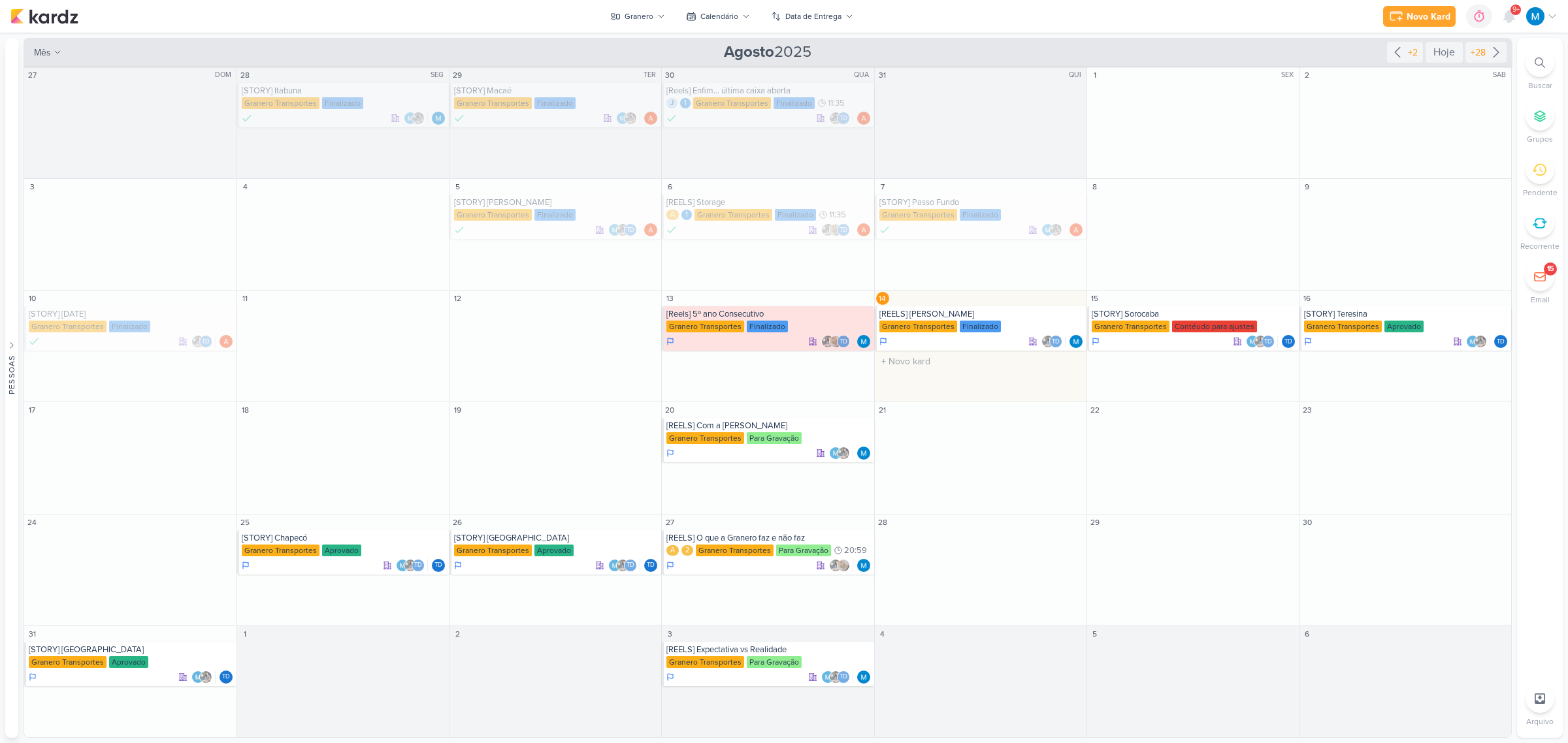
scroll to position [0, 0]
click at [1499, 52] on icon at bounding box center [1496, 52] width 16 height 16
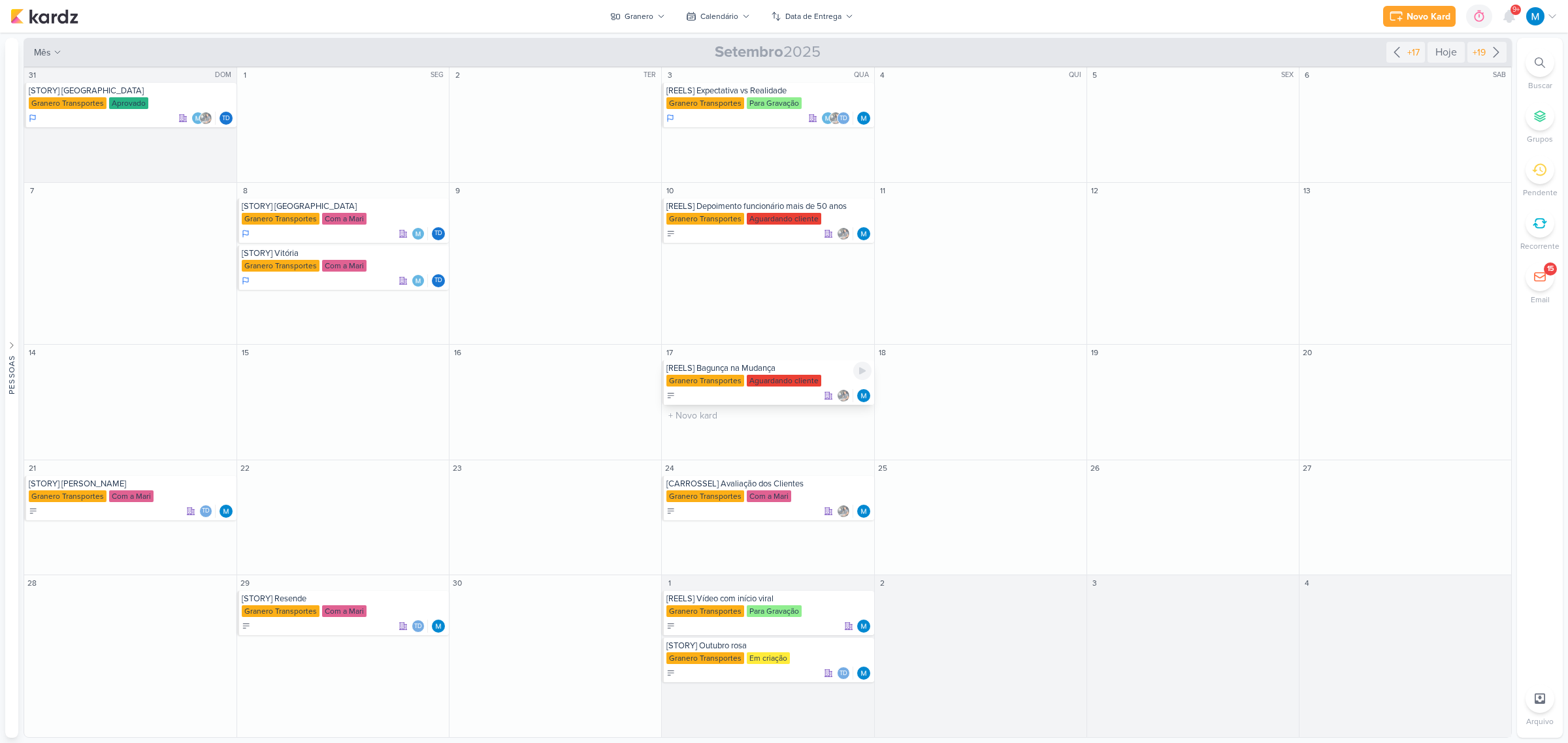
click at [730, 370] on div "[REELS] Bagunça na Mudança" at bounding box center [769, 368] width 204 height 11
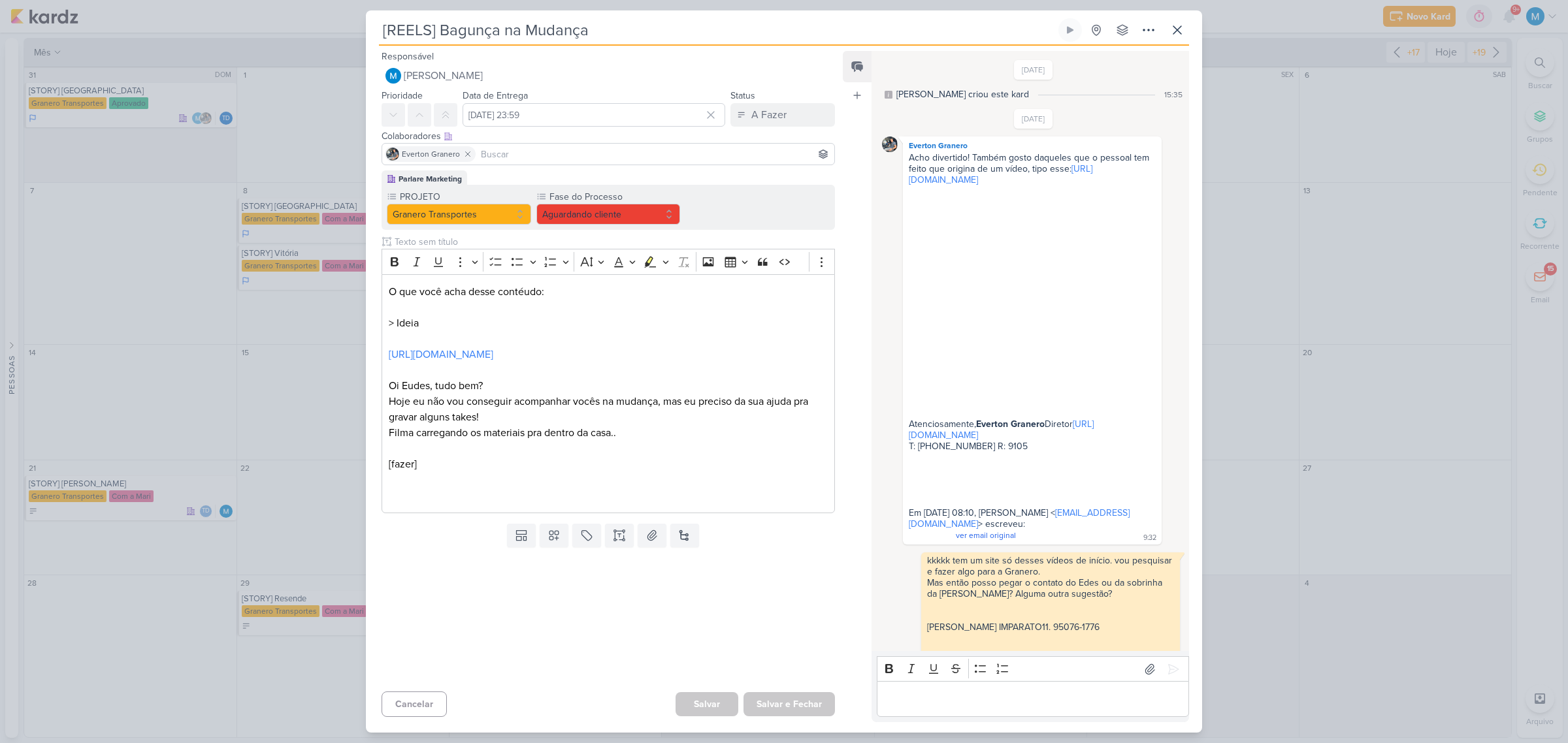
scroll to position [460, 0]
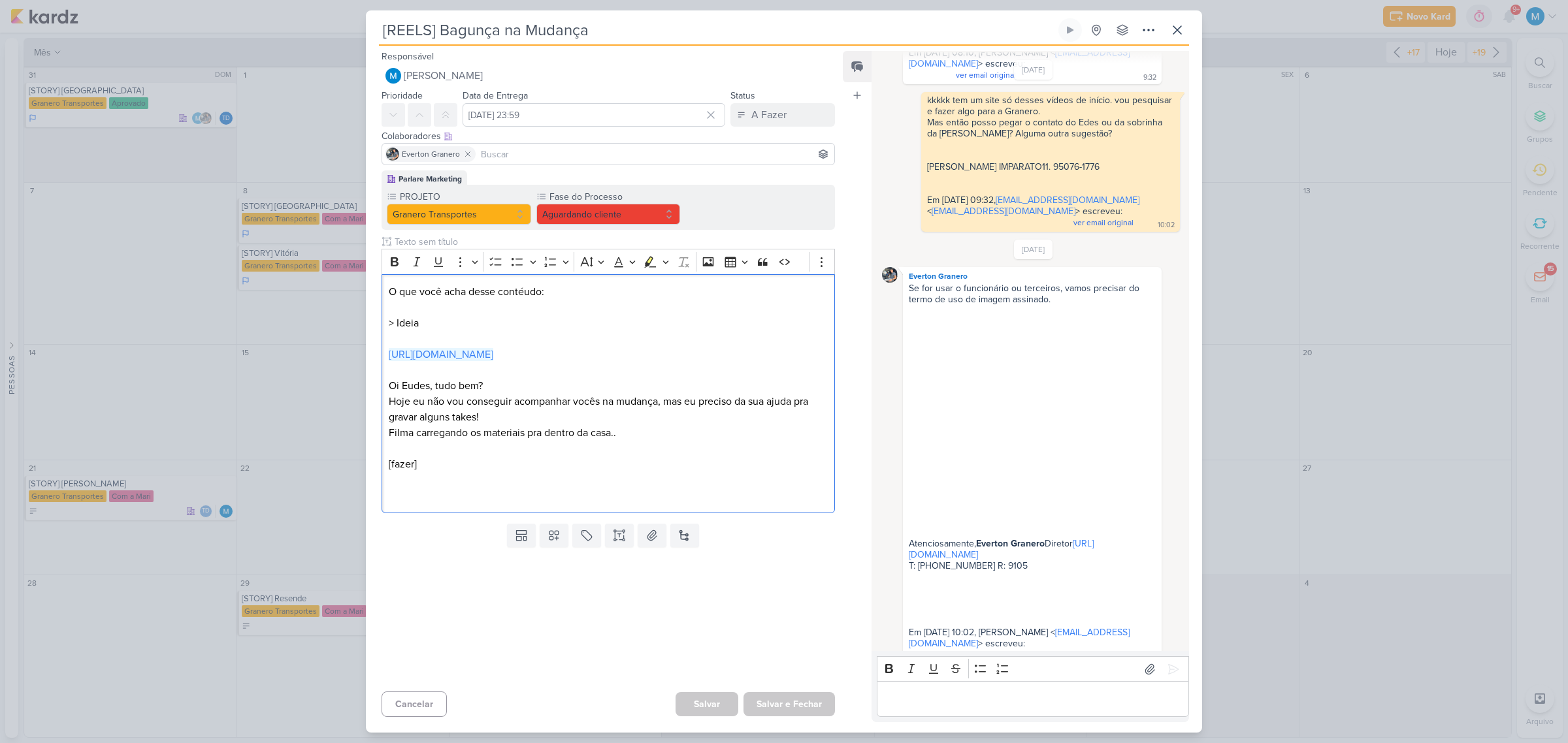
drag, startPoint x: 732, startPoint y: 351, endPoint x: 315, endPoint y: 352, distance: 417.0
click at [315, 352] on div "[REELS] Bagunça na Mudança Criado por mim" at bounding box center [784, 372] width 1568 height 743
copy link "https://www.instagram.com/reel/DL-JUk_OnnI/?igsh=MjEwa2dva2lxZTY0"
drag, startPoint x: 1183, startPoint y: 34, endPoint x: 1175, endPoint y: 41, distance: 10.6
click at [1182, 34] on icon at bounding box center [1177, 30] width 16 height 16
